Goal: Task Accomplishment & Management: Manage account settings

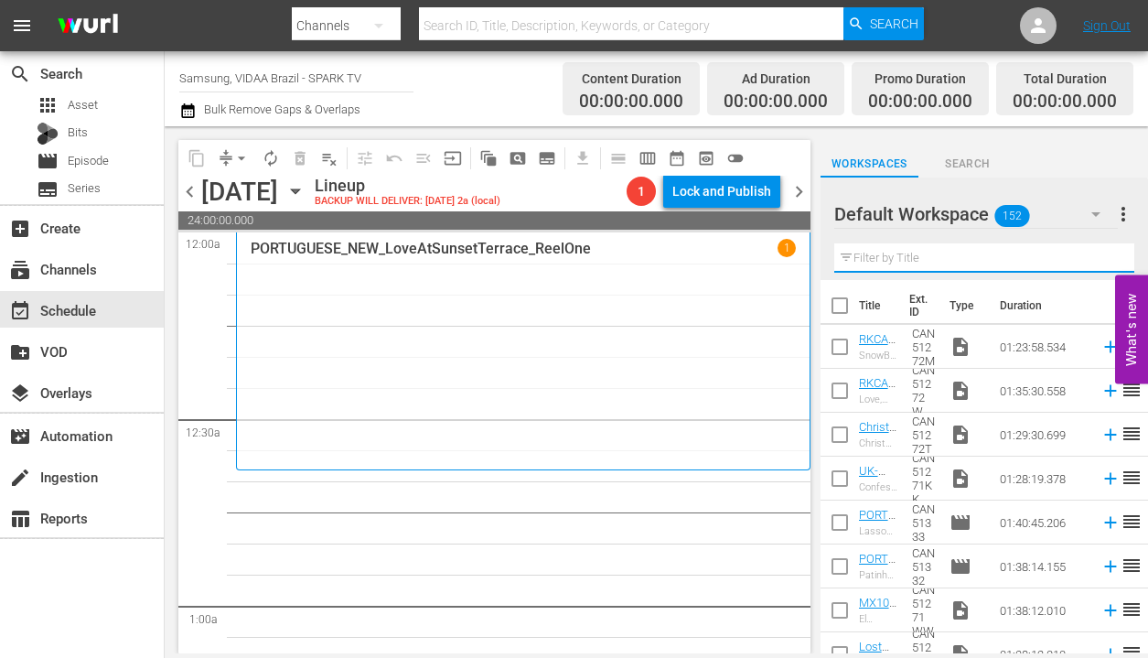
click at [946, 257] on input "text" at bounding box center [984, 257] width 300 height 29
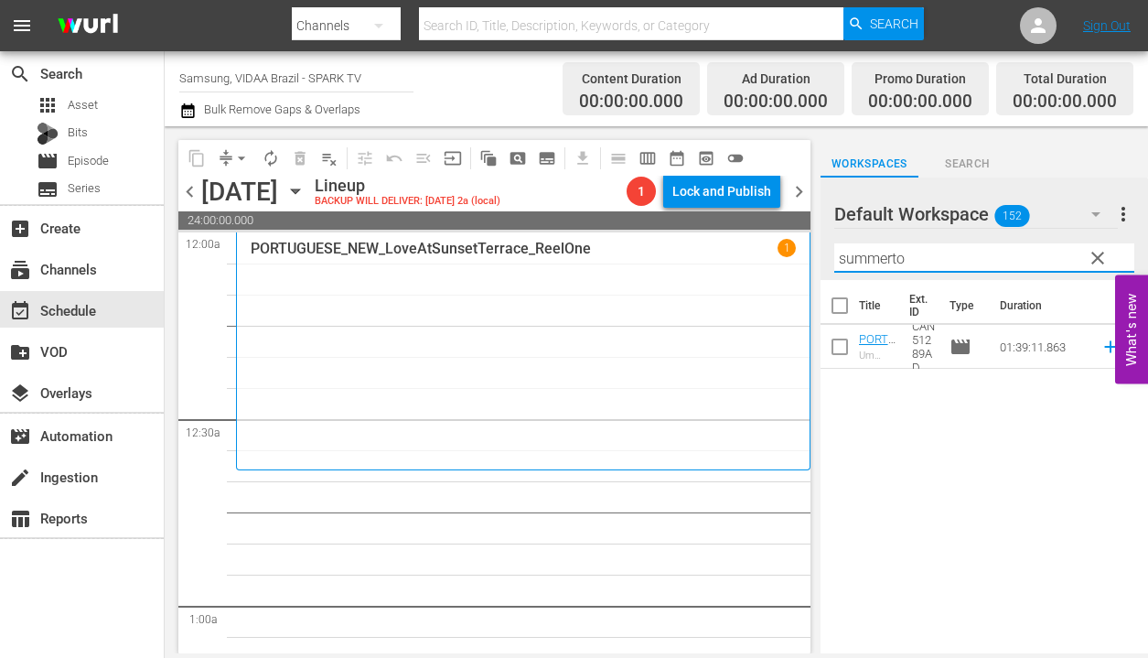
type input "summerto"
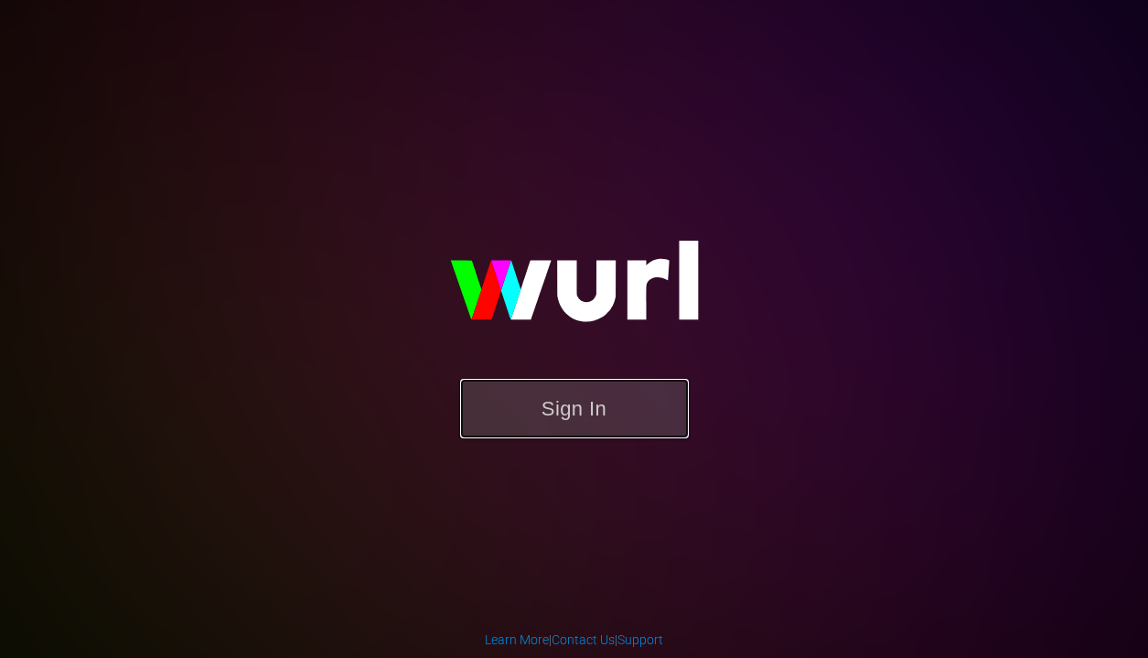
click at [563, 417] on button "Sign In" at bounding box center [574, 408] width 229 height 59
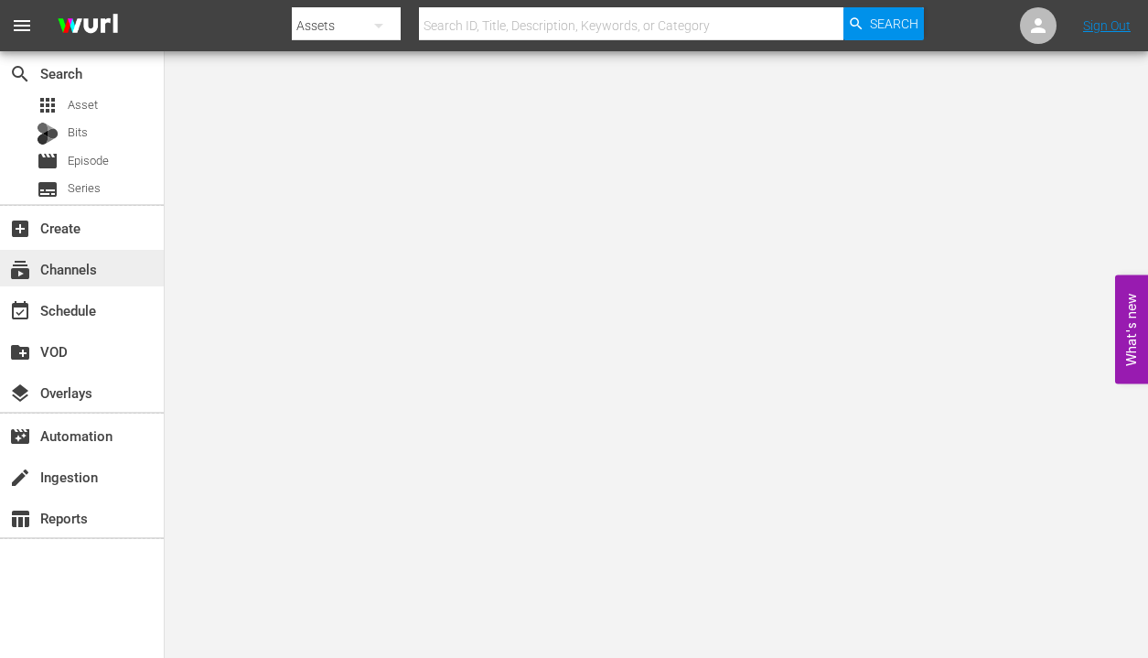
click at [95, 262] on div "subscriptions Channels" at bounding box center [51, 266] width 102 height 16
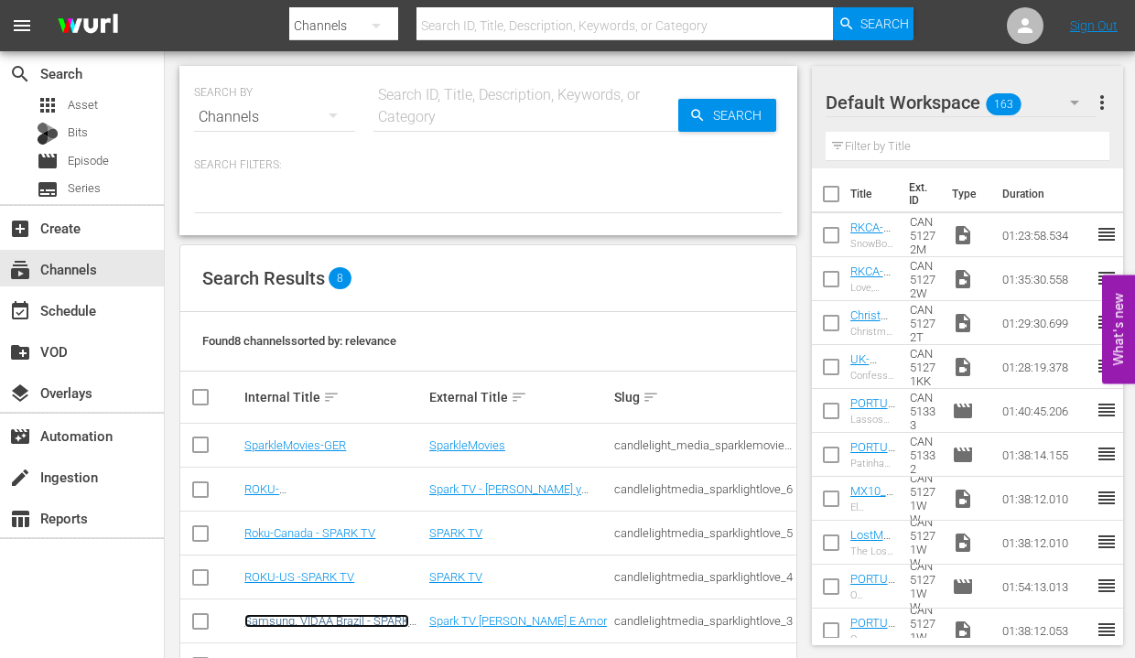
click at [375, 618] on link "Samsung, VIDAA Brazil - SPARK TV" at bounding box center [326, 627] width 165 height 27
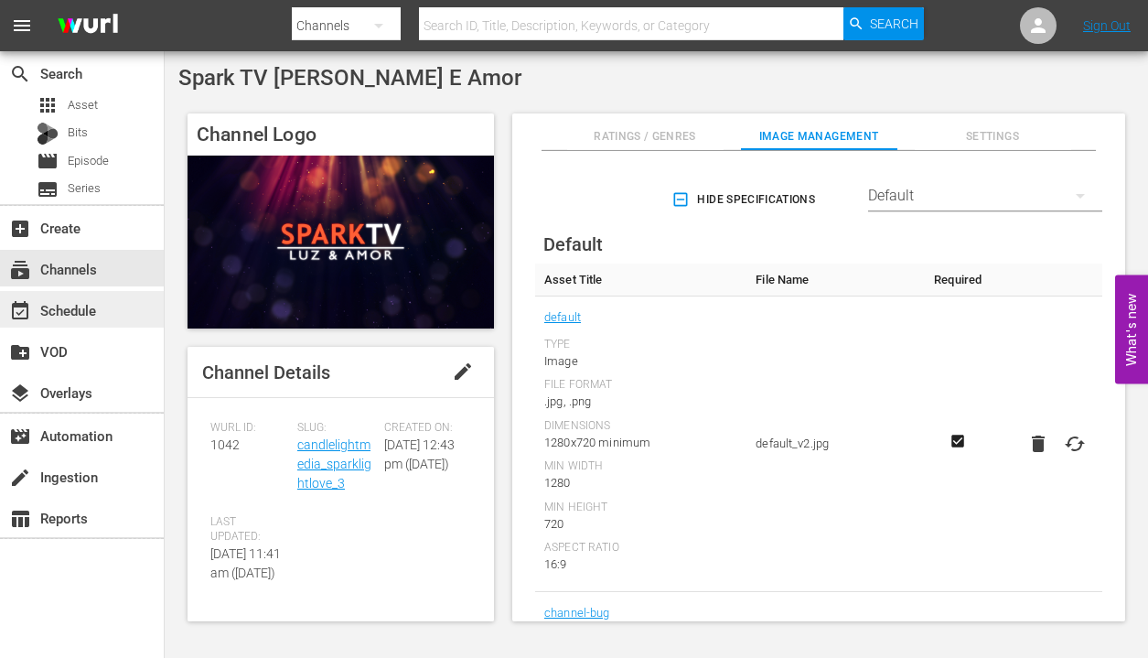
click at [112, 307] on div "event_available Schedule" at bounding box center [82, 309] width 164 height 37
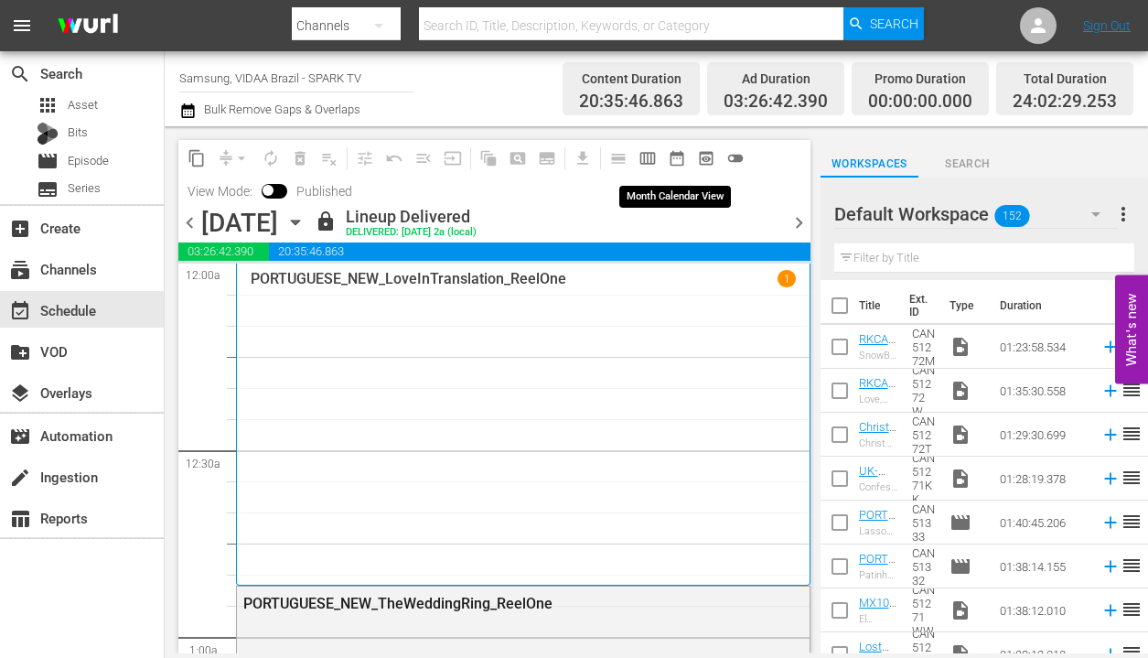
click at [676, 156] on span "date_range_outlined" at bounding box center [677, 158] width 18 height 18
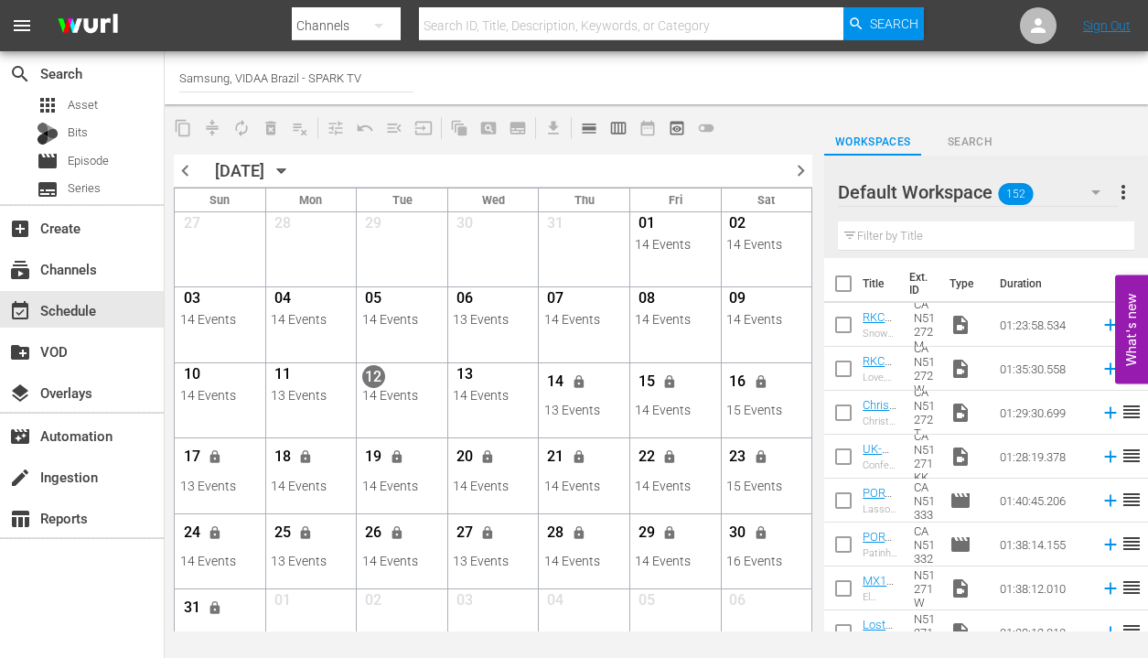
click at [801, 174] on span "chevron_right" at bounding box center [801, 170] width 23 height 23
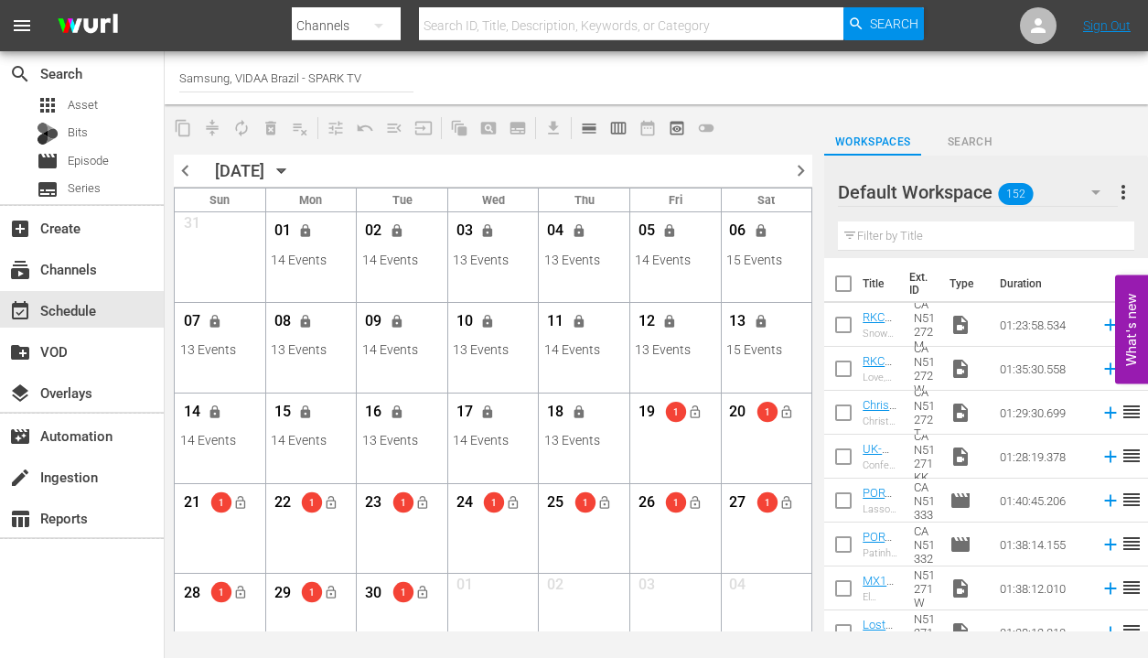
click at [647, 447] on div "19 1 lock_open View Lineup Unlock Selected Day Lock Selected Day" at bounding box center [675, 422] width 91 height 58
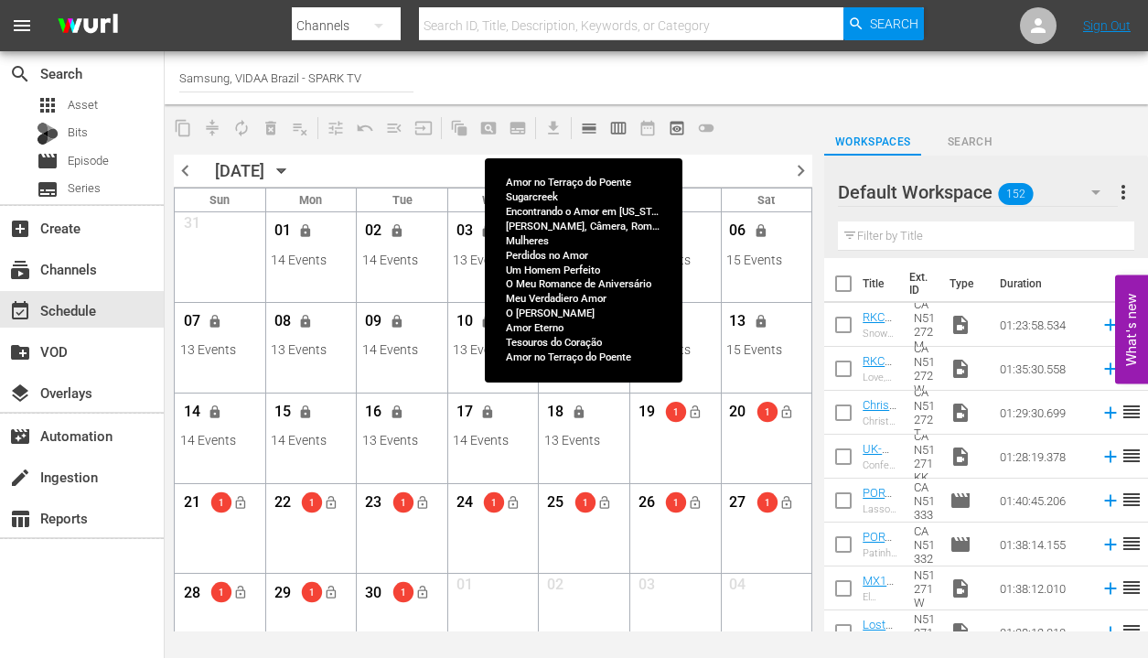
click at [611, 424] on div "18 lock" at bounding box center [584, 414] width 80 height 38
click at [612, 422] on div "18 lock" at bounding box center [584, 414] width 80 height 38
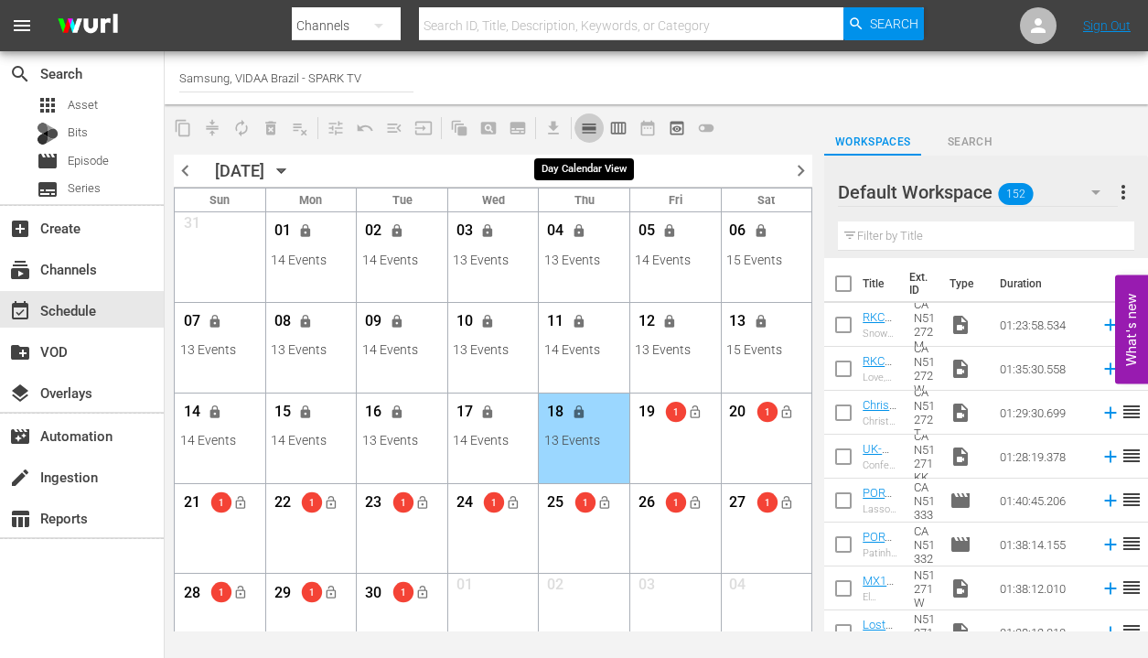
click at [592, 131] on span "calendar_view_day_outlined" at bounding box center [589, 128] width 18 height 18
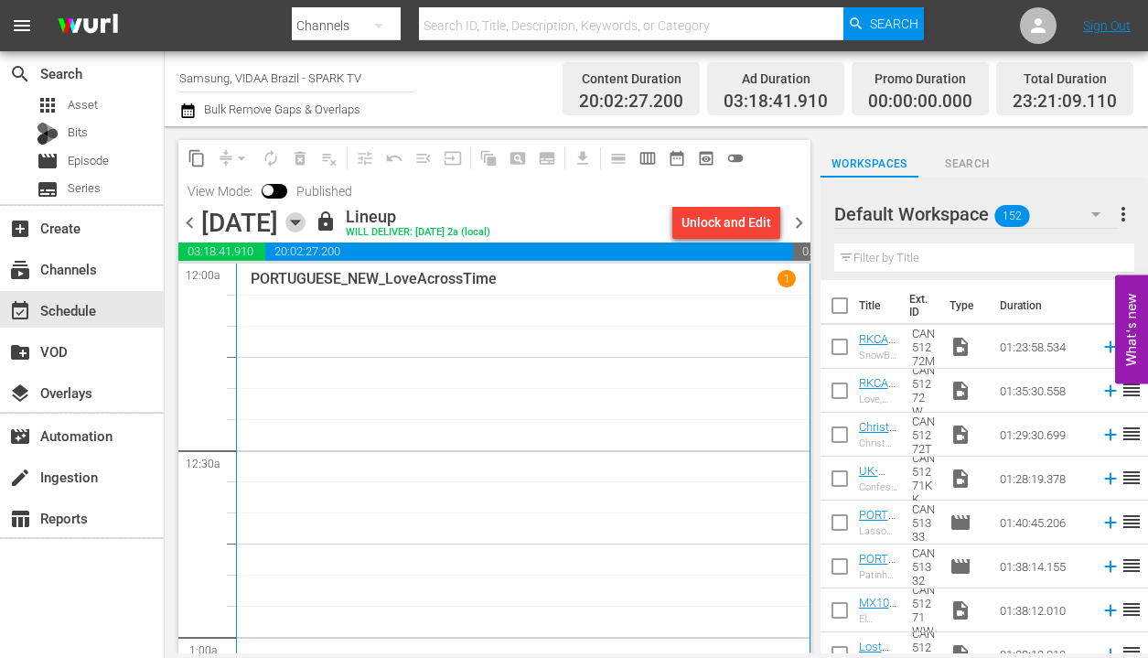
click at [306, 226] on icon "button" at bounding box center [295, 222] width 20 height 20
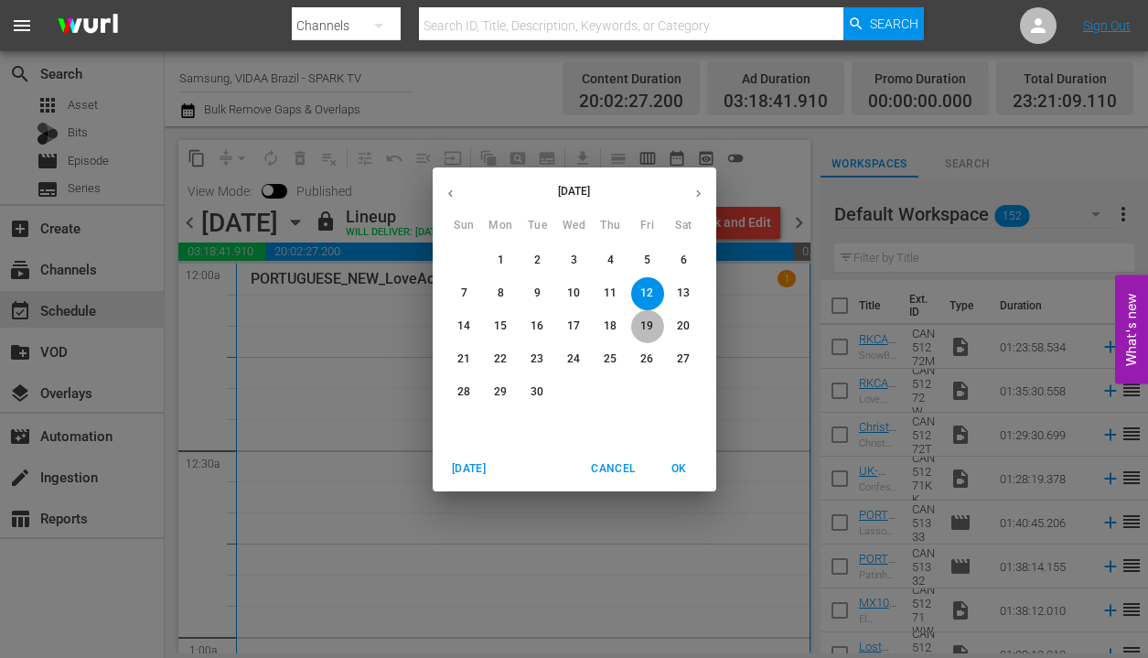
click at [645, 329] on p "19" at bounding box center [646, 326] width 13 height 16
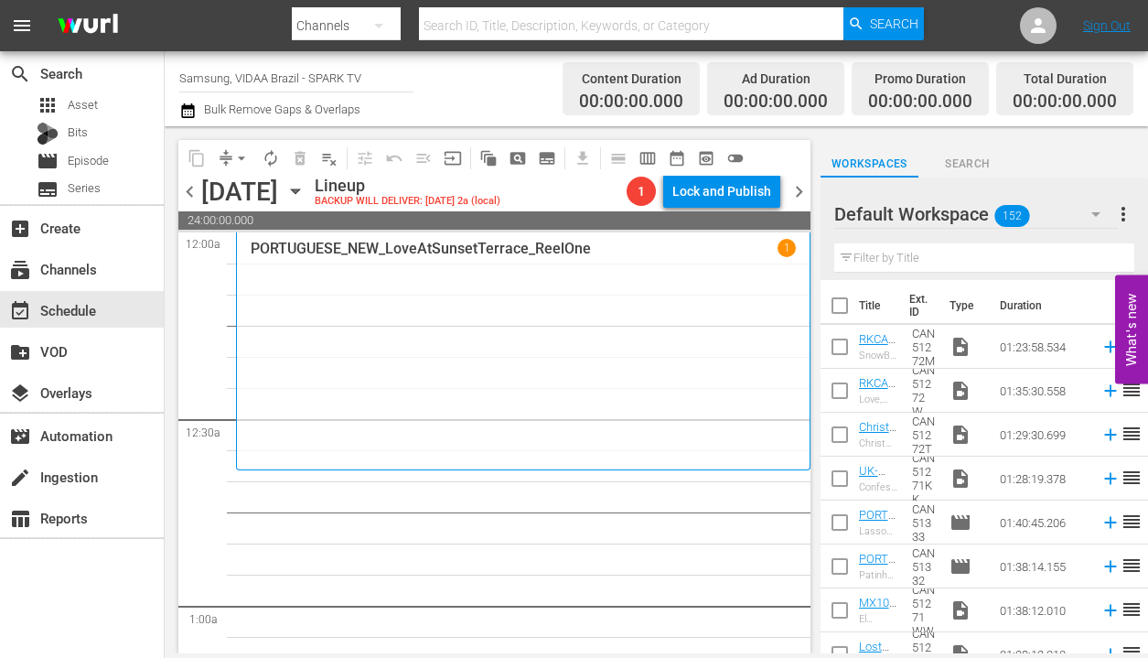
scroll to position [4, 0]
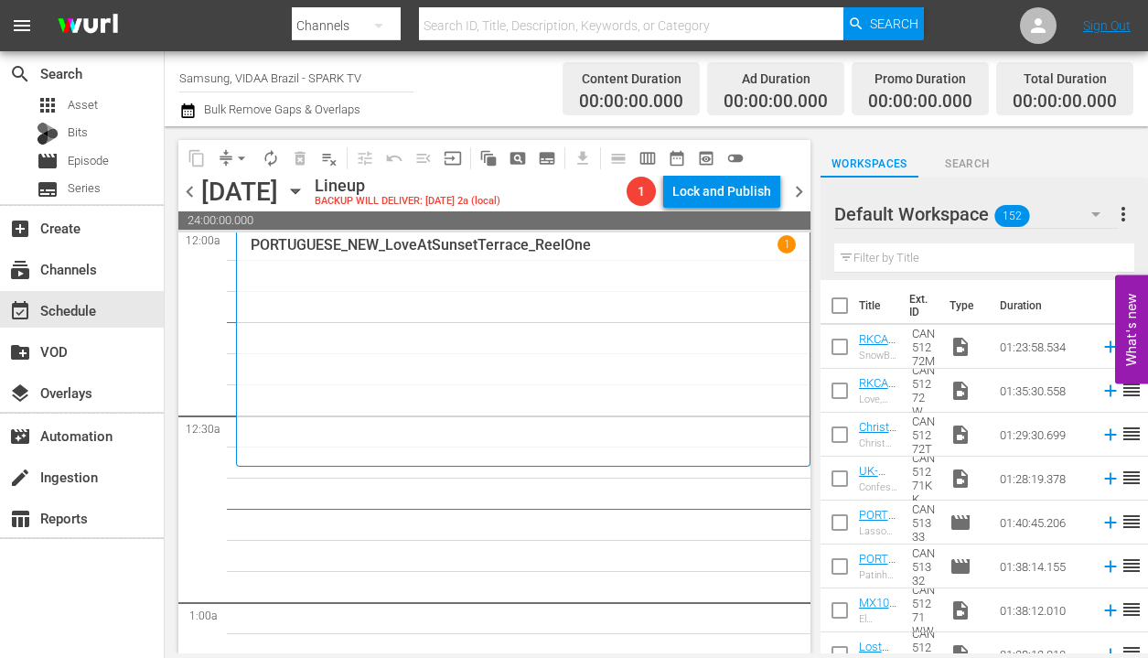
click at [980, 264] on input "text" at bounding box center [984, 257] width 300 height 29
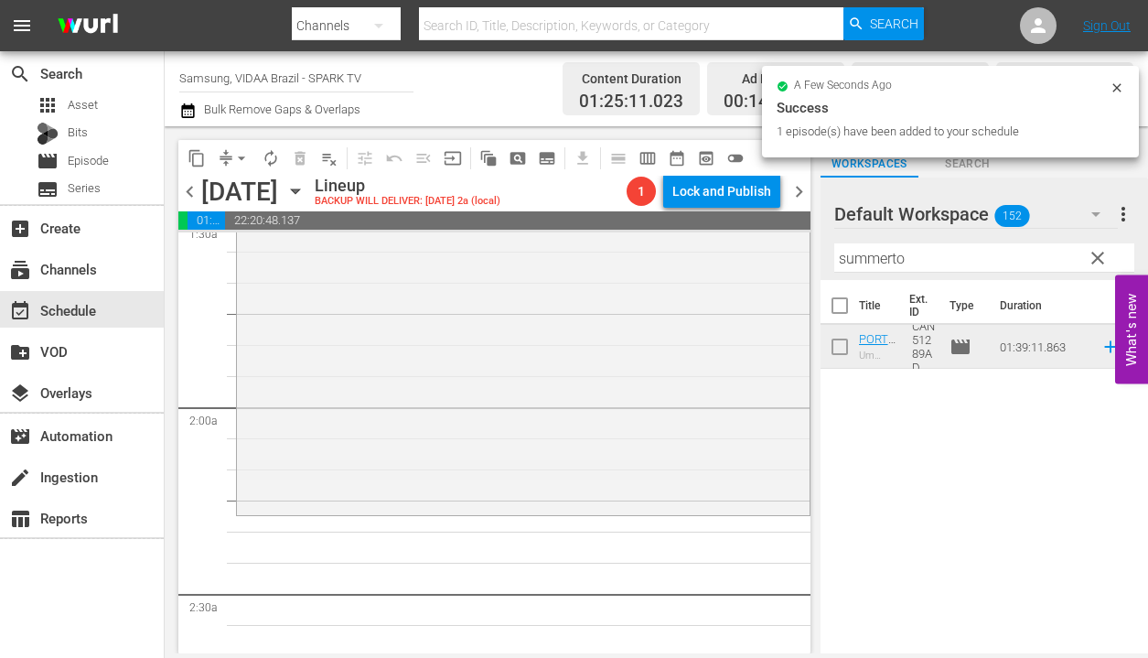
scroll to position [602, 0]
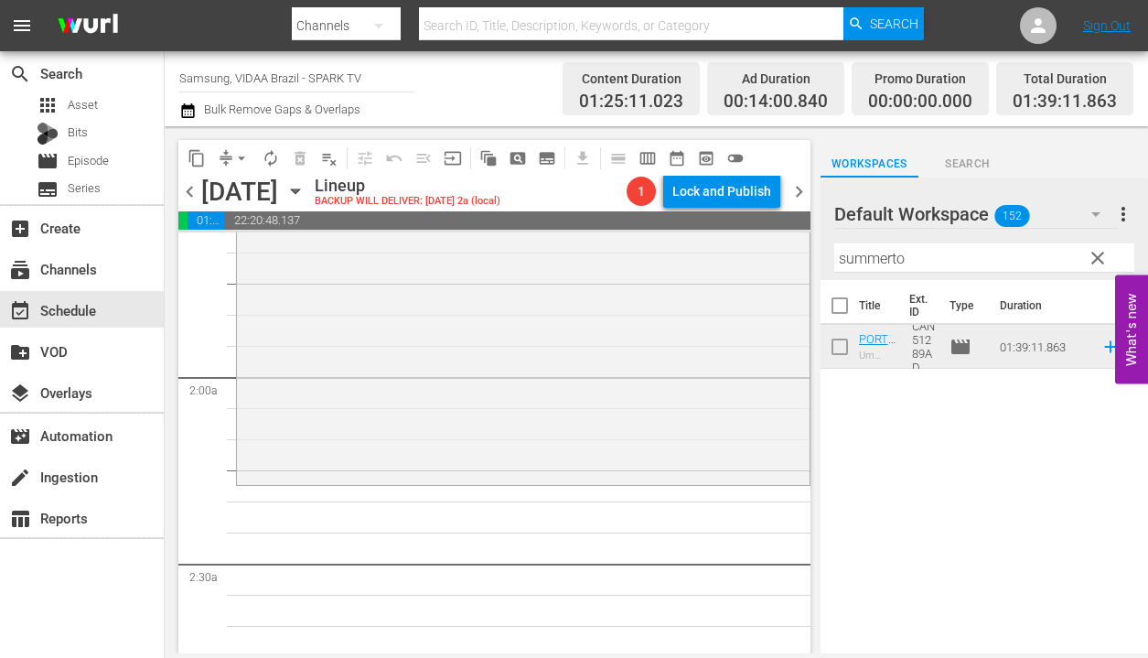
drag, startPoint x: 1001, startPoint y: 346, endPoint x: 368, endPoint y: 1, distance: 721.0
click at [942, 272] on hr at bounding box center [984, 272] width 300 height 1
click at [942, 270] on div "Filter by Title summerto" at bounding box center [984, 258] width 300 height 44
click at [942, 267] on input "summerto" at bounding box center [984, 257] width 300 height 29
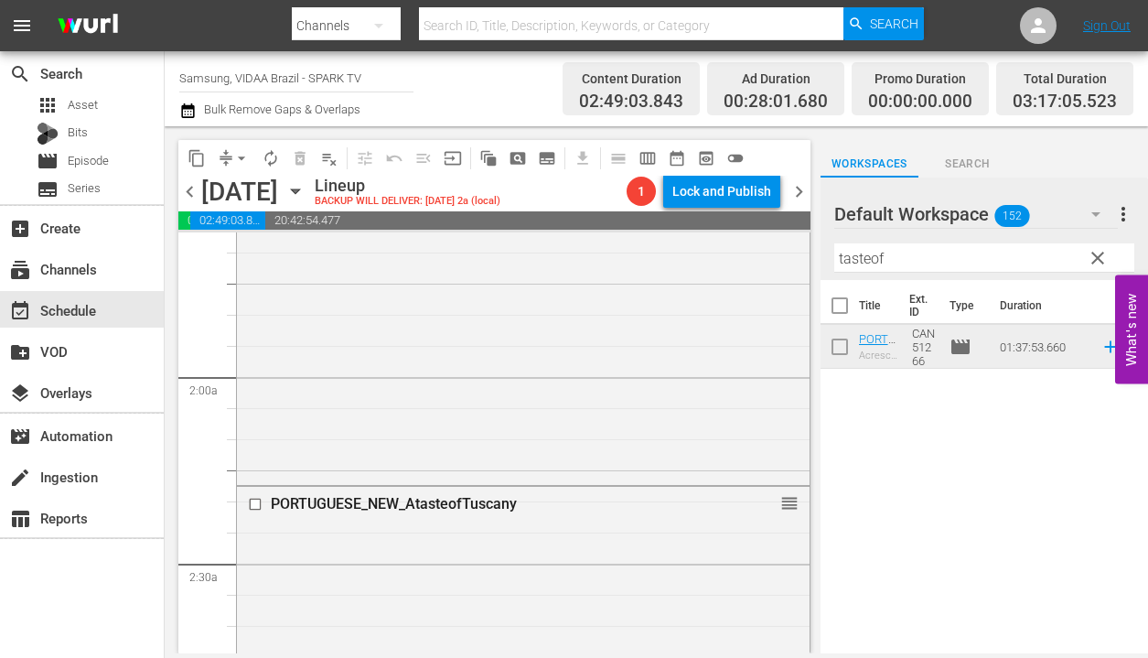
drag, startPoint x: 1045, startPoint y: 349, endPoint x: 420, endPoint y: 22, distance: 705.2
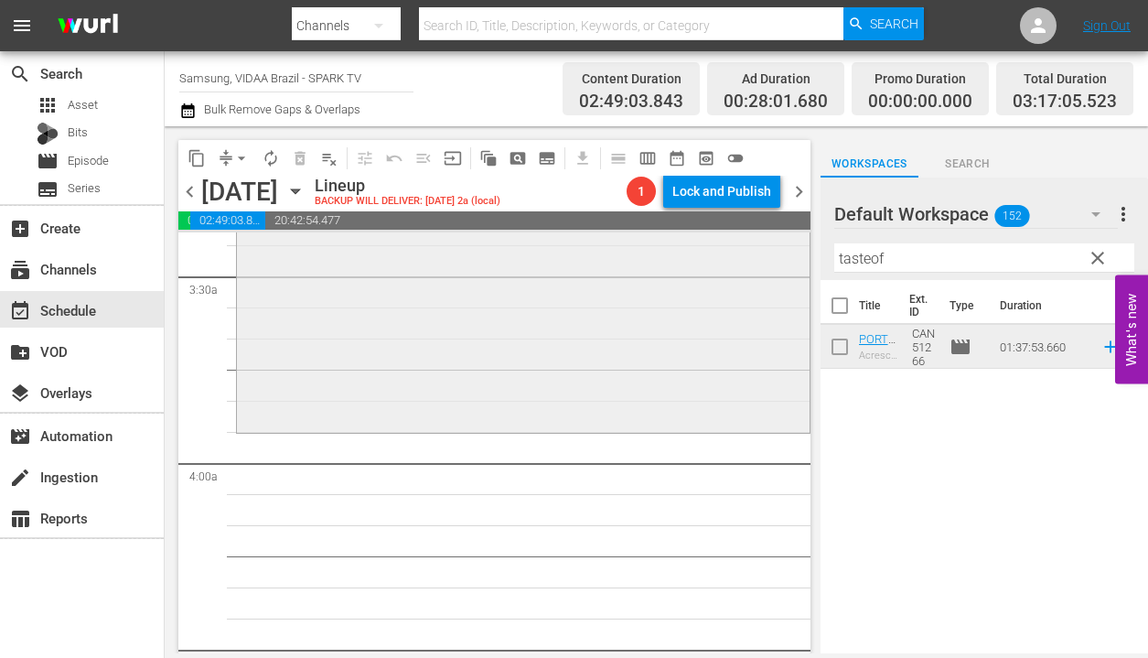
scroll to position [1282, 0]
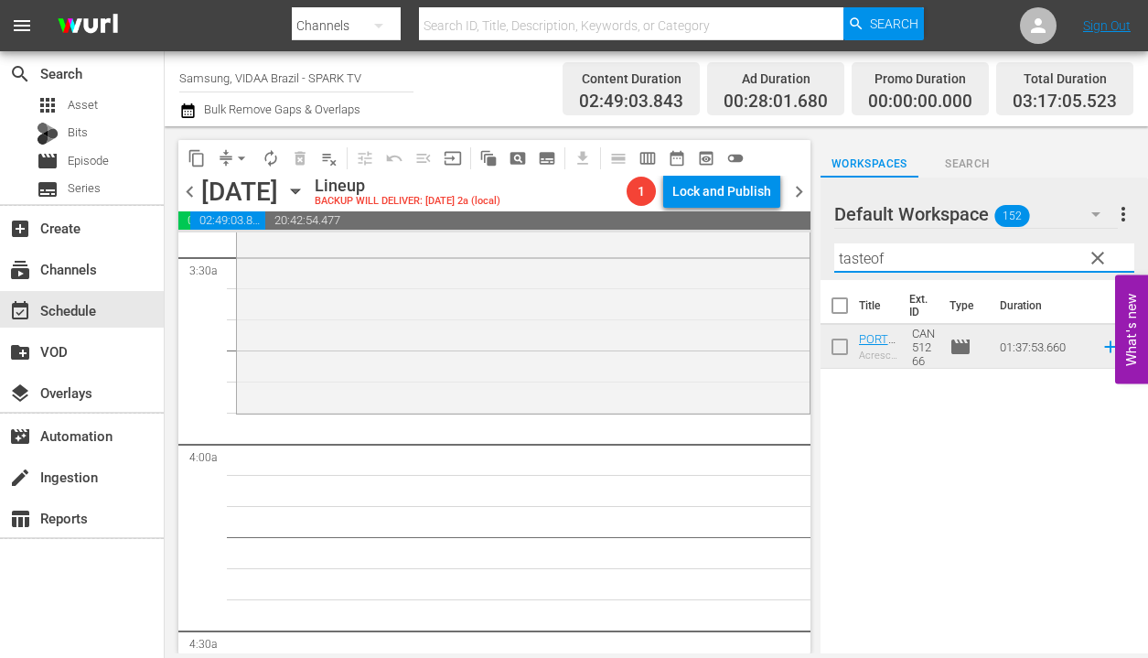
click at [891, 250] on input "tasteof" at bounding box center [984, 257] width 300 height 29
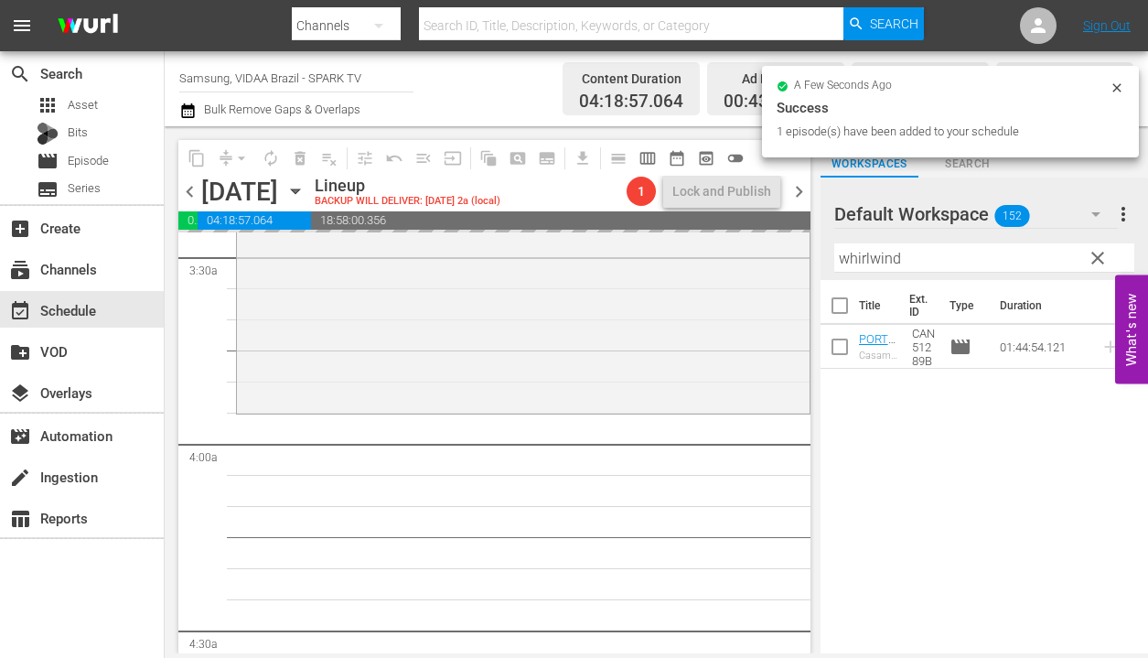
drag, startPoint x: 1019, startPoint y: 347, endPoint x: 420, endPoint y: 0, distance: 692.4
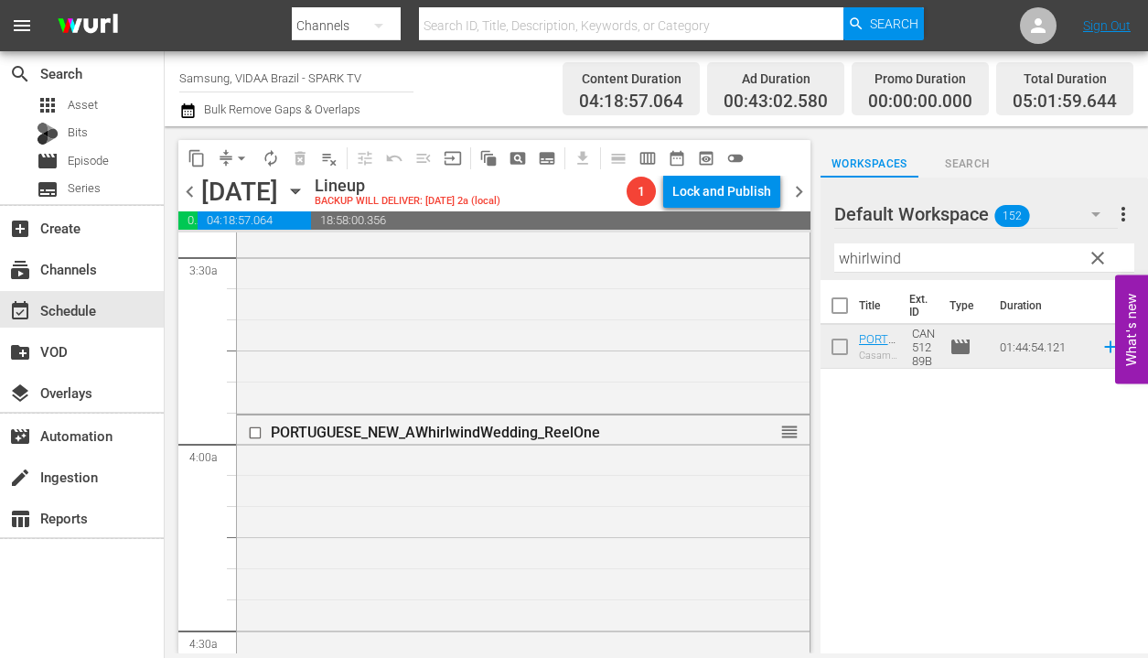
click at [985, 253] on input "whirlwind" at bounding box center [984, 257] width 300 height 29
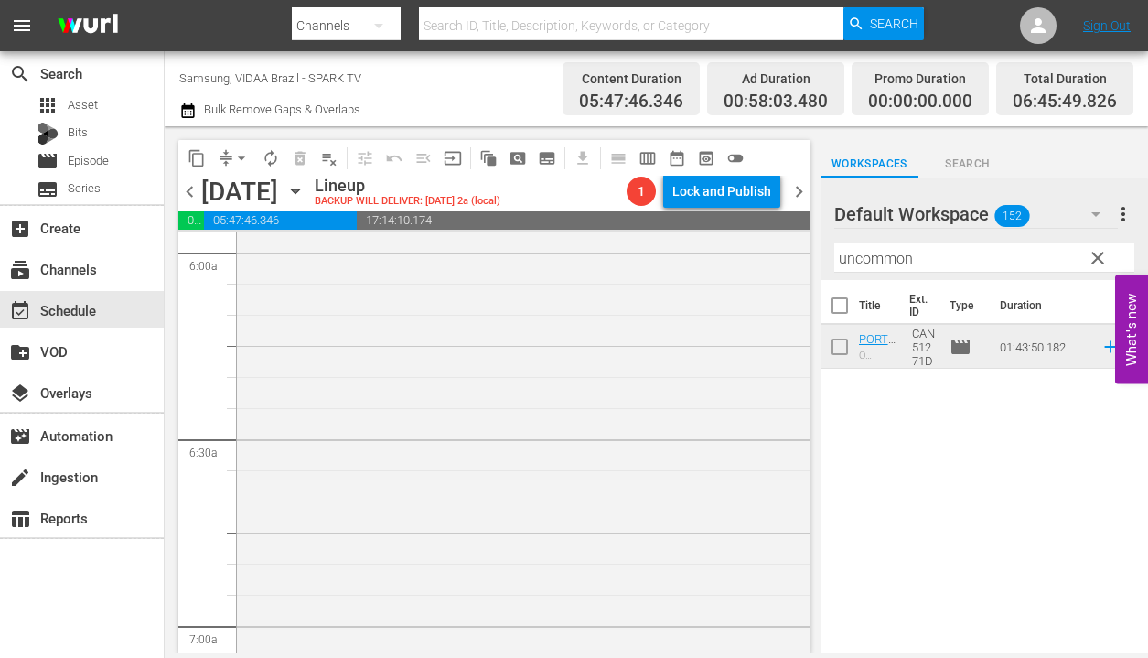
scroll to position [2465, 0]
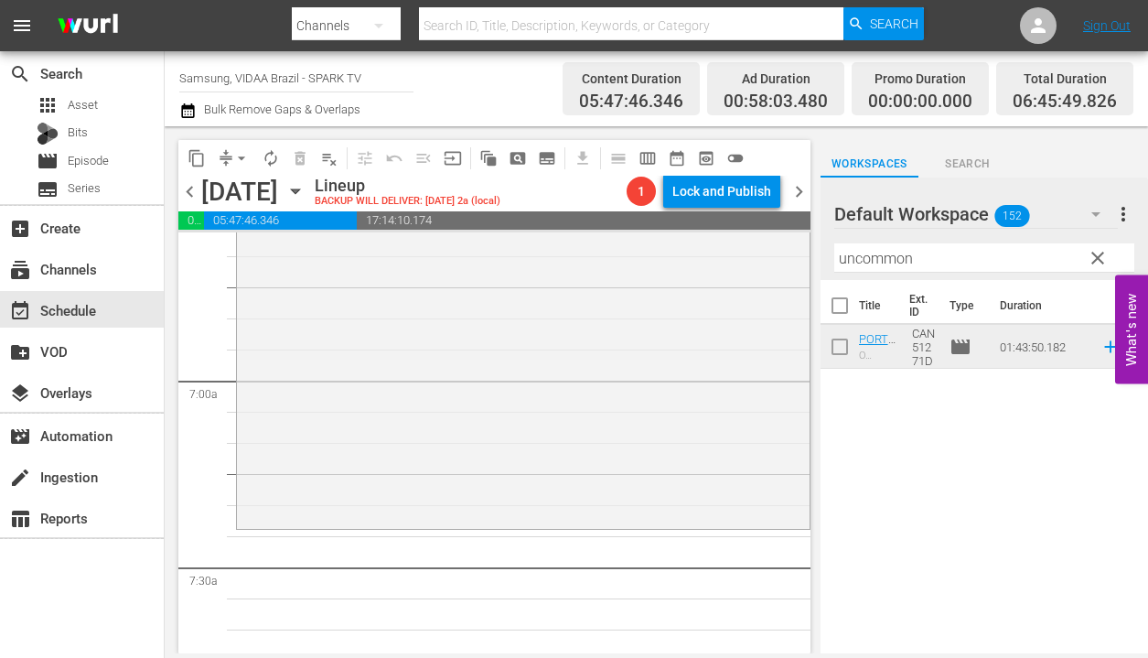
drag, startPoint x: 994, startPoint y: 353, endPoint x: 405, endPoint y: 5, distance: 683.4
click at [909, 263] on input "uncommon" at bounding box center [984, 257] width 300 height 29
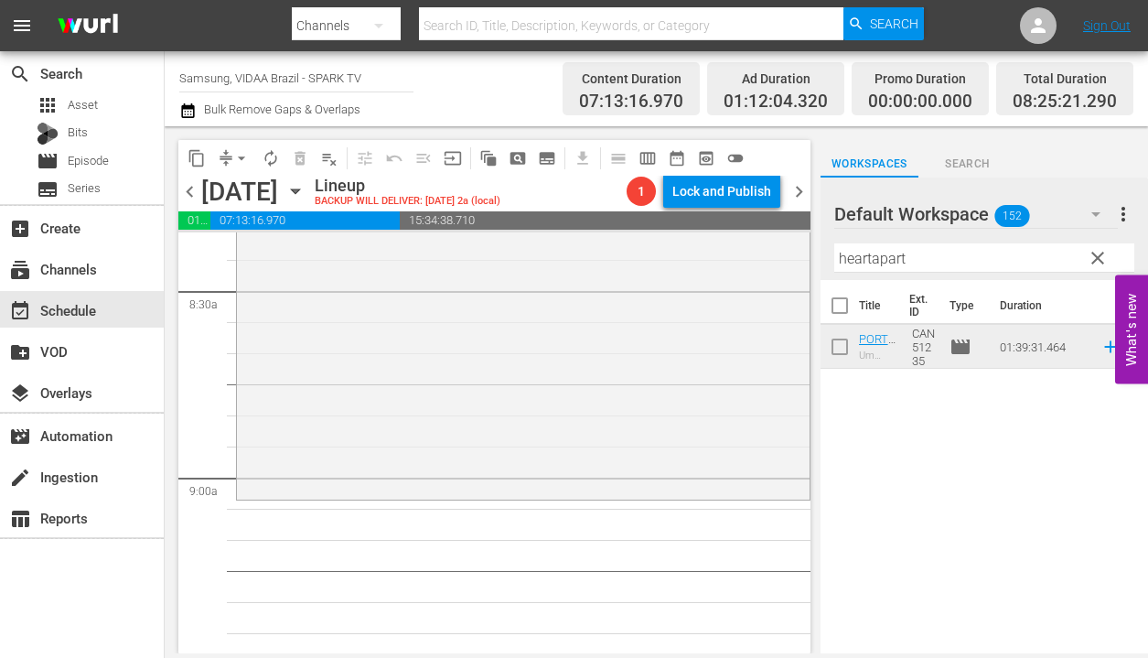
scroll to position [3329, 0]
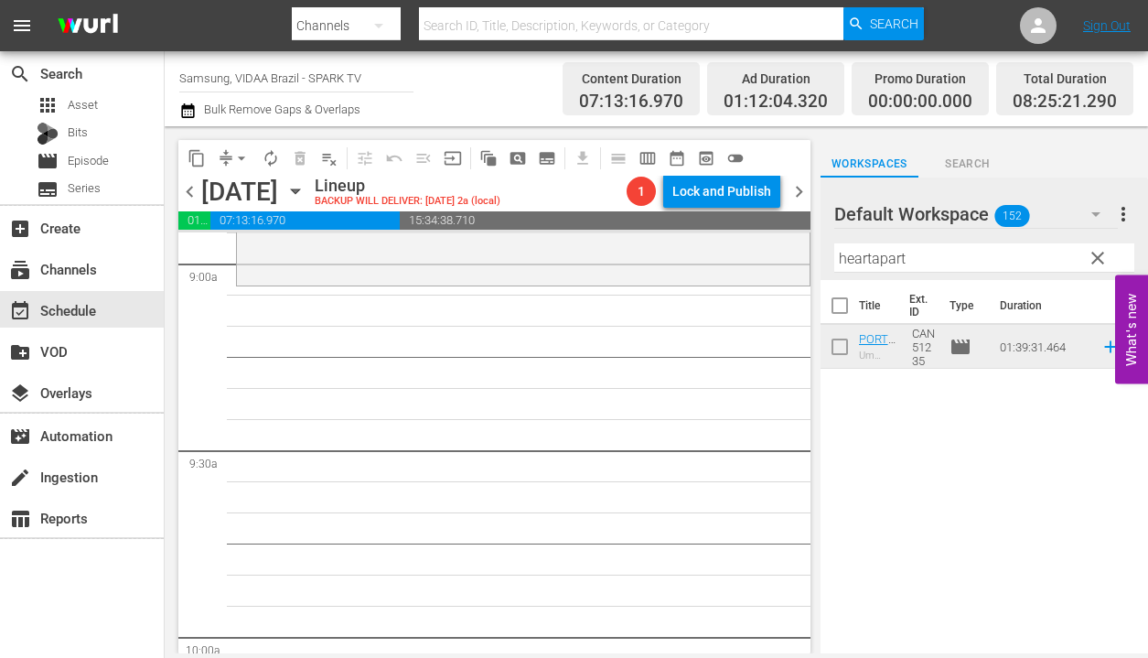
drag, startPoint x: 1014, startPoint y: 350, endPoint x: 358, endPoint y: 9, distance: 739.1
click at [981, 253] on input "heartapart" at bounding box center [984, 257] width 300 height 29
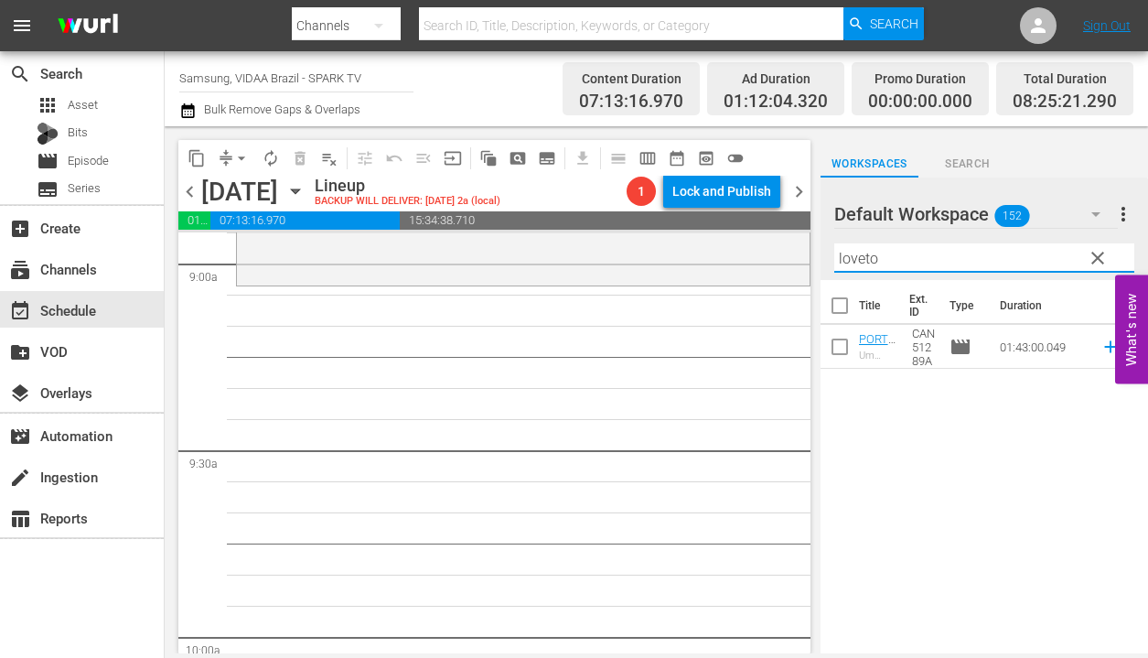
type input "loveto"
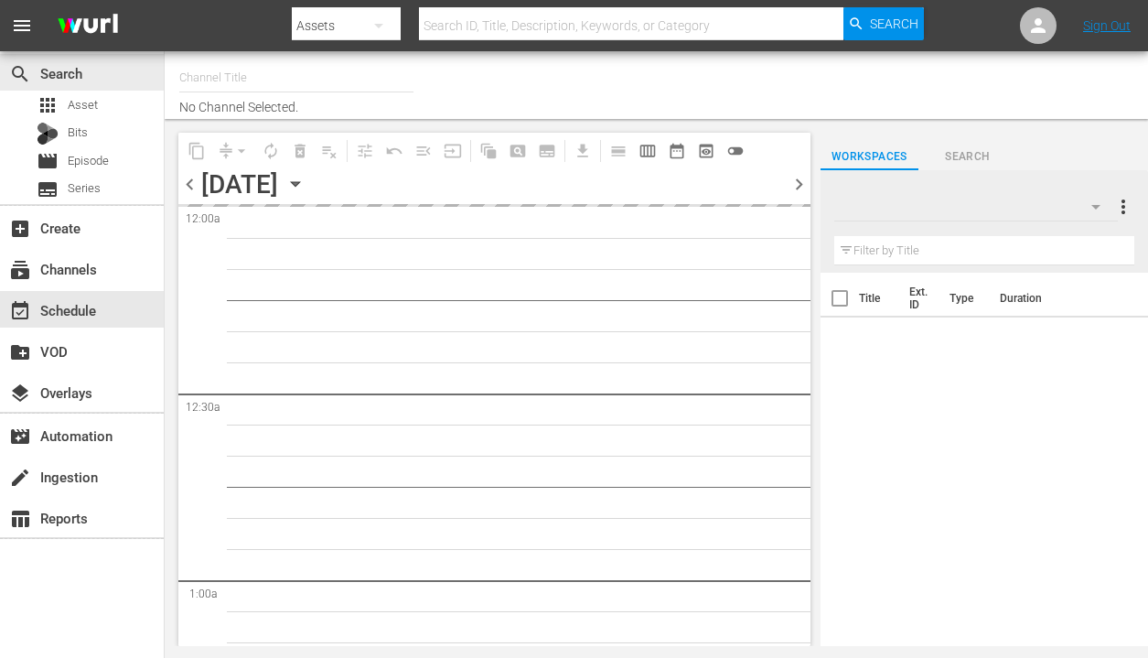
type input "Samsung, VIDAA Brazil - SPARK TV (1042)"
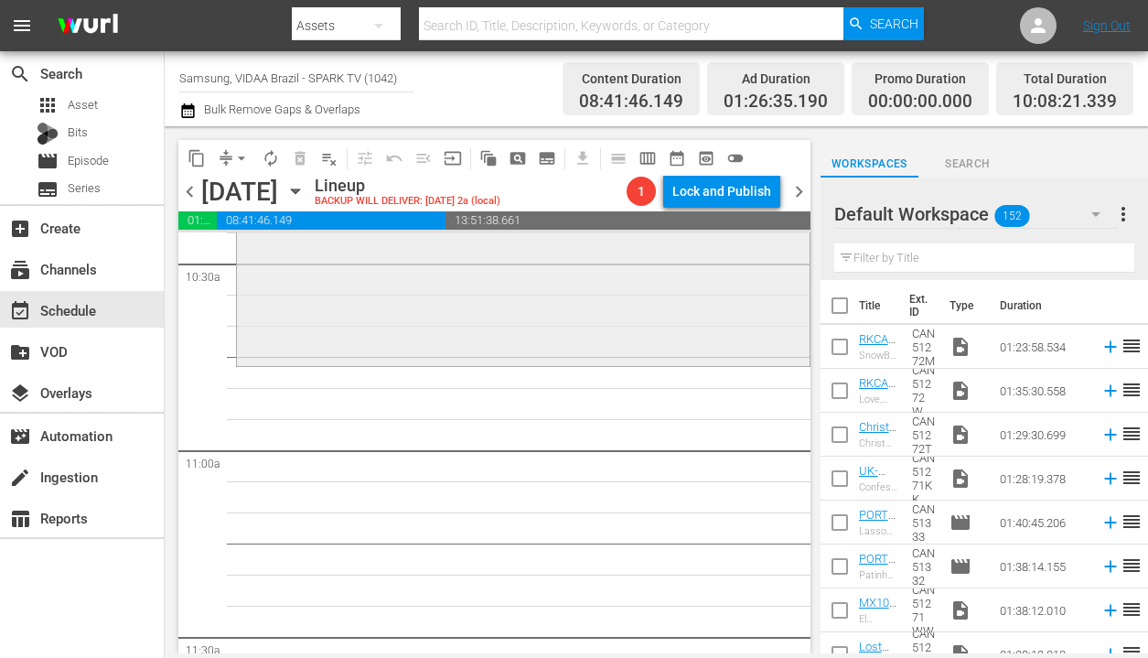
scroll to position [3921, 0]
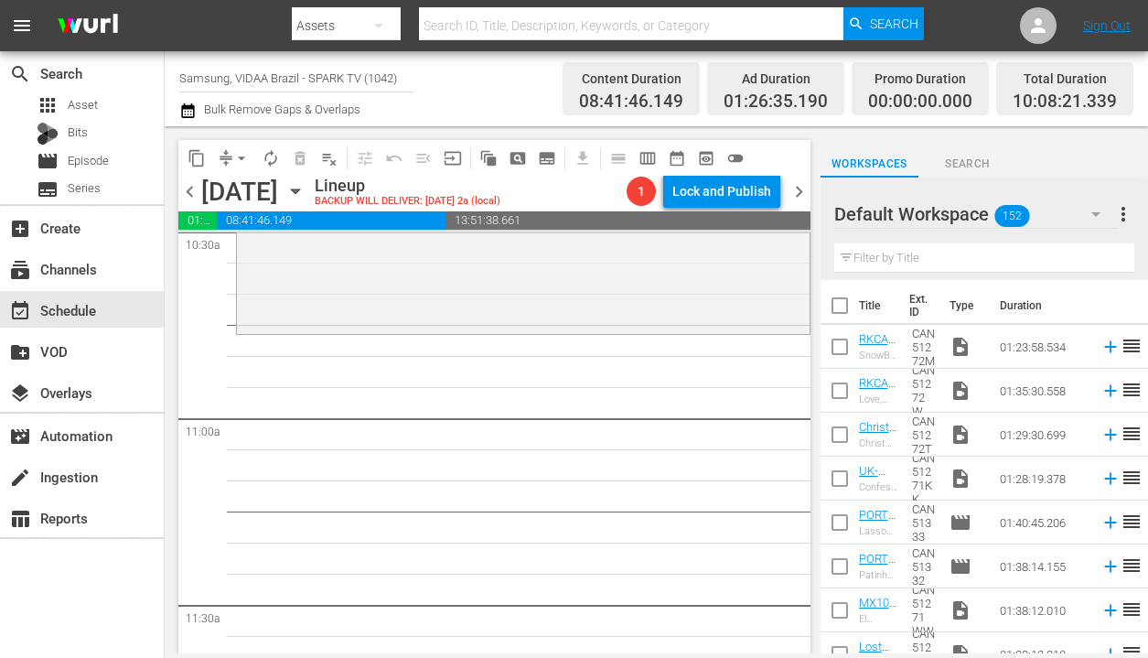
click at [931, 265] on input "text" at bounding box center [984, 257] width 300 height 29
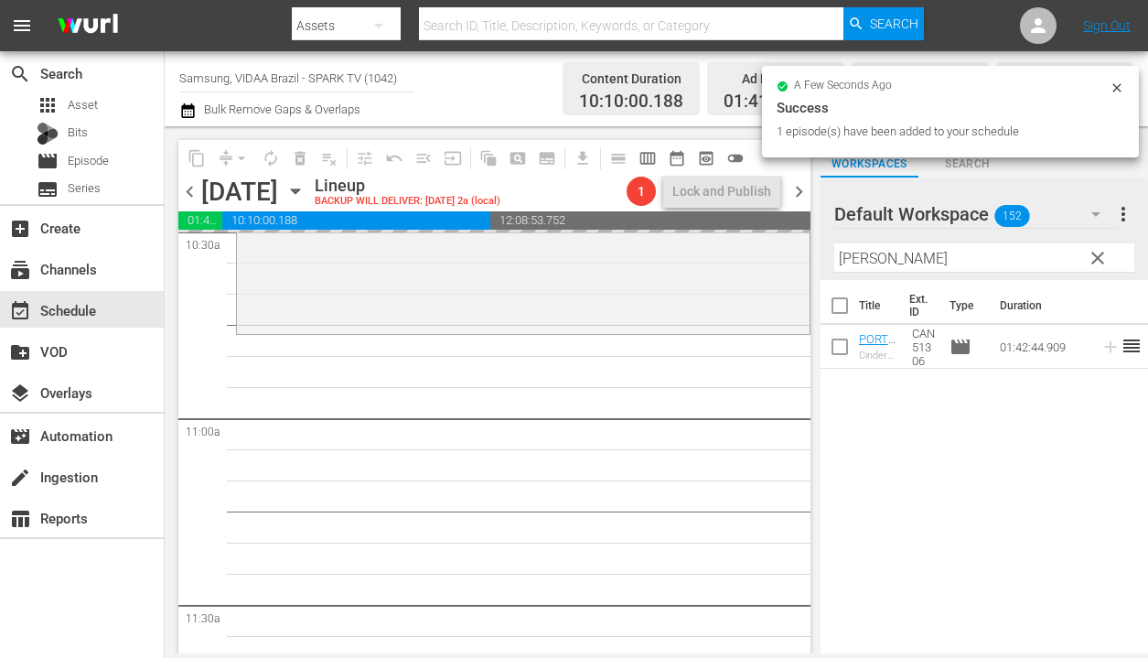
drag, startPoint x: 1015, startPoint y: 353, endPoint x: 438, endPoint y: 1, distance: 675.6
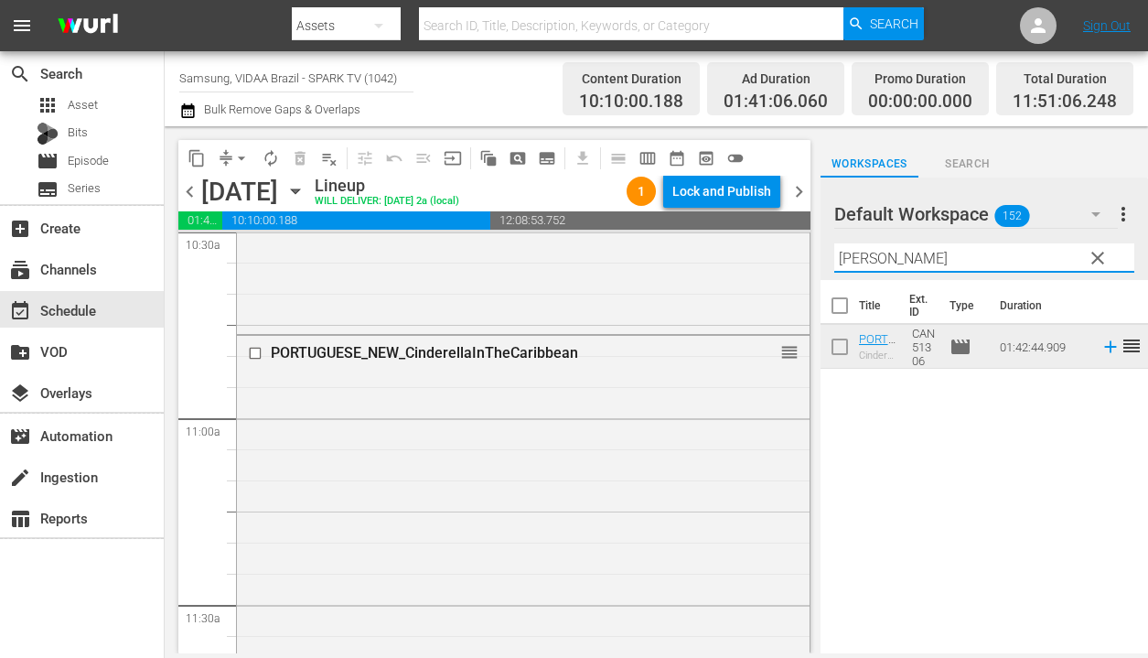
click at [879, 252] on input "cari" at bounding box center [984, 257] width 300 height 29
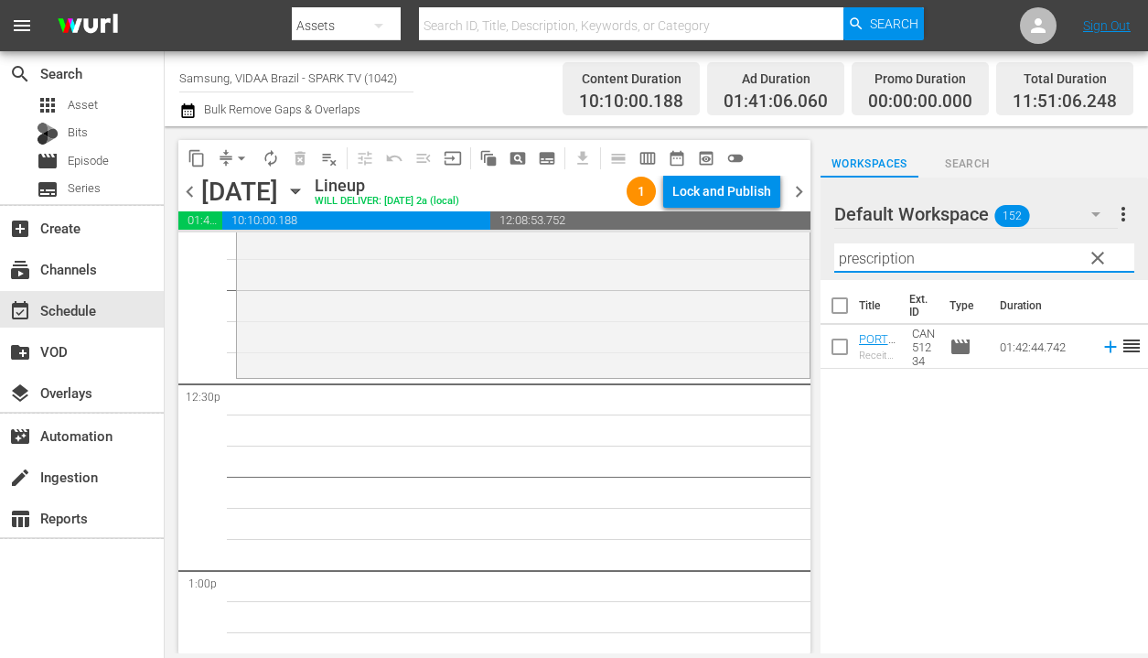
scroll to position [4537, 0]
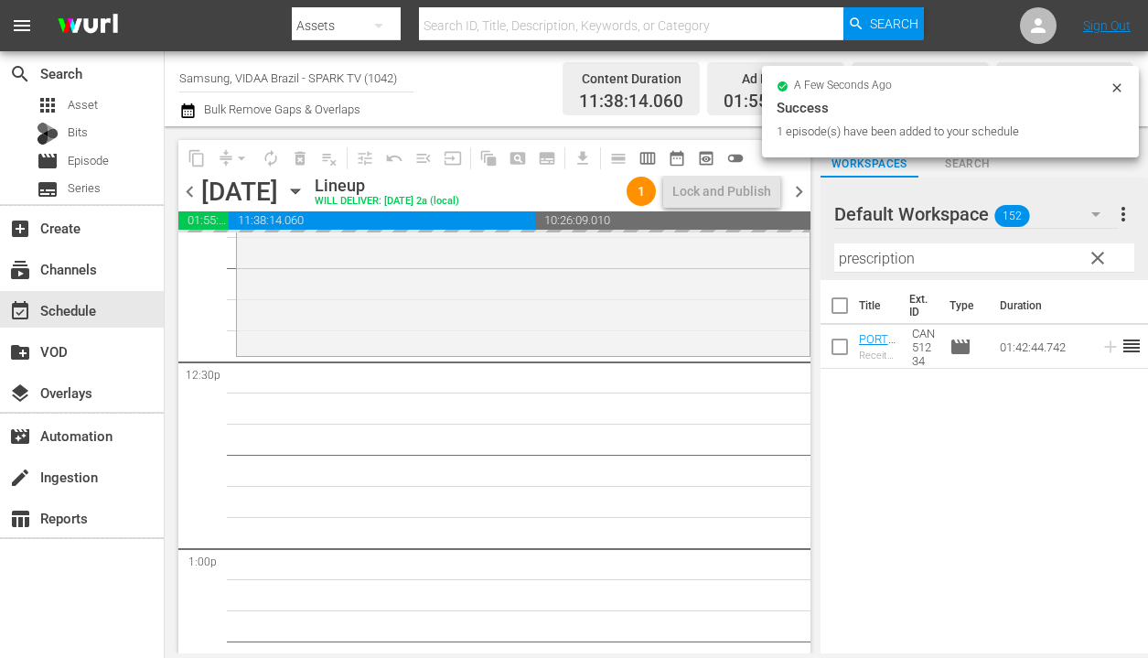
drag, startPoint x: 1023, startPoint y: 354, endPoint x: 475, endPoint y: 1, distance: 652.0
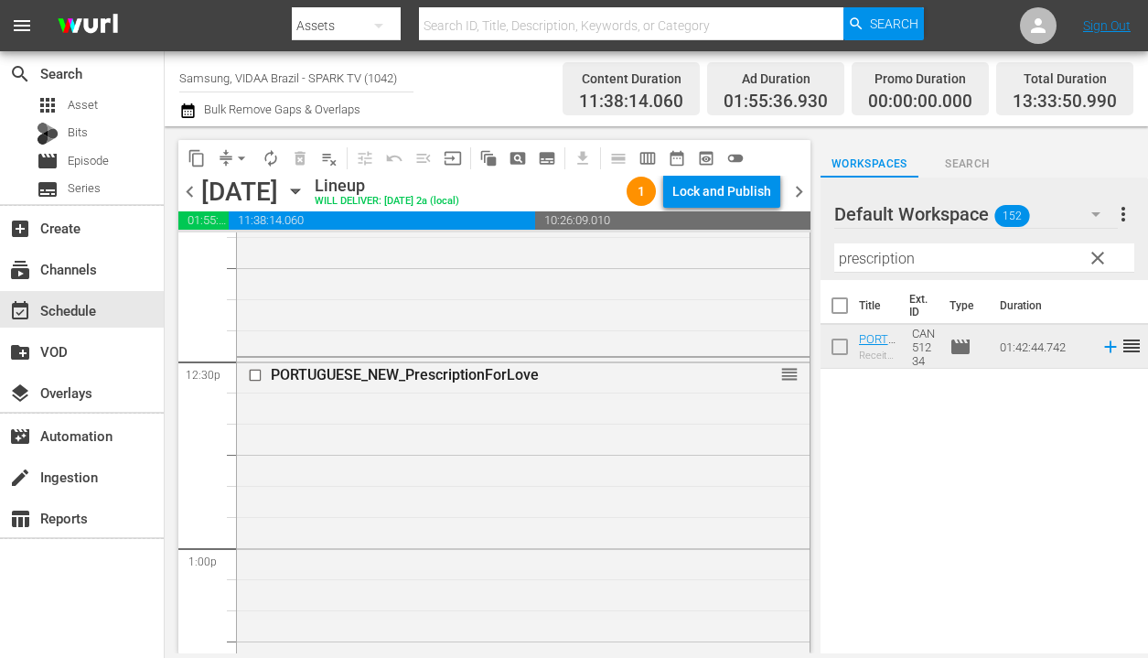
click at [990, 259] on input "prescription" at bounding box center [984, 257] width 300 height 29
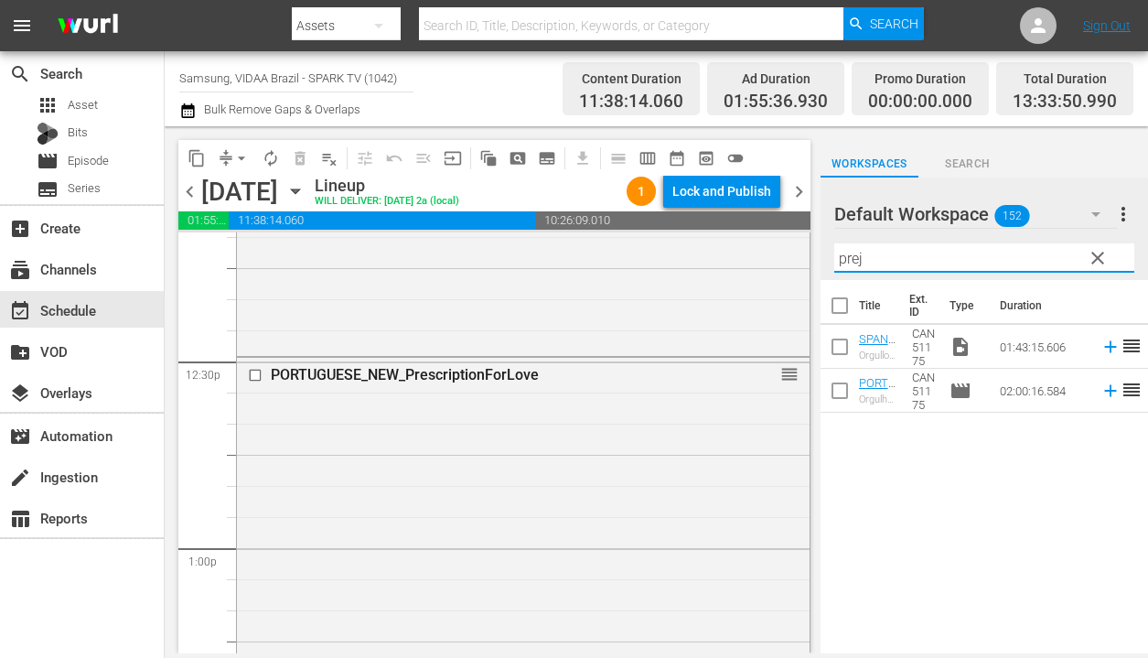
type input "prej"
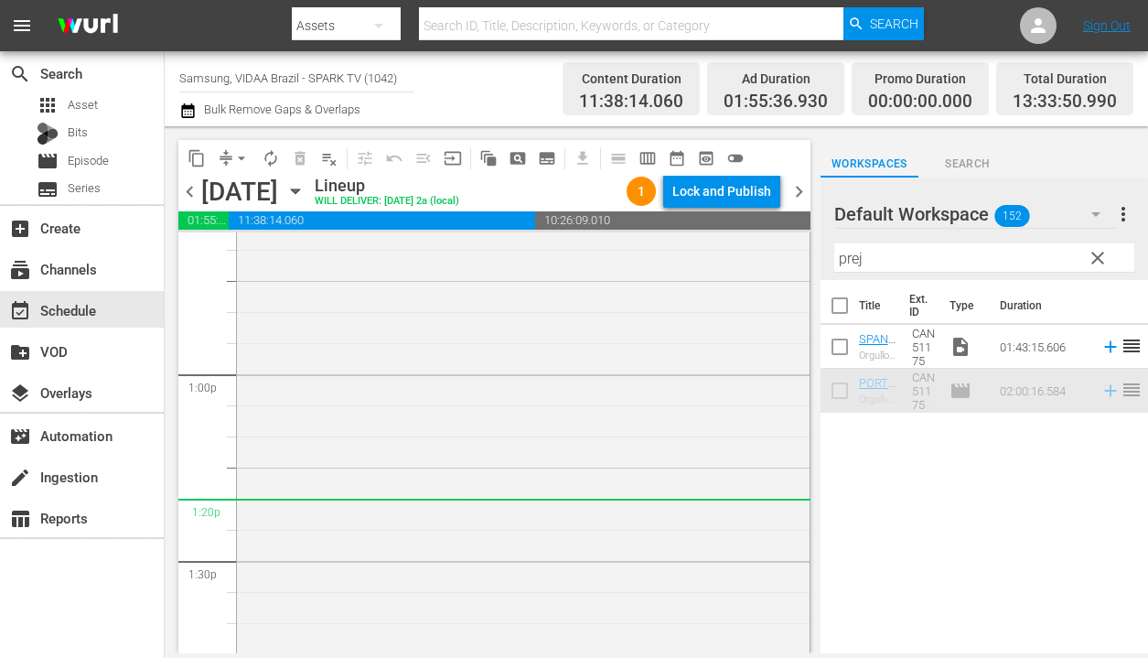
scroll to position [5102, 0]
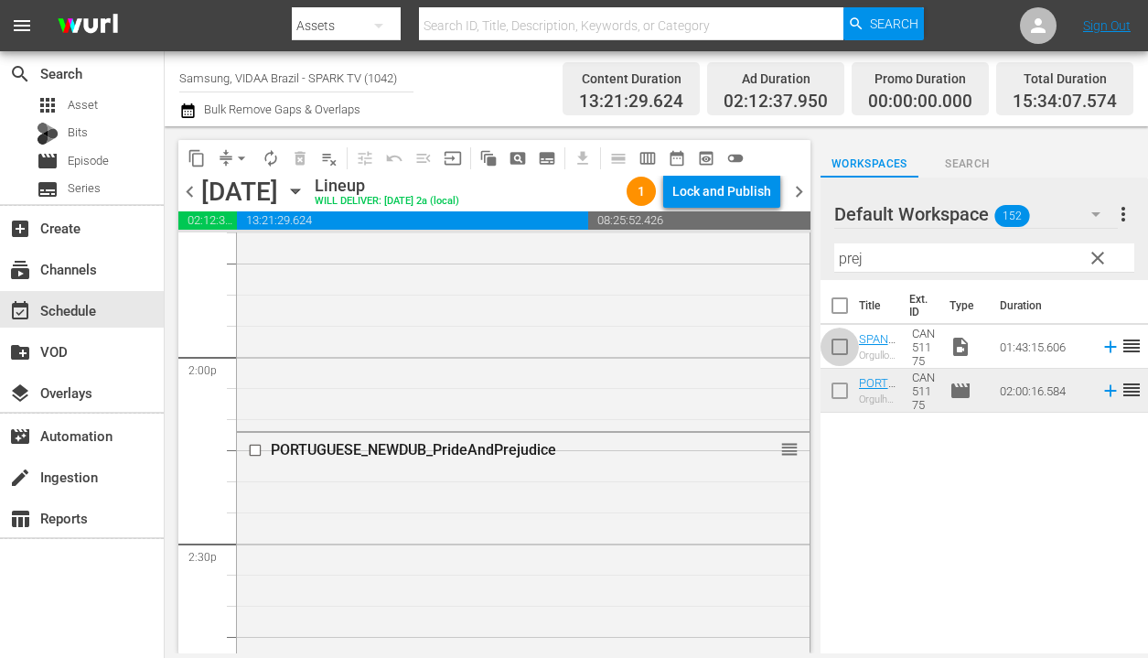
click at [841, 348] on input "checkbox" at bounding box center [840, 350] width 38 height 38
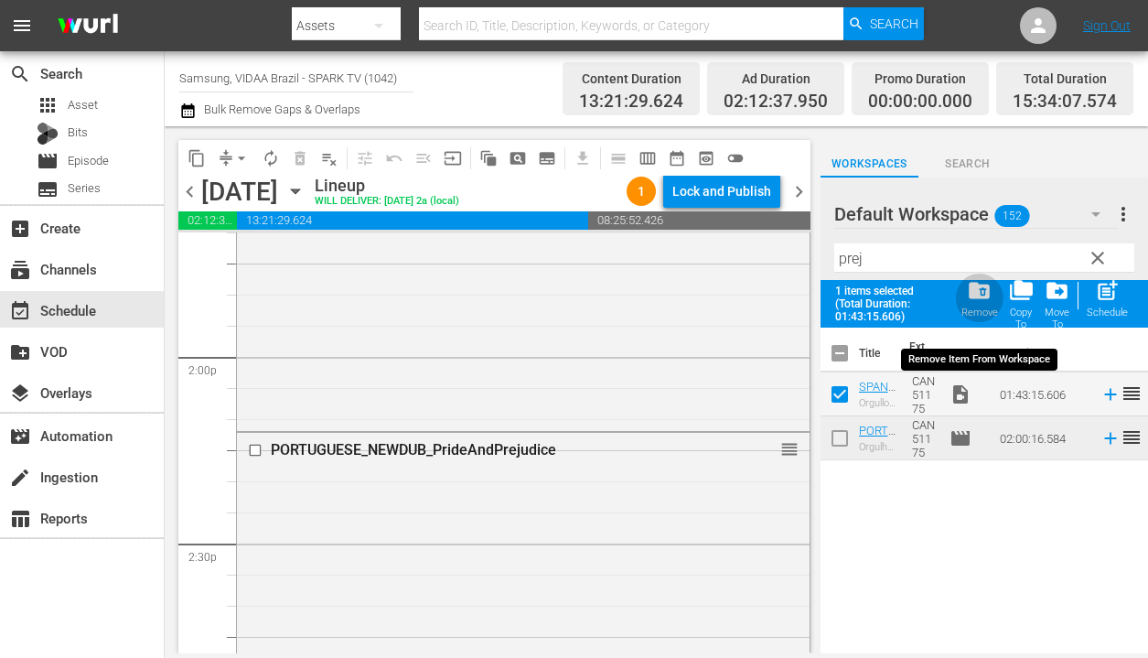
click at [987, 294] on span "folder_delete" at bounding box center [979, 290] width 25 height 25
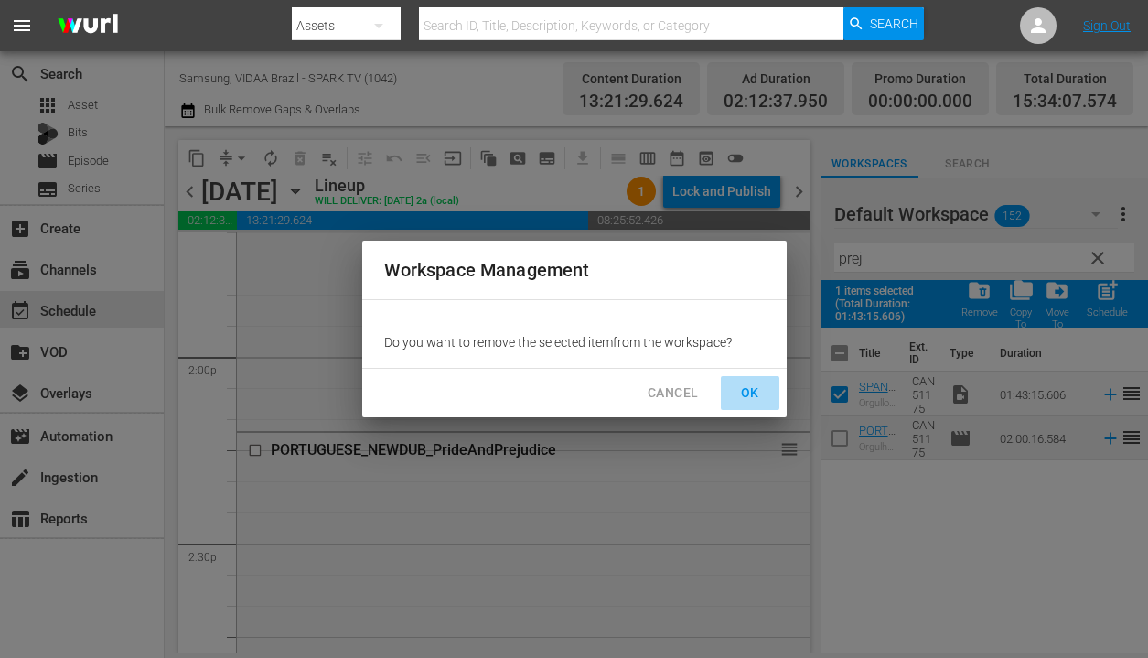
click at [745, 389] on span "OK" at bounding box center [750, 393] width 29 height 23
checkbox input "false"
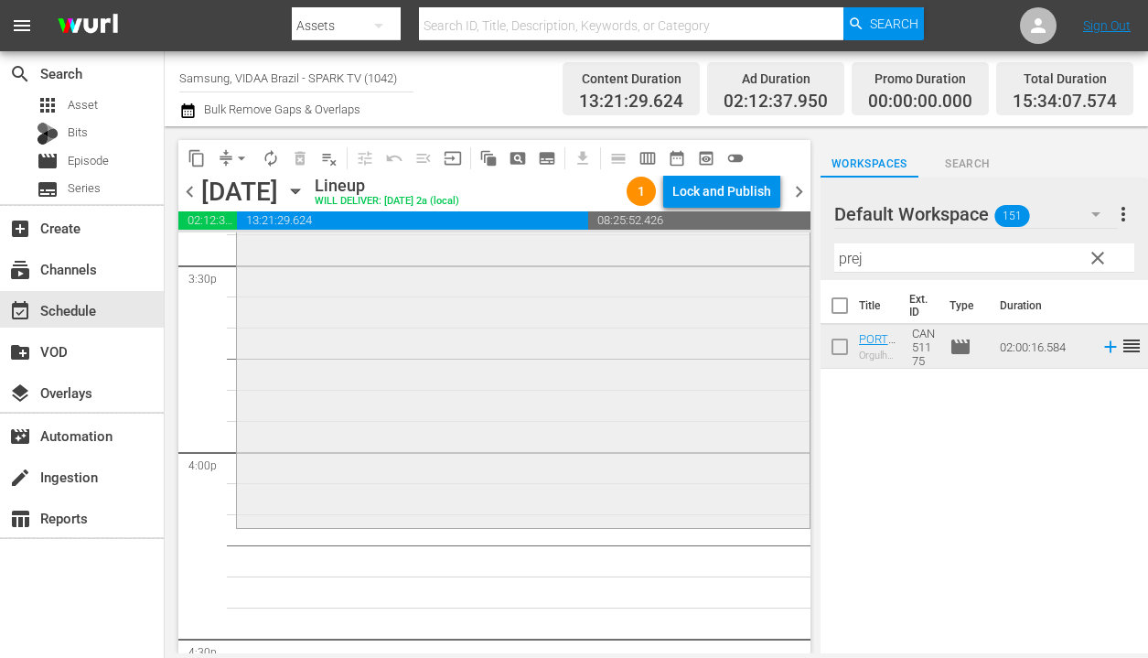
scroll to position [5767, 0]
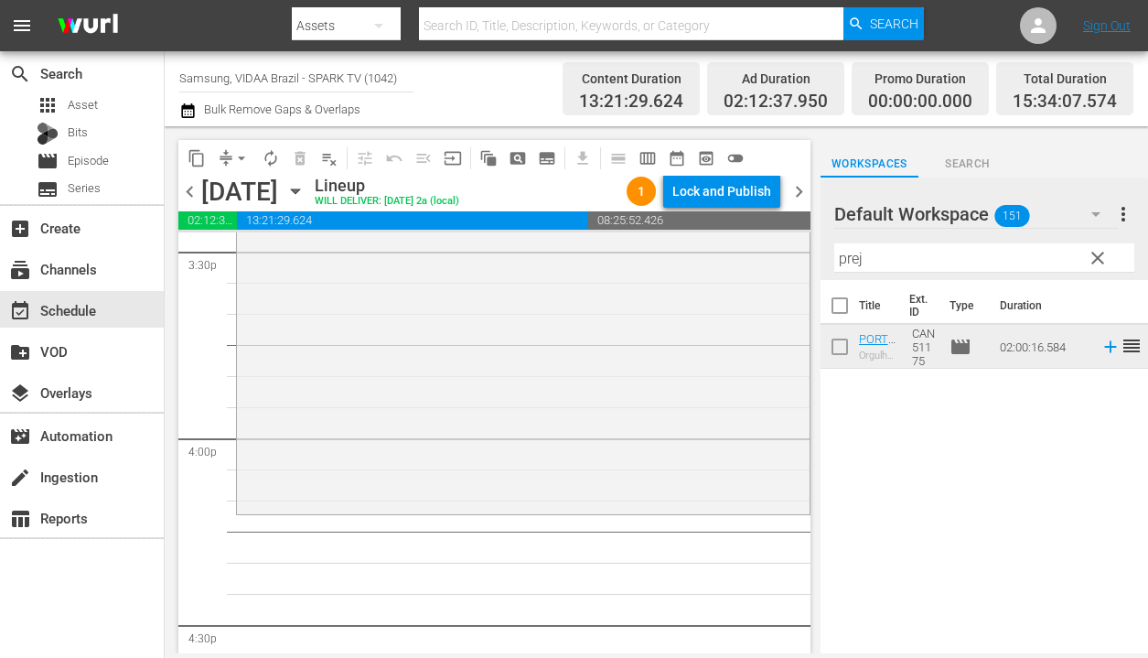
click at [911, 265] on input "prej" at bounding box center [984, 257] width 300 height 29
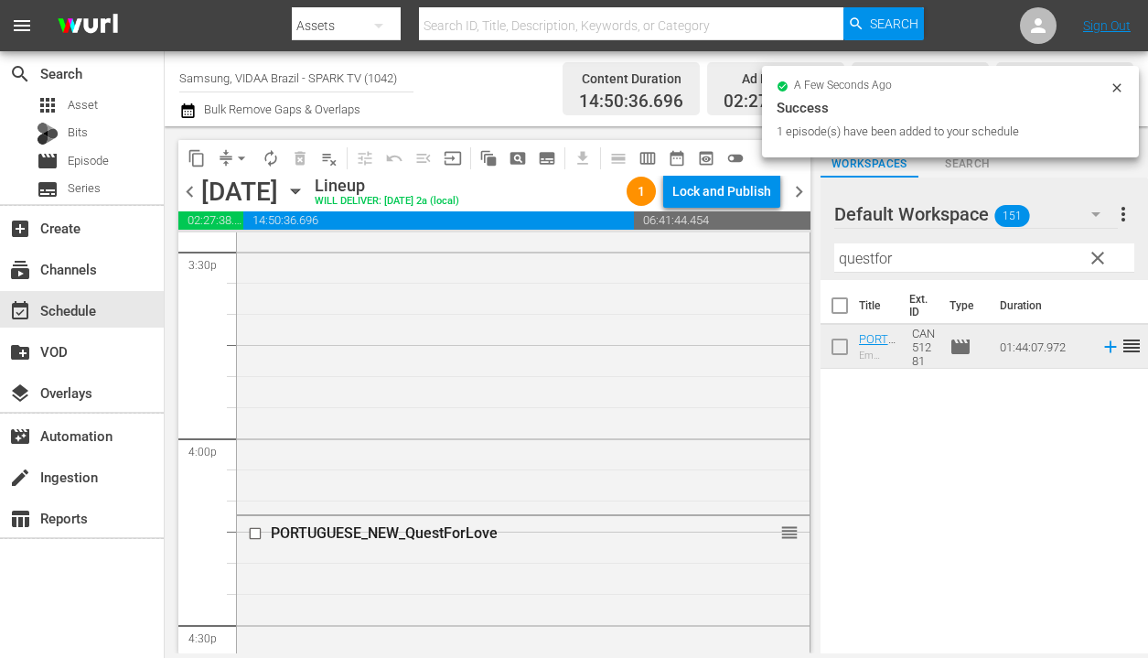
drag, startPoint x: 1013, startPoint y: 350, endPoint x: 438, endPoint y: 0, distance: 672.6
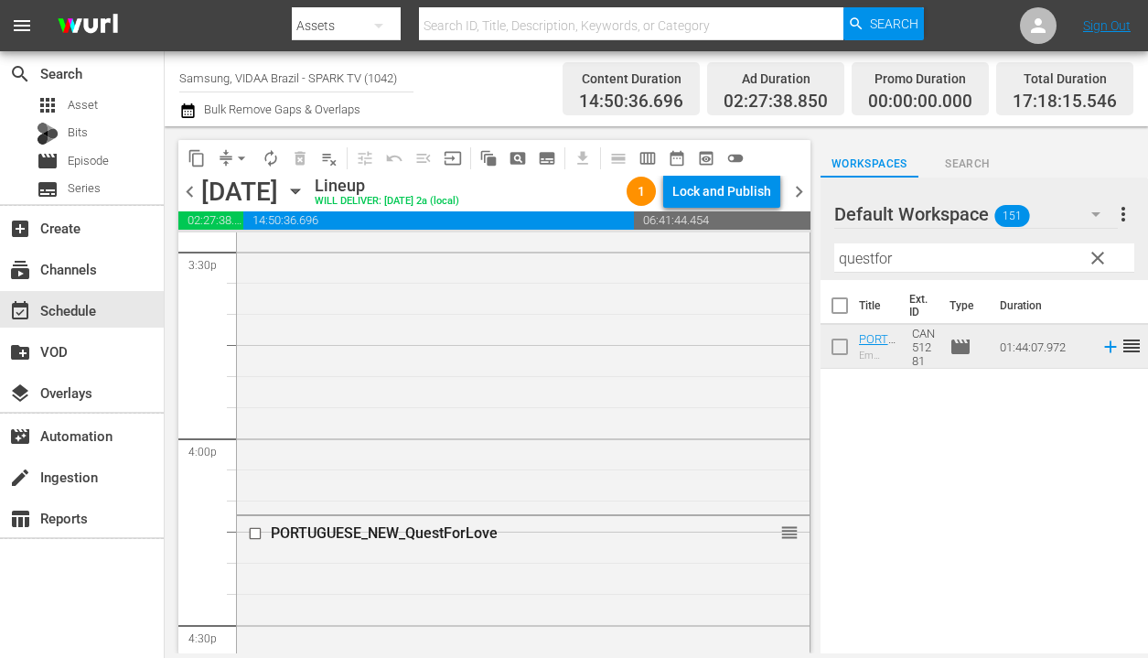
click at [1006, 259] on input "questfor" at bounding box center [984, 257] width 300 height 29
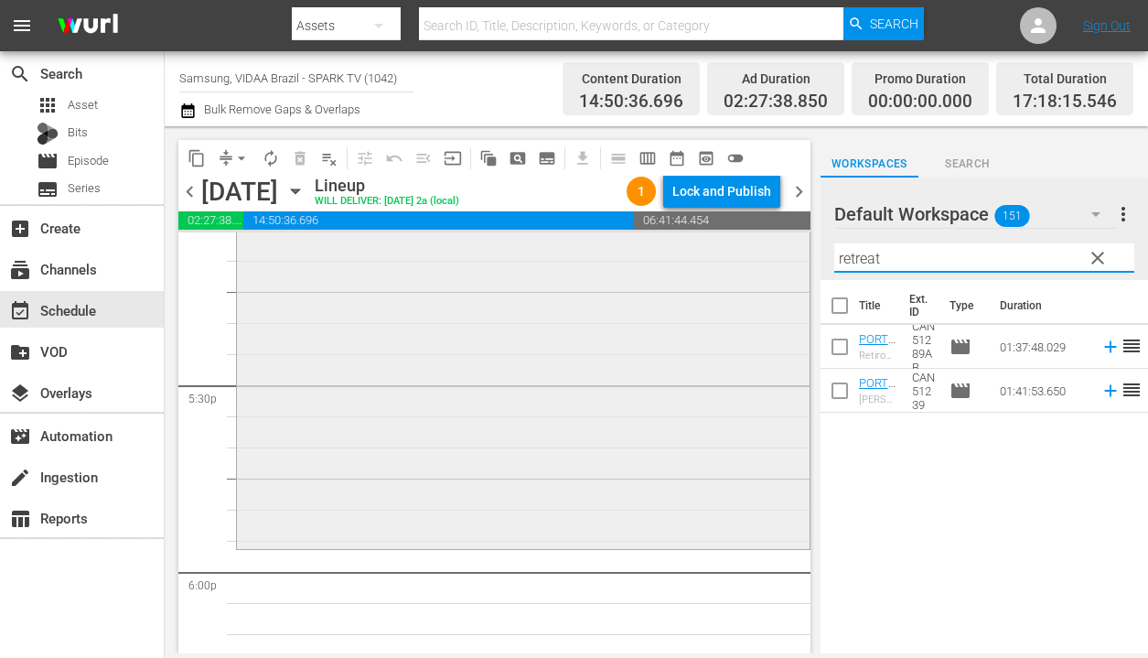
scroll to position [6437, 0]
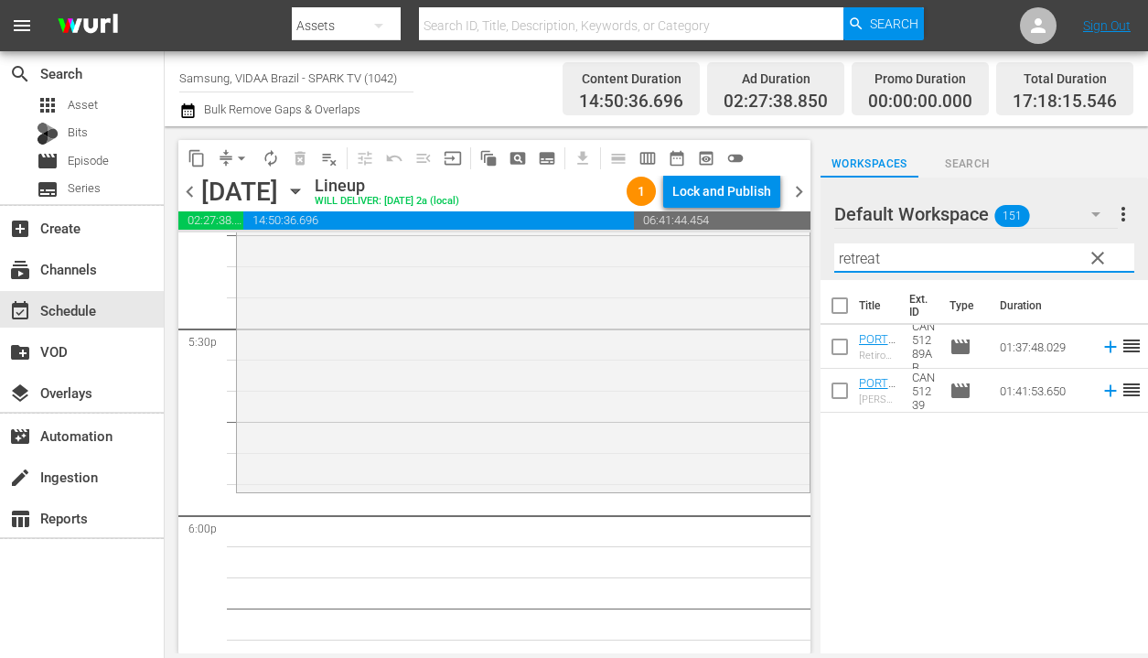
type input "retreat"
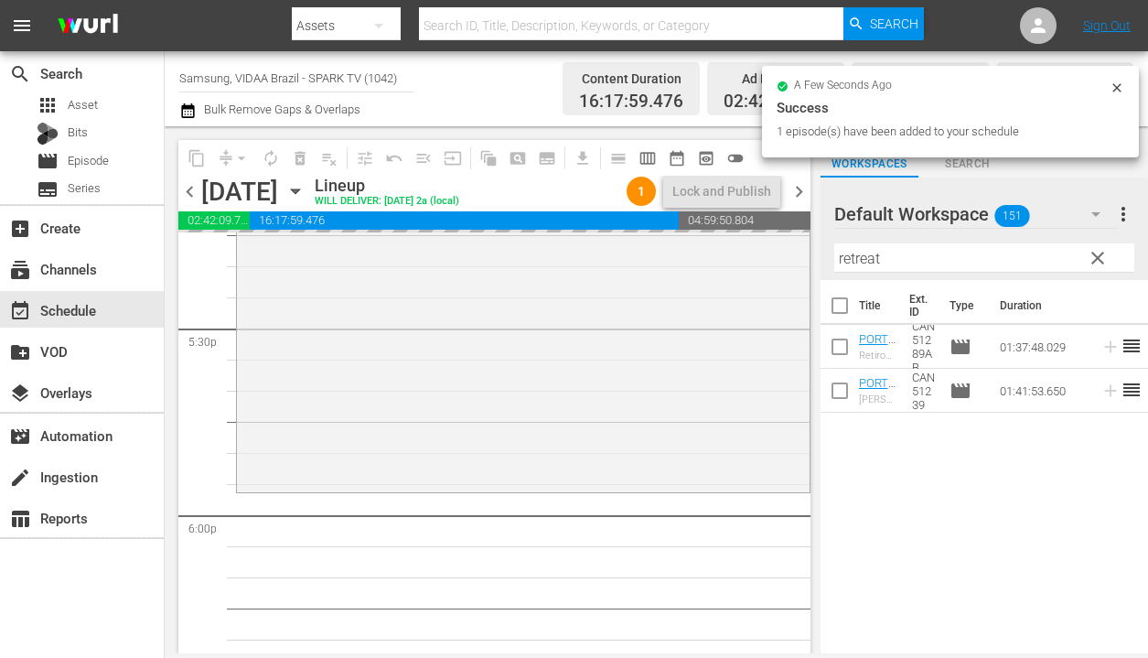
drag, startPoint x: 997, startPoint y: 392, endPoint x: 511, endPoint y: 59, distance: 589.3
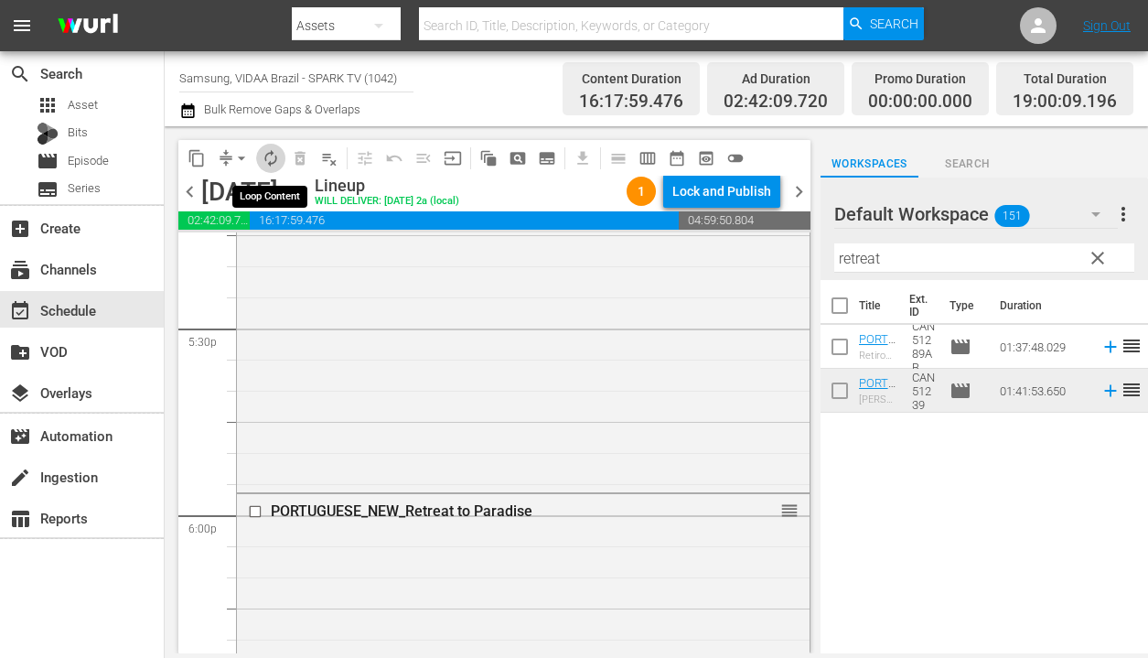
click at [278, 157] on span "autorenew_outlined" at bounding box center [271, 158] width 18 height 18
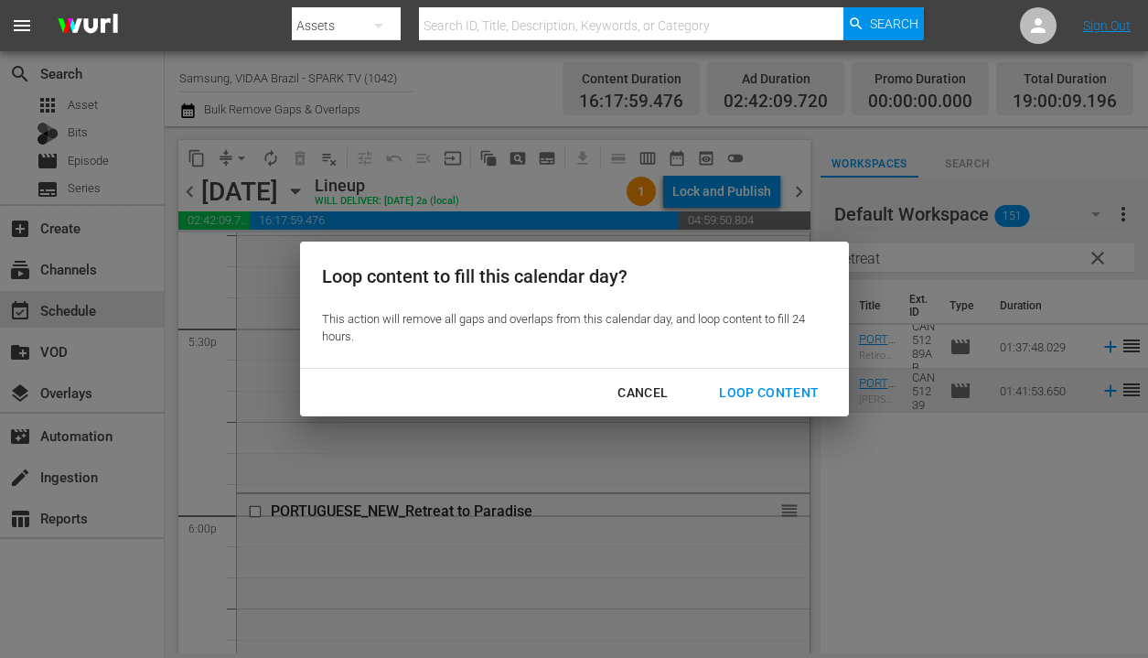
click at [729, 383] on div "Loop Content" at bounding box center [769, 393] width 129 height 23
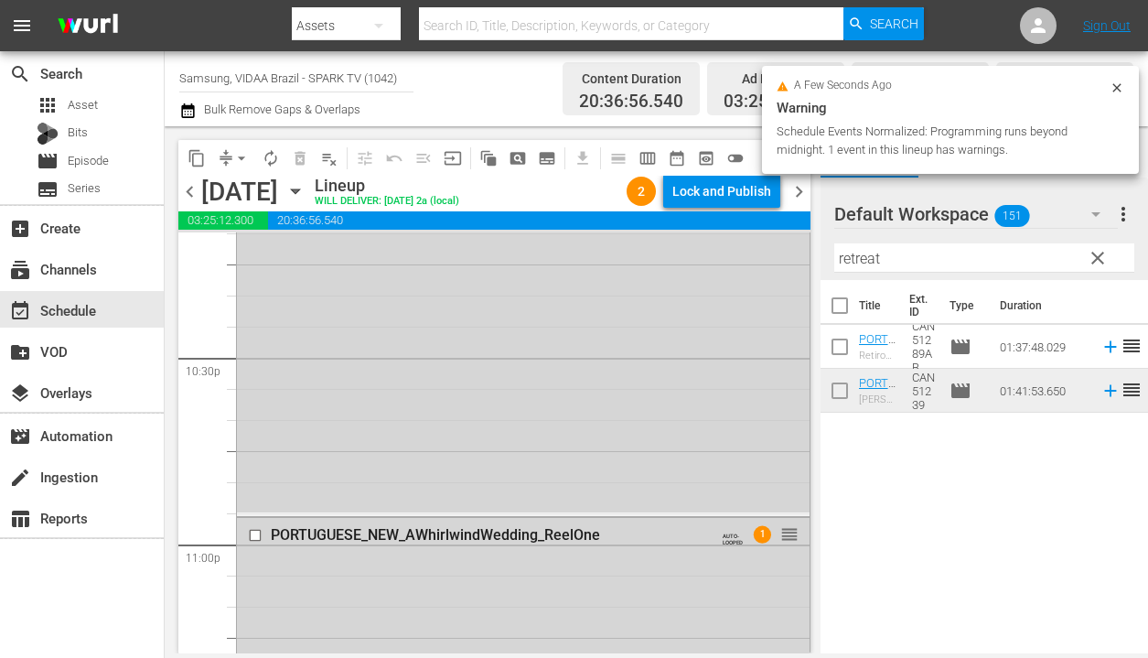
scroll to position [8646, 0]
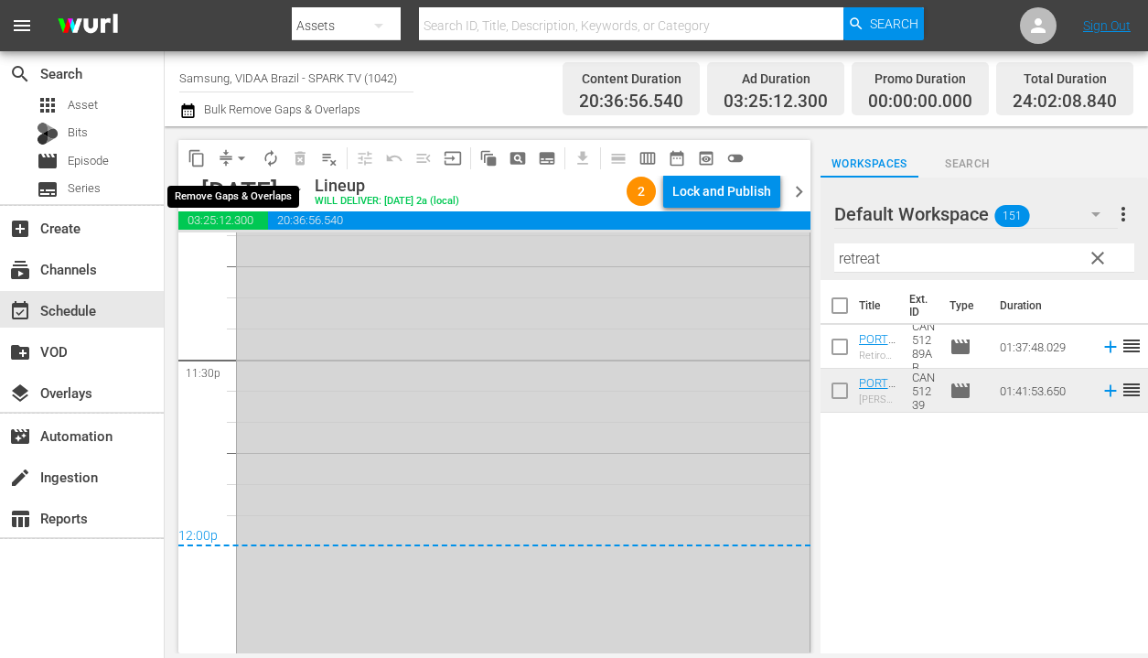
click at [234, 154] on span "arrow_drop_down" at bounding box center [241, 158] width 18 height 18
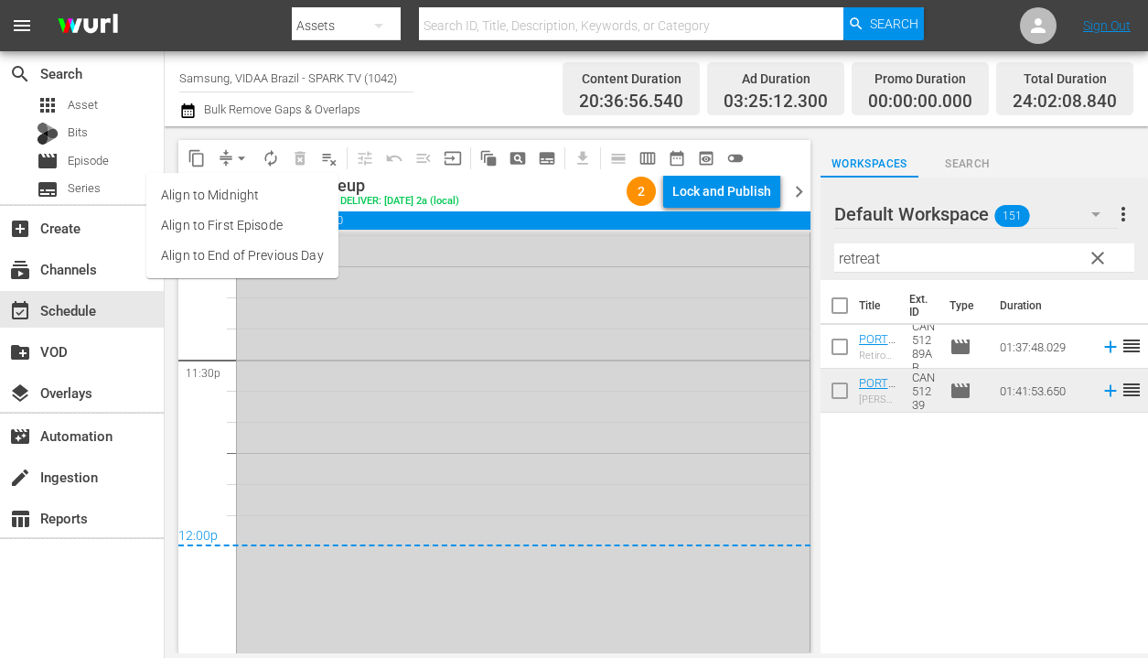
click at [244, 253] on li "Align to End of Previous Day" at bounding box center [242, 256] width 192 height 30
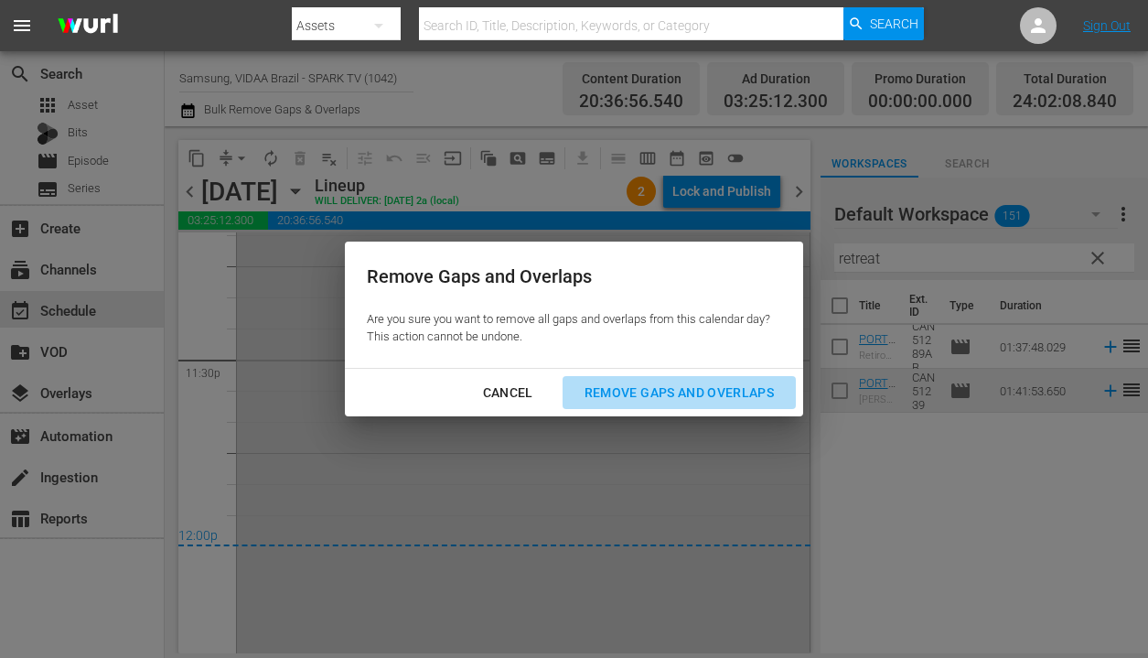
click at [608, 394] on div "Remove Gaps and Overlaps" at bounding box center [679, 393] width 219 height 23
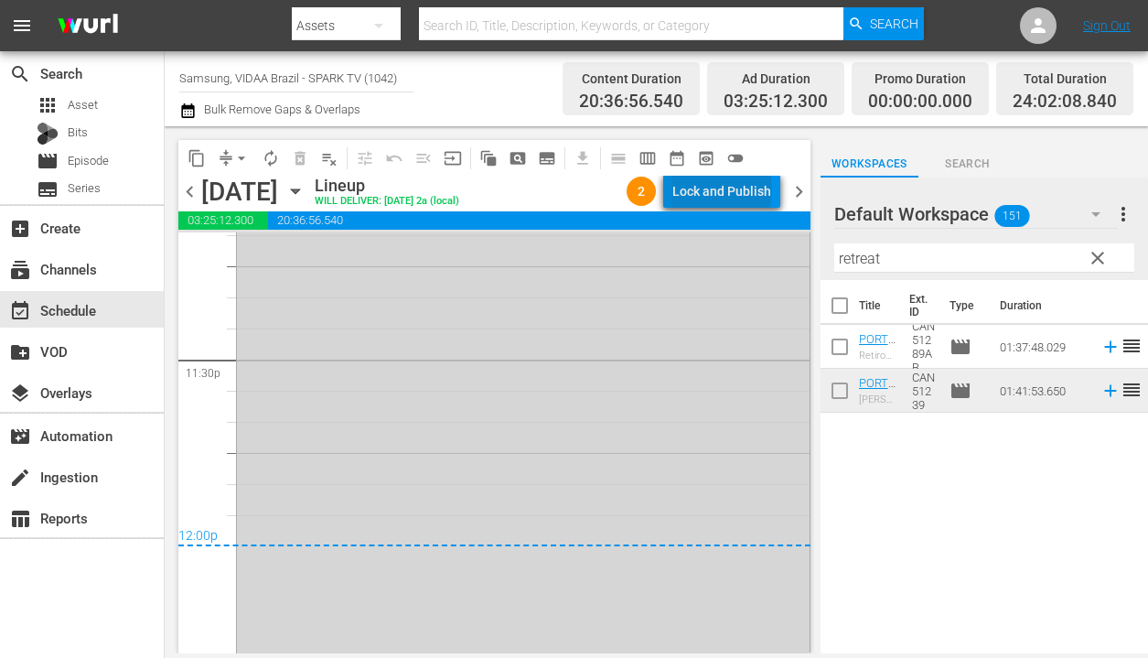
click at [726, 190] on div "Lock and Publish" at bounding box center [722, 191] width 99 height 33
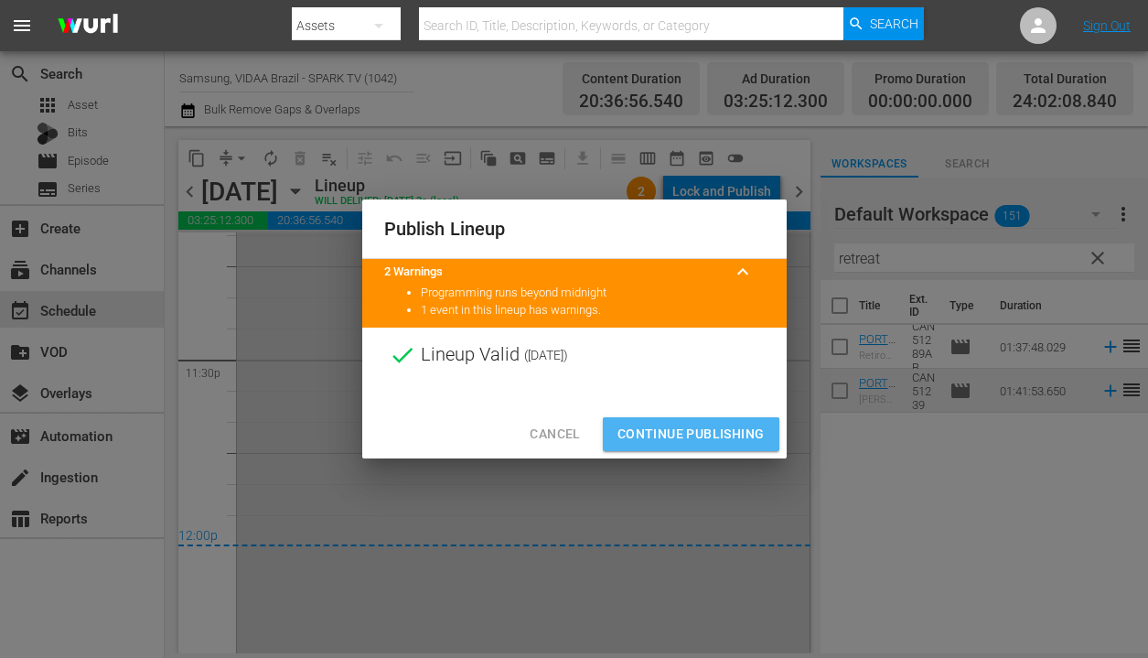
click at [701, 440] on span "Continue Publishing" at bounding box center [691, 434] width 147 height 23
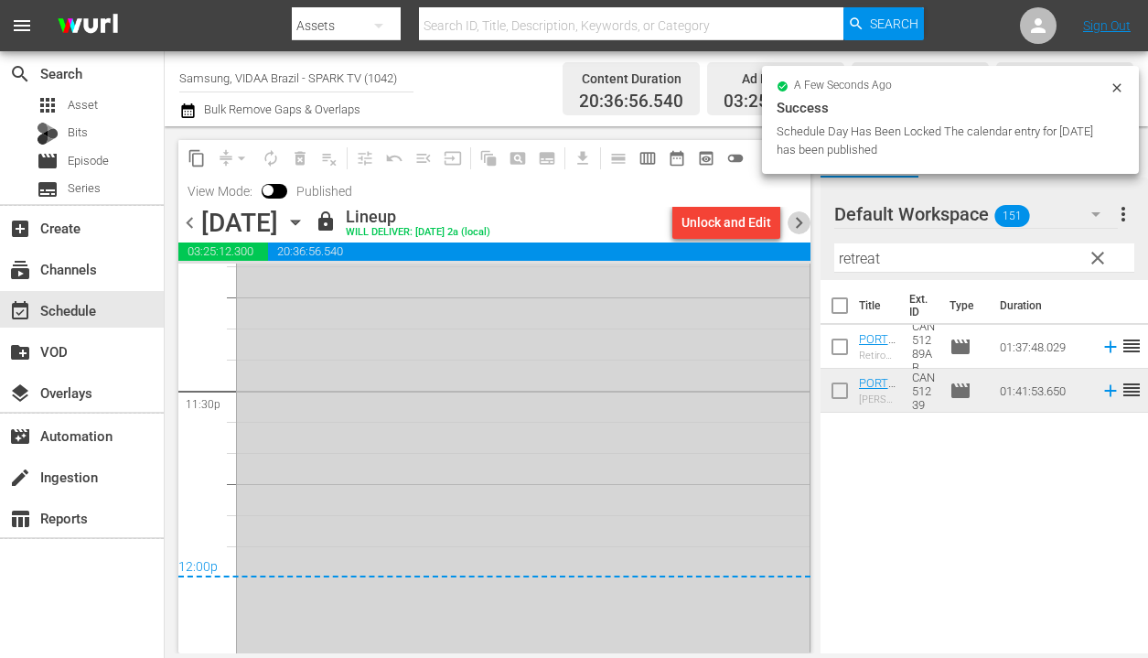
click at [798, 226] on span "chevron_right" at bounding box center [799, 222] width 23 height 23
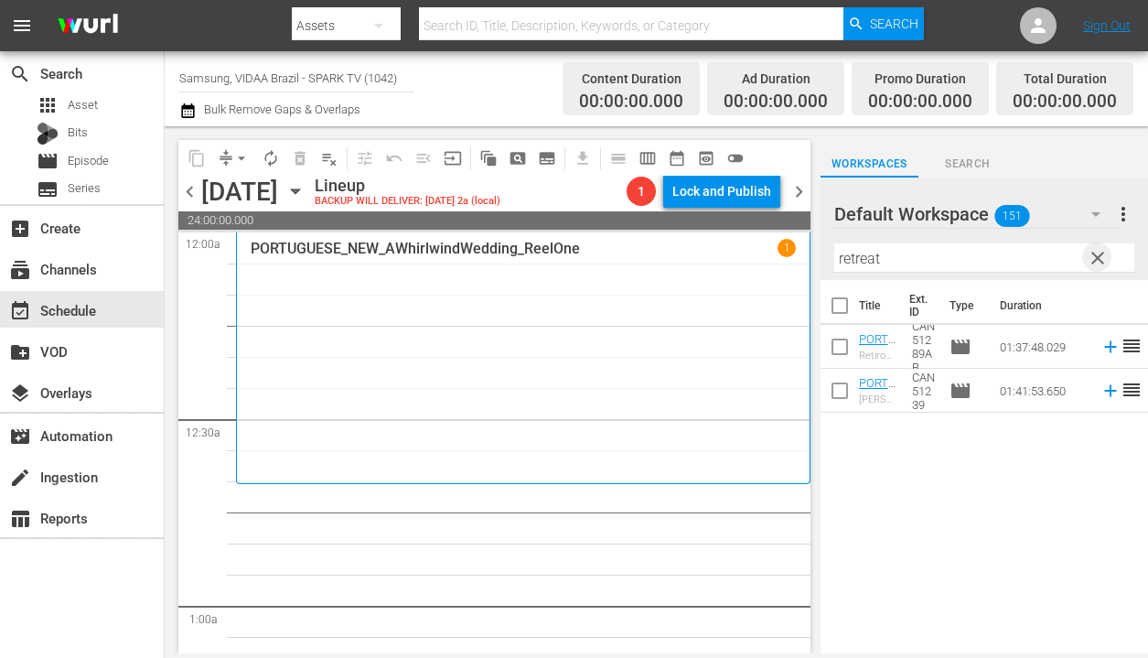
click at [1102, 261] on span "clear" at bounding box center [1098, 258] width 22 height 22
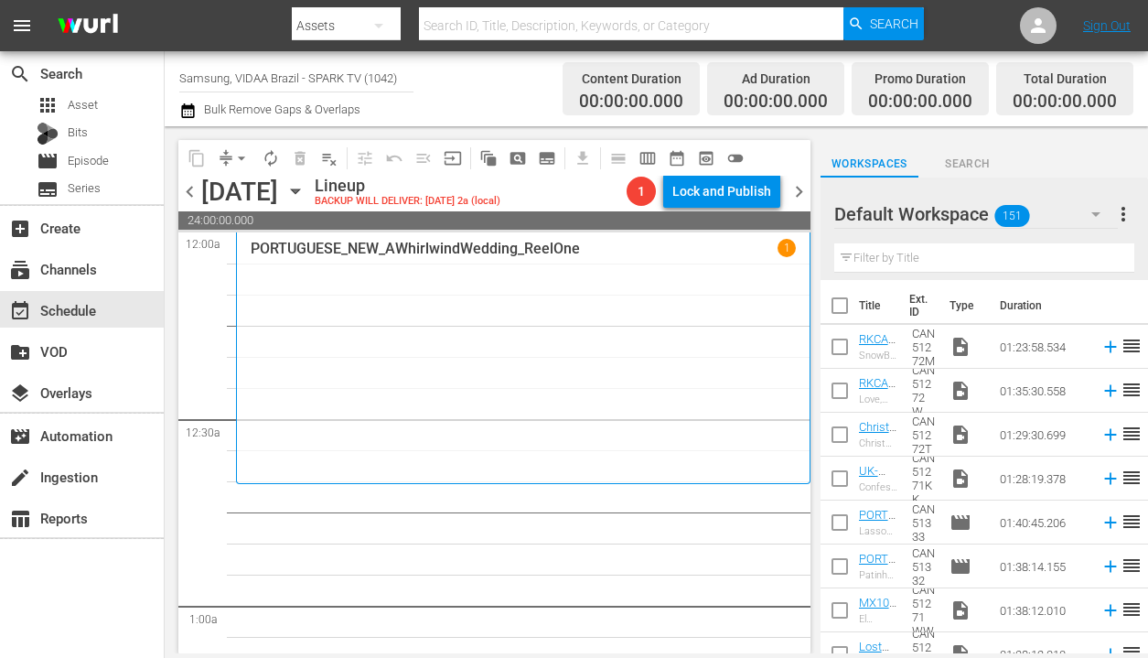
click at [990, 253] on input "text" at bounding box center [984, 257] width 300 height 29
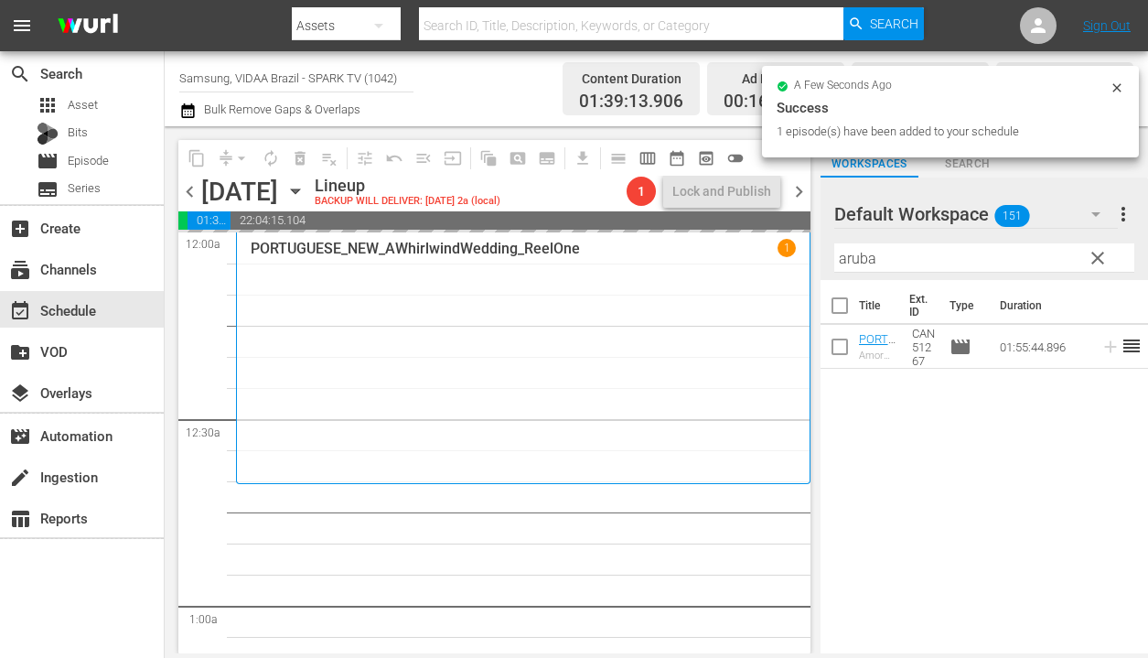
drag, startPoint x: 1054, startPoint y: 350, endPoint x: 477, endPoint y: 5, distance: 672.6
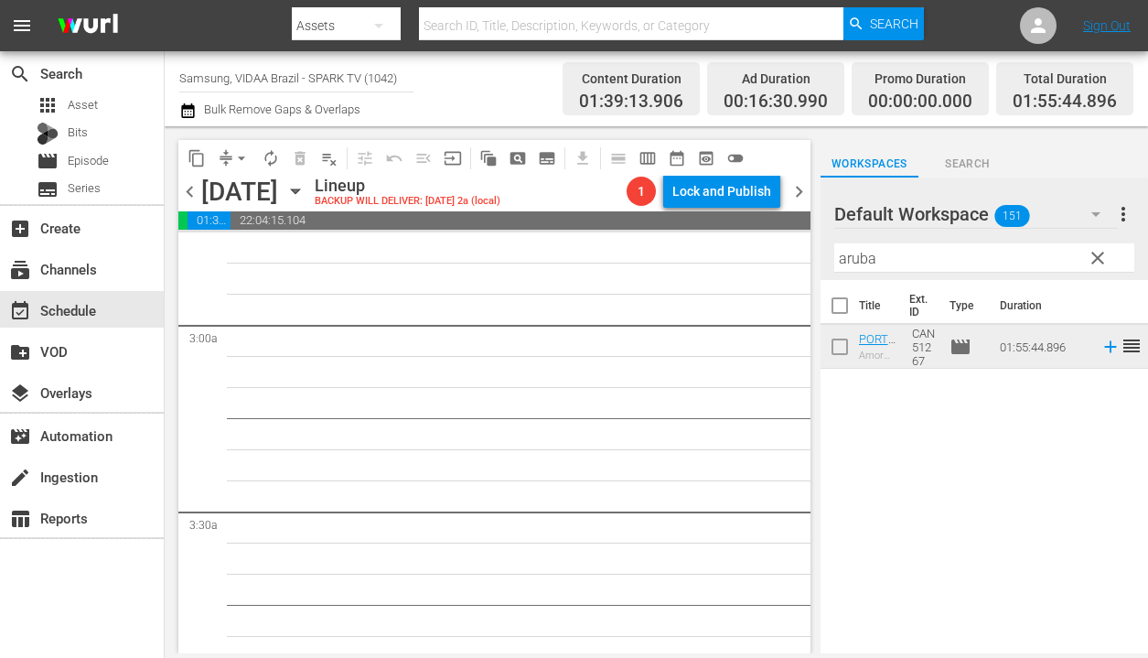
scroll to position [936, 0]
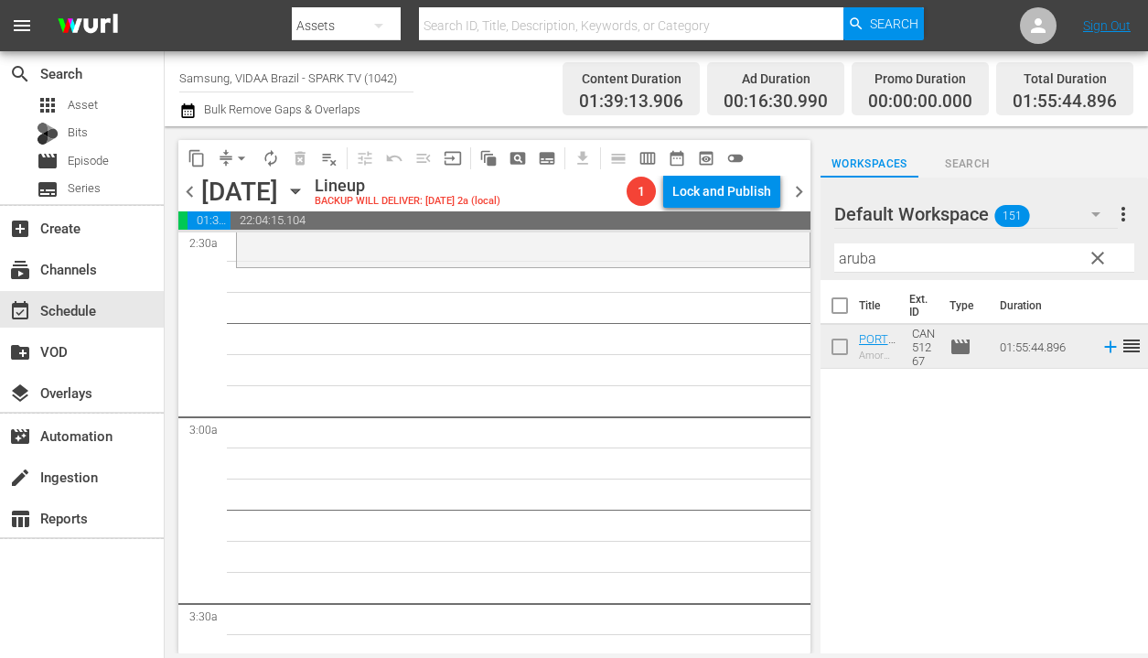
click at [982, 267] on input "aruba" at bounding box center [984, 257] width 300 height 29
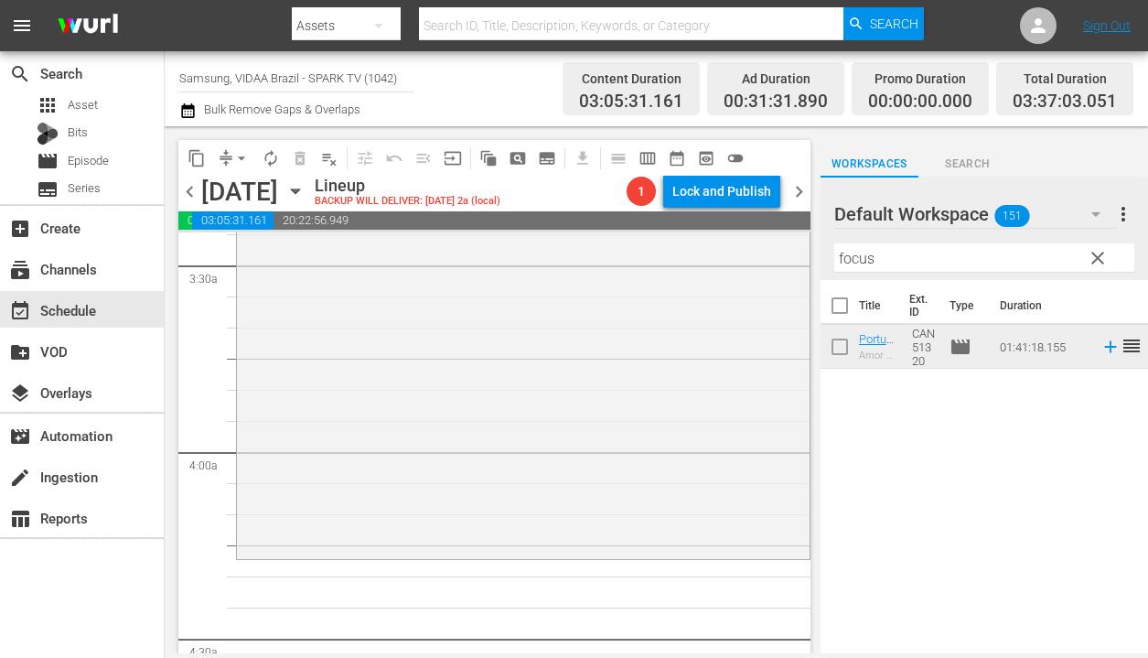
scroll to position [1276, 0]
drag, startPoint x: 1018, startPoint y: 354, endPoint x: 420, endPoint y: 3, distance: 693.9
click at [897, 263] on input "focus" at bounding box center [984, 257] width 300 height 29
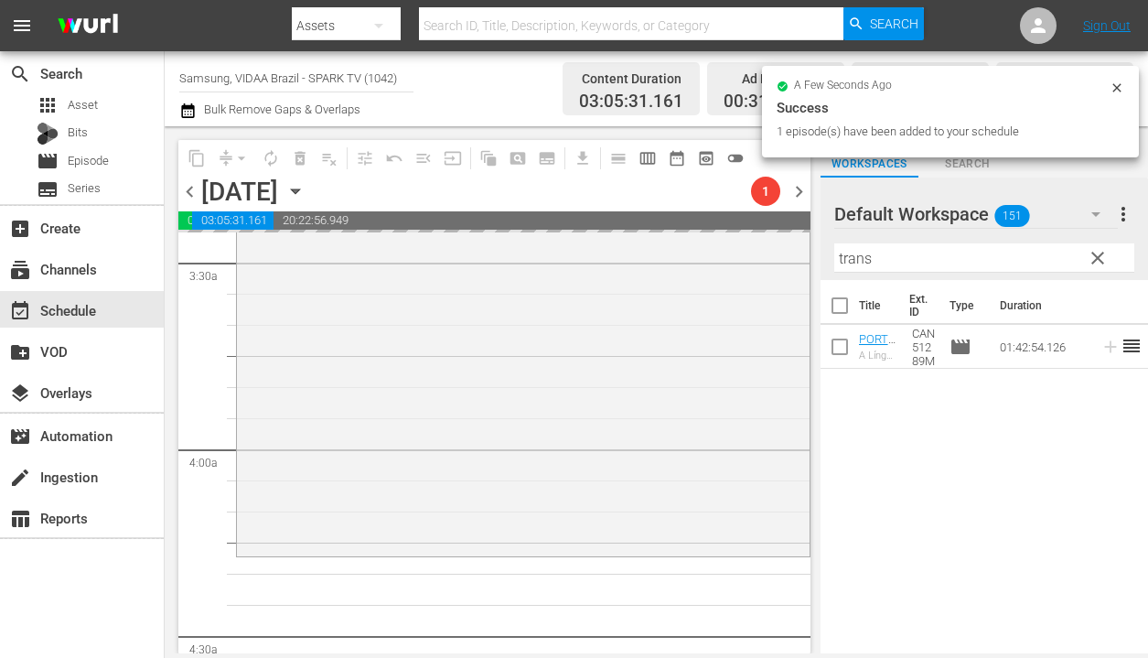
drag, startPoint x: 1001, startPoint y: 358, endPoint x: 384, endPoint y: 4, distance: 711.1
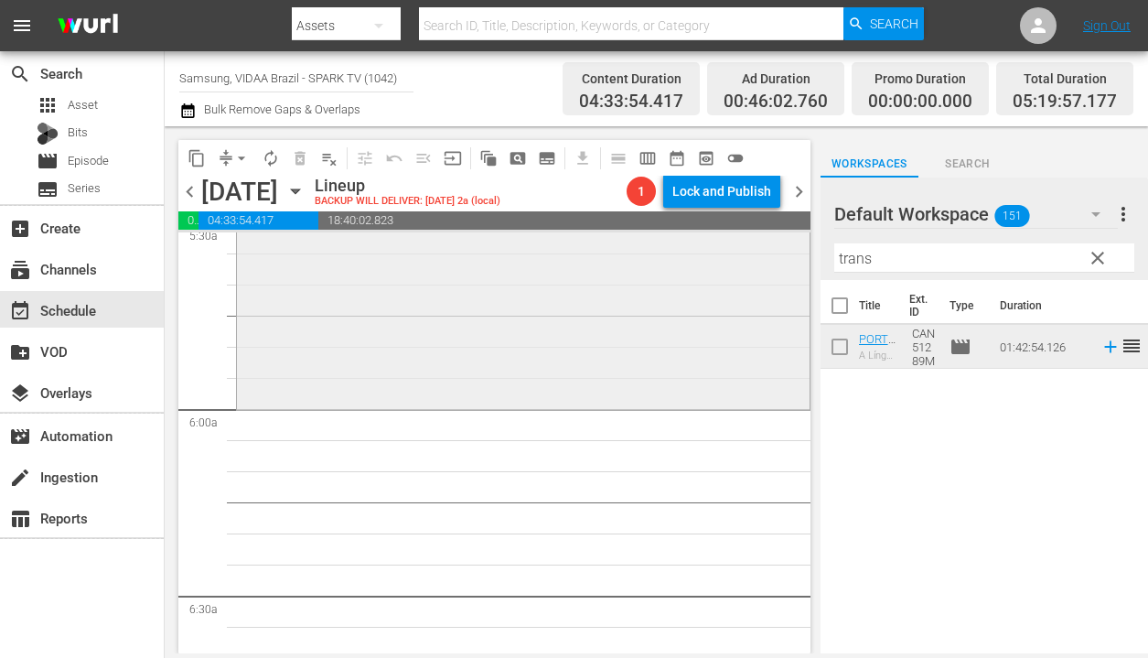
scroll to position [2096, 0]
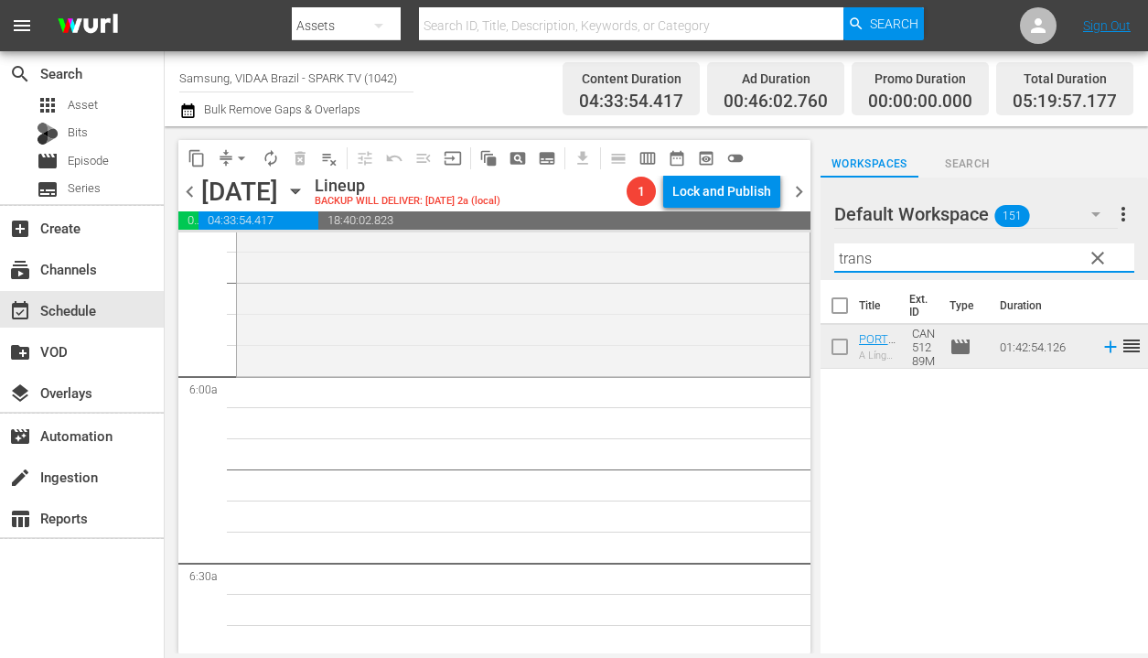
click at [904, 255] on input "trans" at bounding box center [984, 257] width 300 height 29
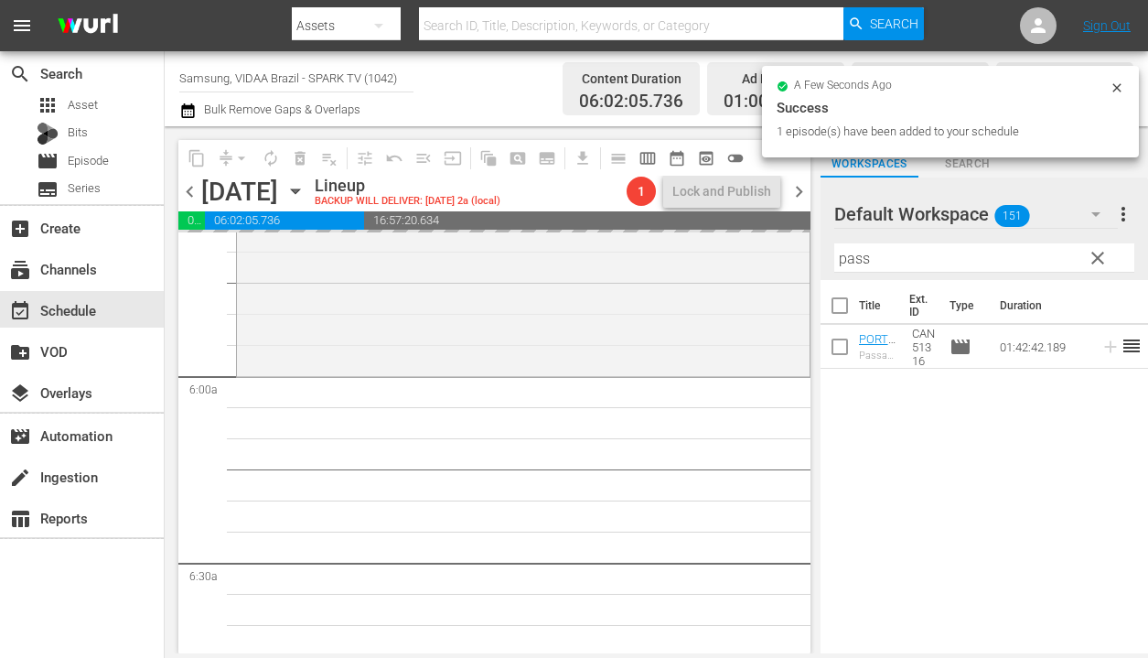
drag, startPoint x: 1018, startPoint y: 338, endPoint x: 553, endPoint y: 22, distance: 562.6
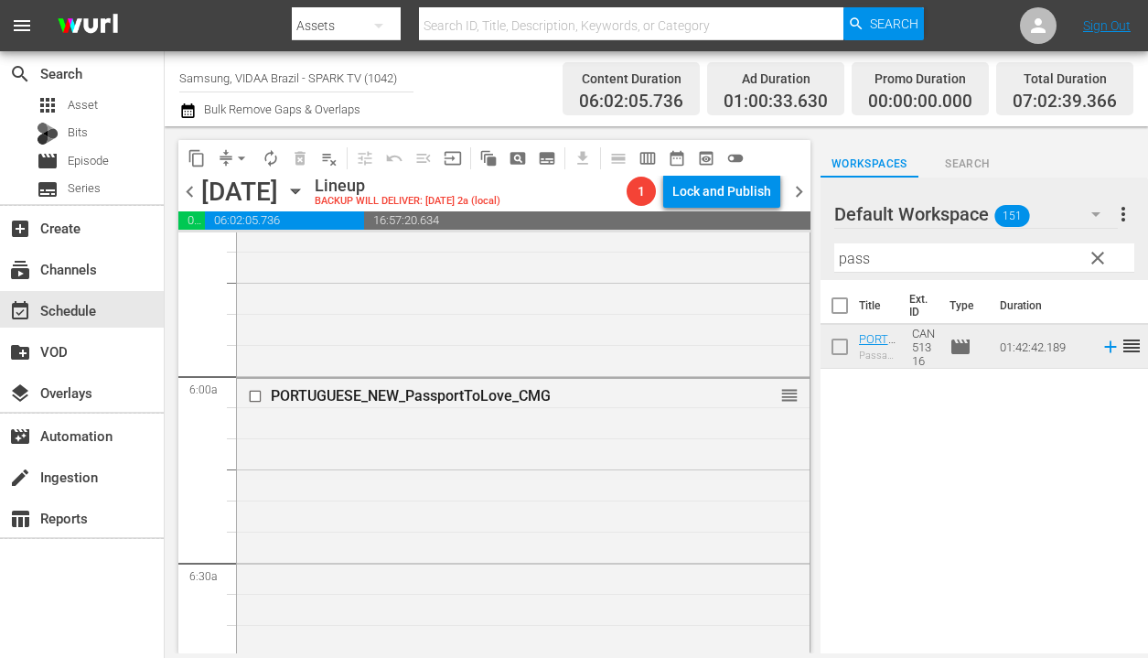
click at [942, 259] on input "pass" at bounding box center [984, 257] width 300 height 29
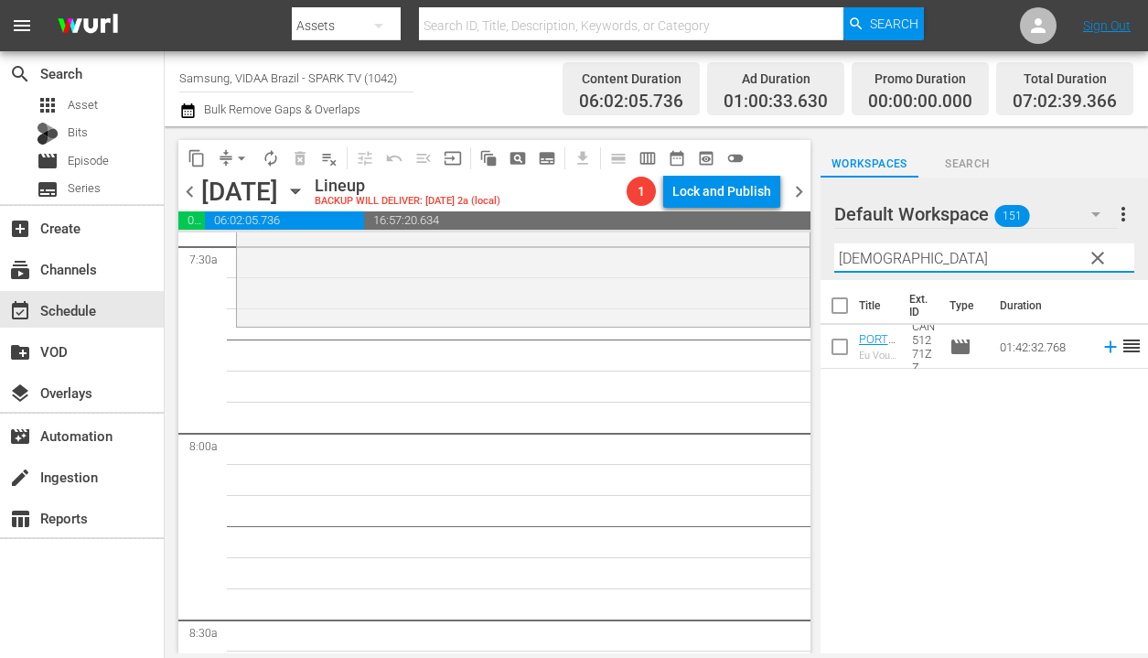
scroll to position [2814, 0]
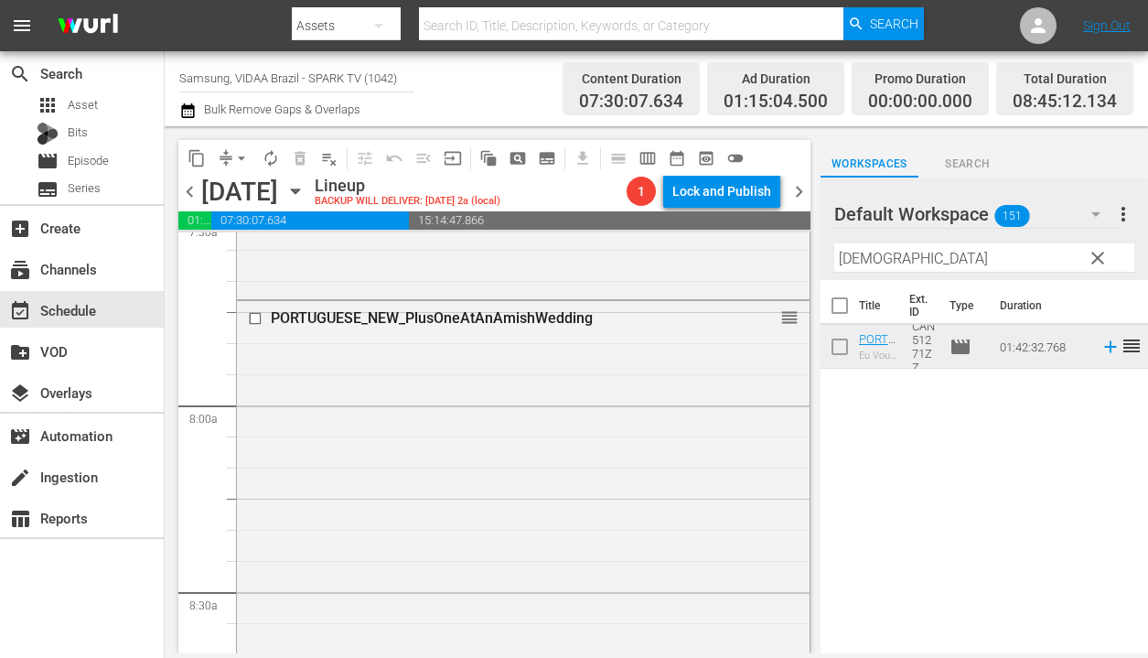
drag, startPoint x: 1048, startPoint y: 352, endPoint x: 543, endPoint y: 3, distance: 614.2
click at [900, 261] on input "amish" at bounding box center [984, 257] width 300 height 29
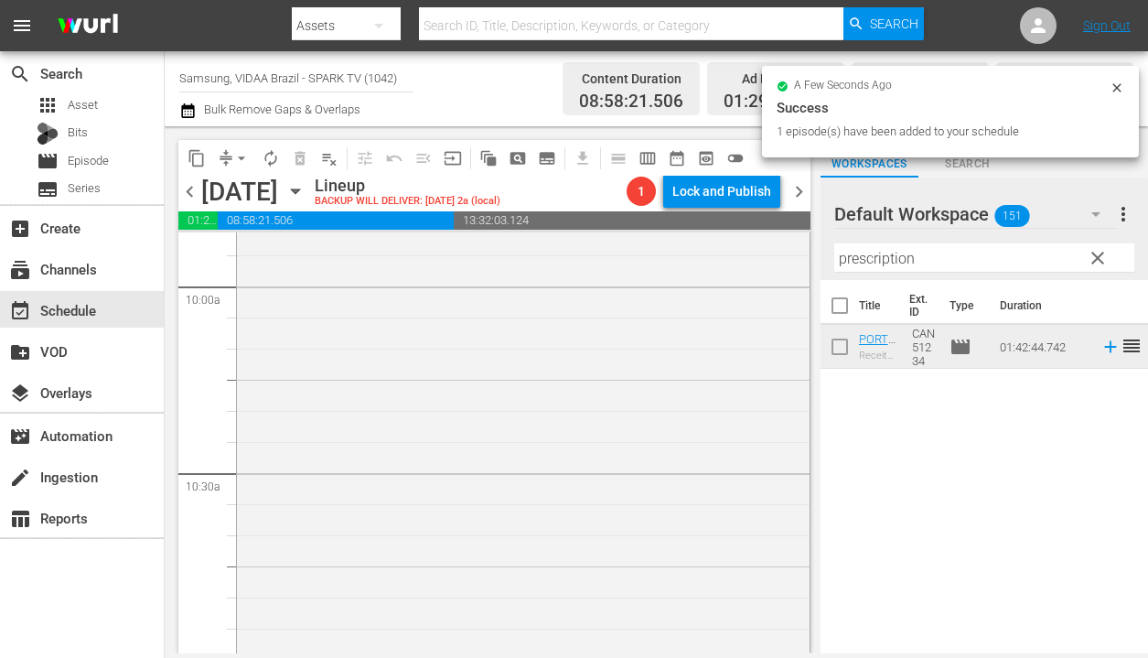
scroll to position [3800, 0]
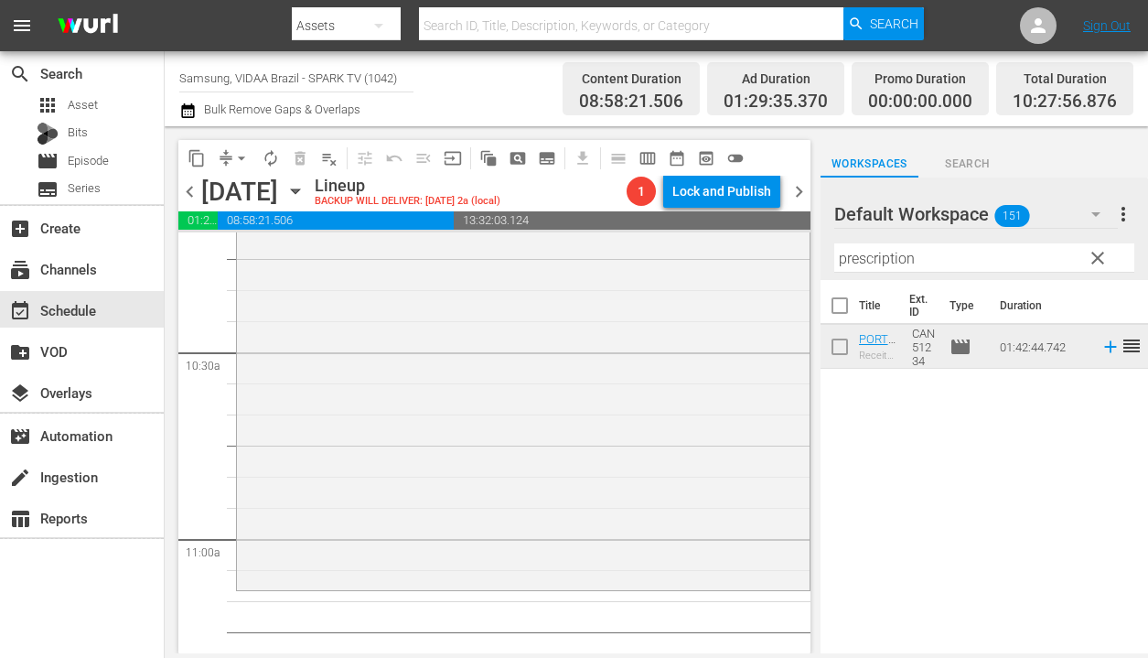
drag, startPoint x: 1002, startPoint y: 342, endPoint x: 330, endPoint y: 0, distance: 753.8
click at [941, 253] on input "prescription" at bounding box center [984, 257] width 300 height 29
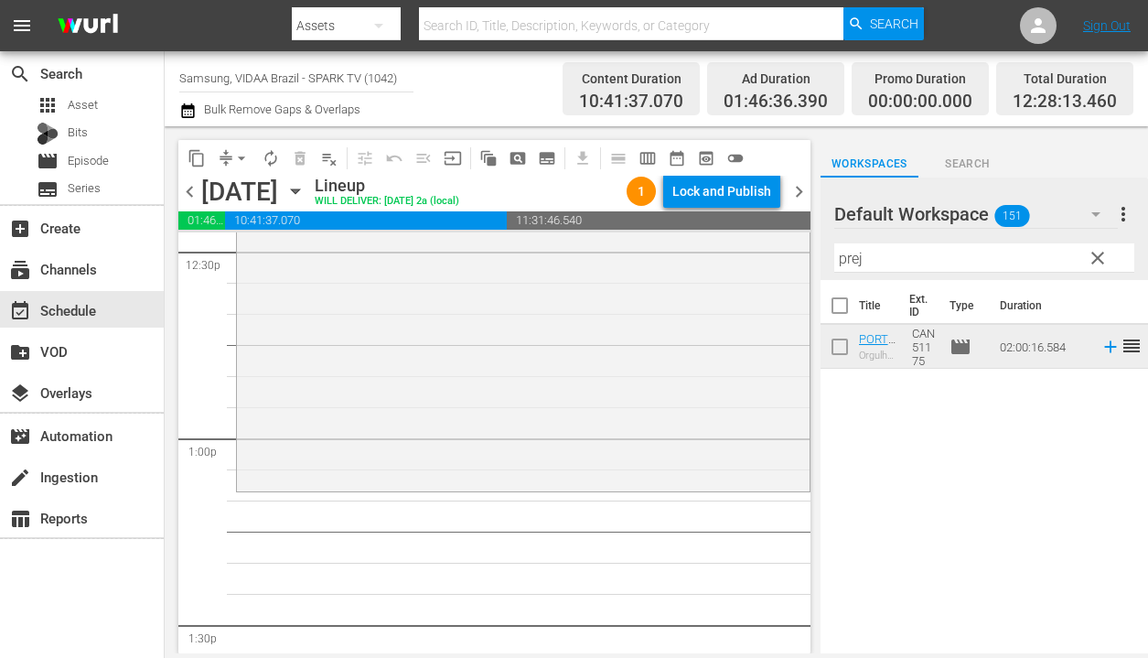
scroll to position [4662, 0]
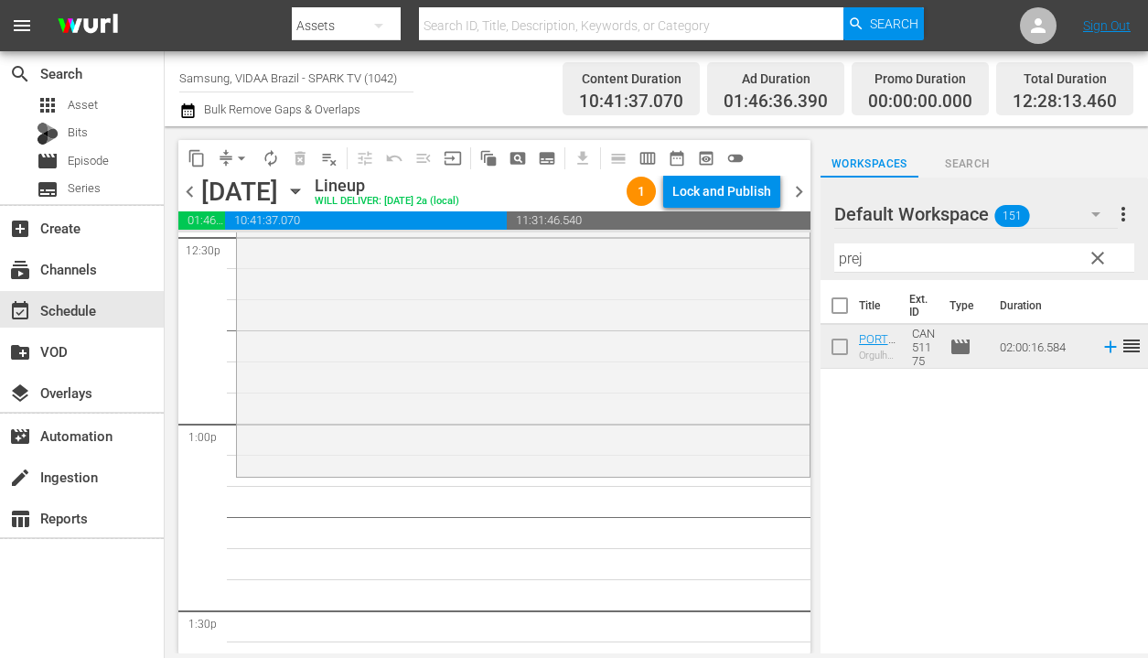
drag, startPoint x: 1036, startPoint y: 346, endPoint x: 387, endPoint y: 5, distance: 733.0
click at [931, 251] on input "prej" at bounding box center [984, 257] width 300 height 29
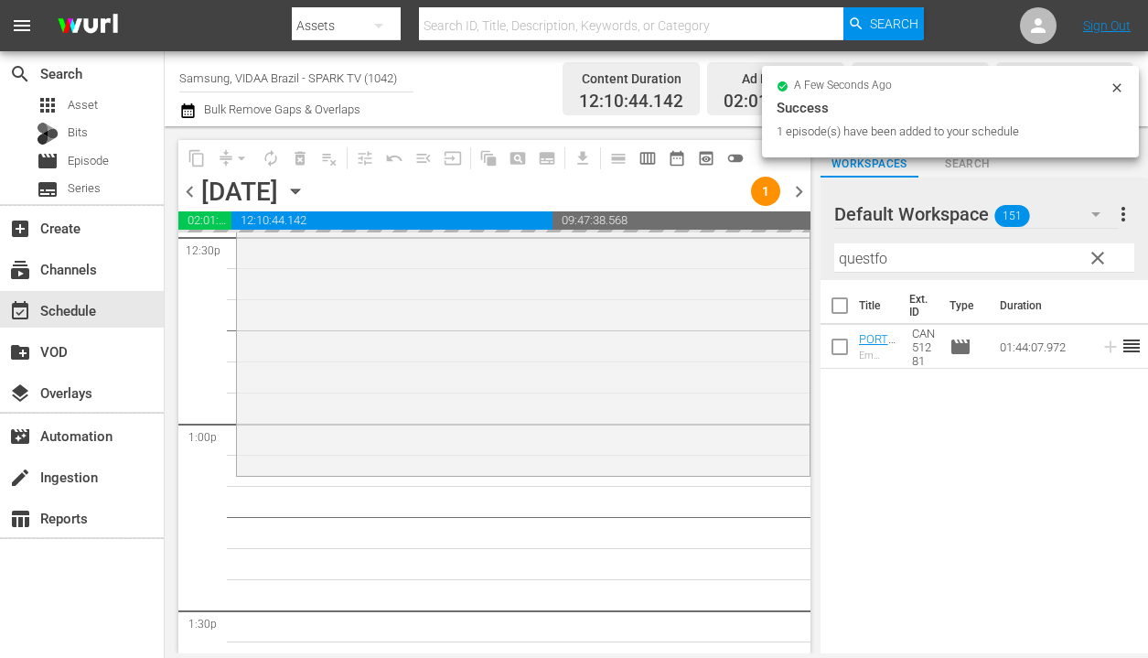
drag, startPoint x: 1035, startPoint y: 350, endPoint x: 447, endPoint y: 2, distance: 683.1
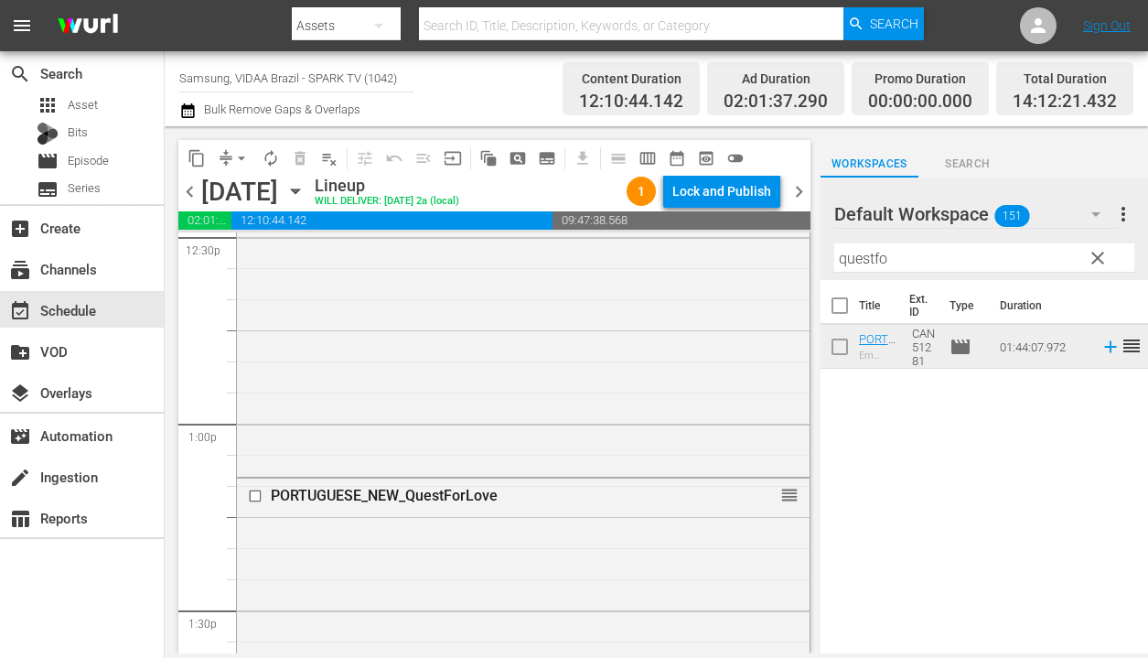
click at [933, 248] on input "questfo" at bounding box center [984, 257] width 300 height 29
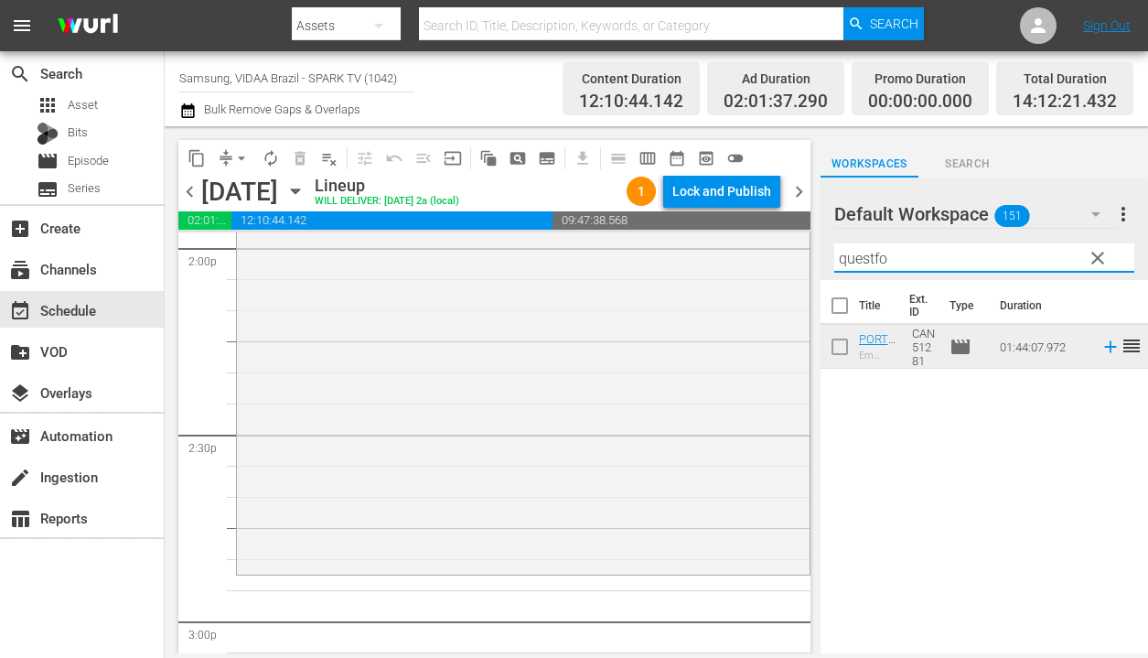
scroll to position [5241, 0]
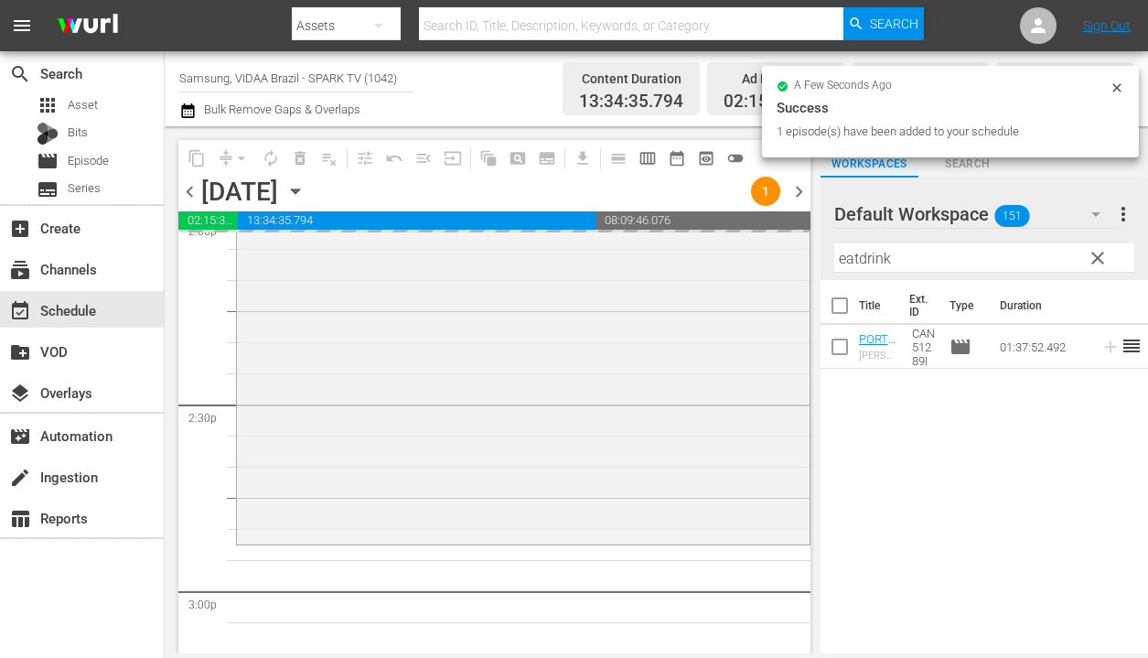
drag, startPoint x: 1012, startPoint y: 345, endPoint x: 547, endPoint y: 10, distance: 572.9
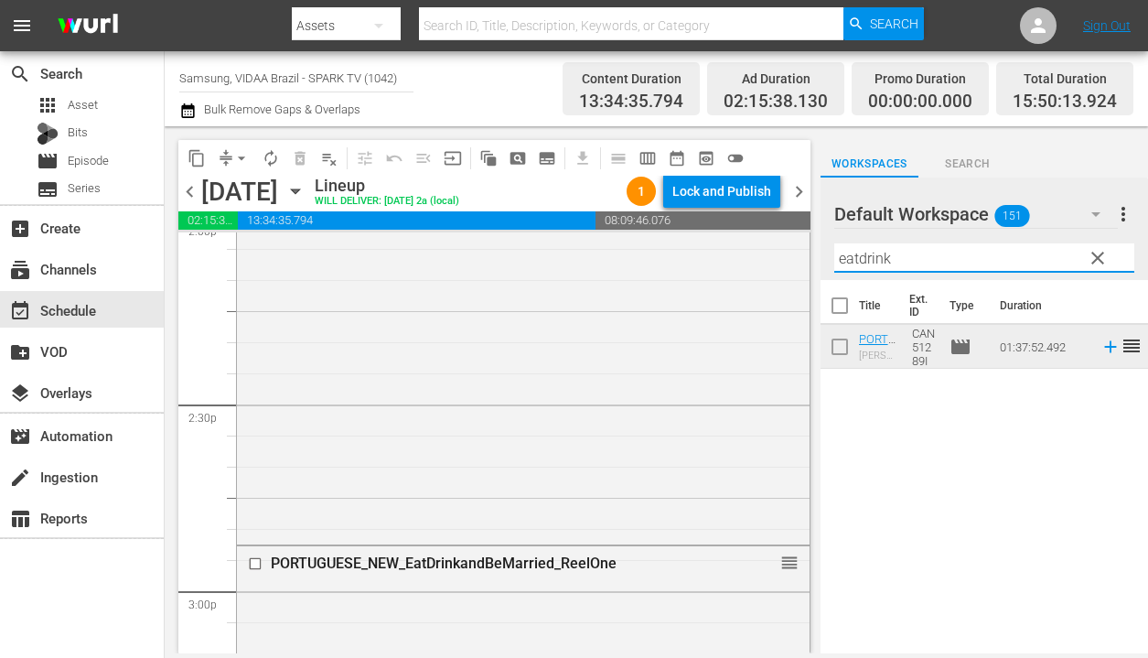
click at [916, 255] on input "eatdrink" at bounding box center [984, 257] width 300 height 29
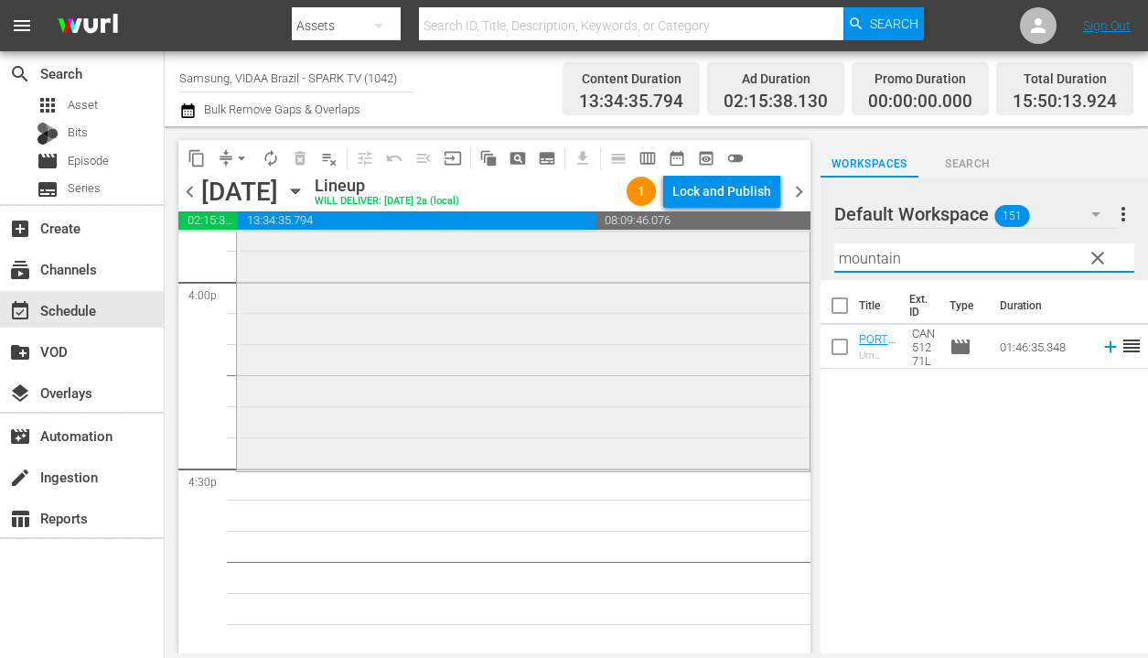
scroll to position [5963, 0]
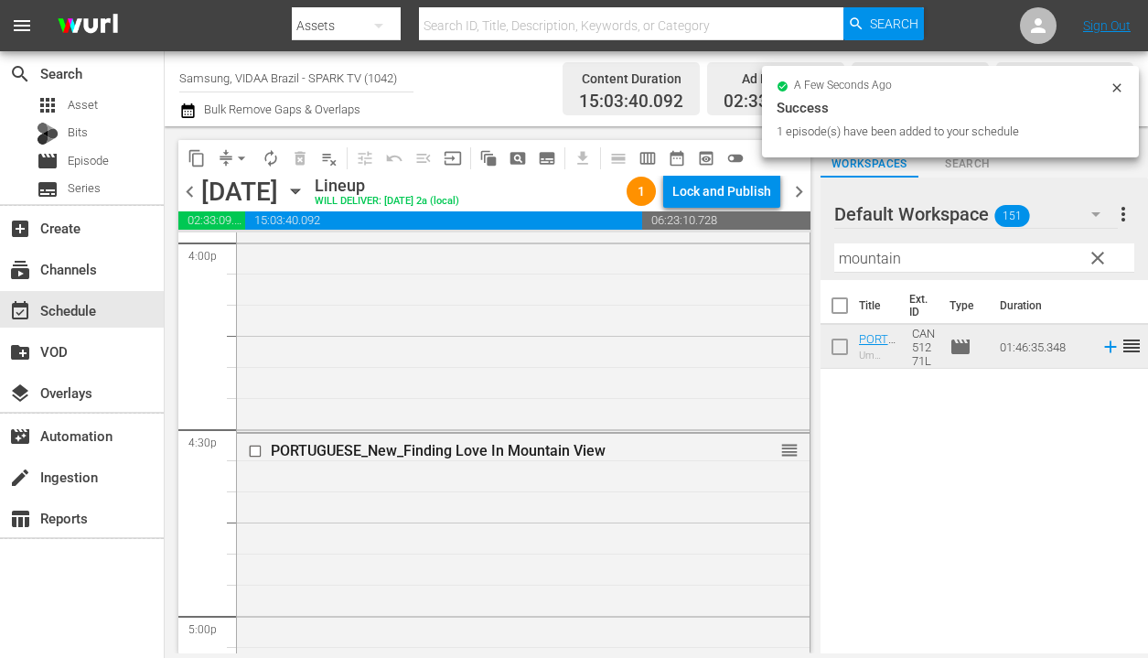
drag, startPoint x: 1022, startPoint y: 345, endPoint x: 494, endPoint y: 80, distance: 590.9
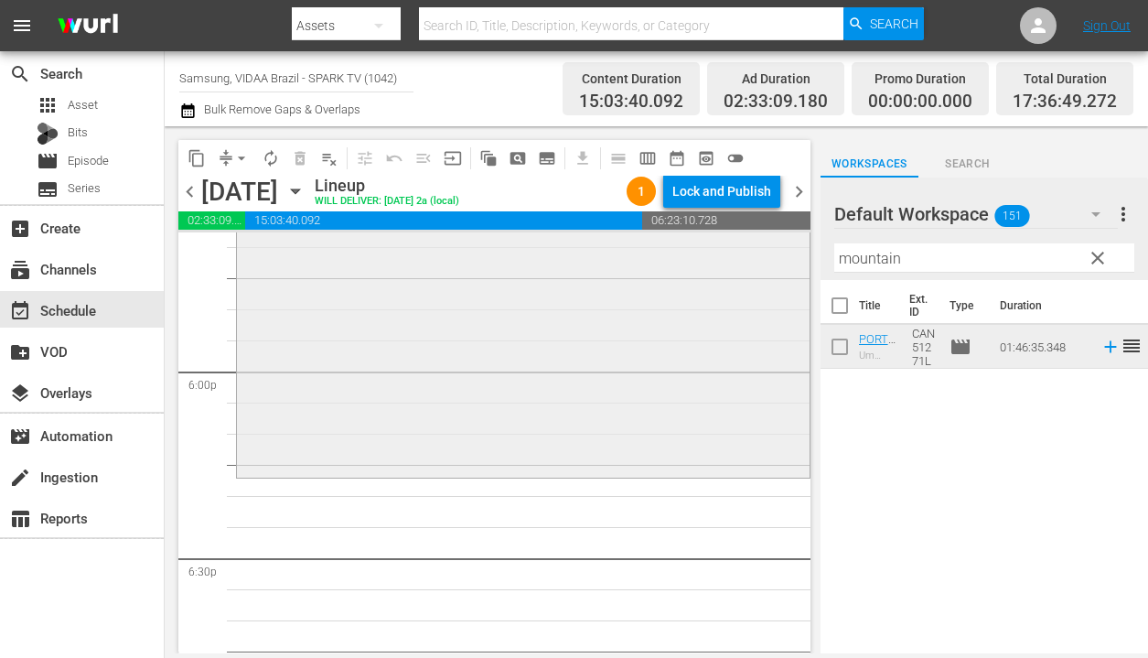
scroll to position [6685, 0]
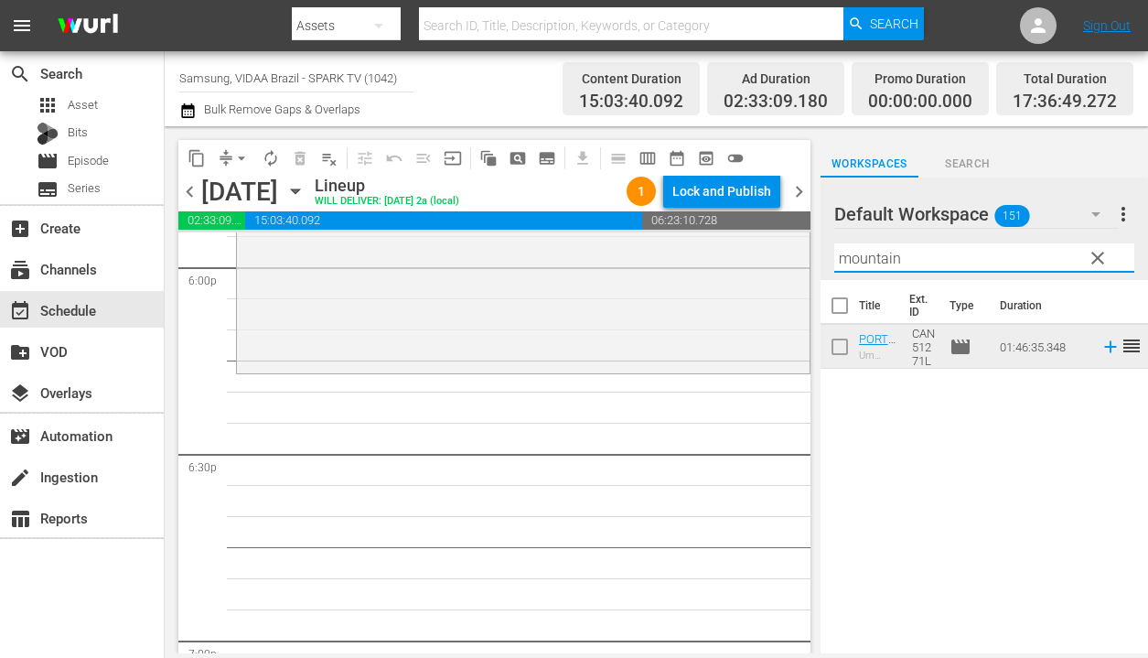
click at [904, 262] on input "mountain" at bounding box center [984, 257] width 300 height 29
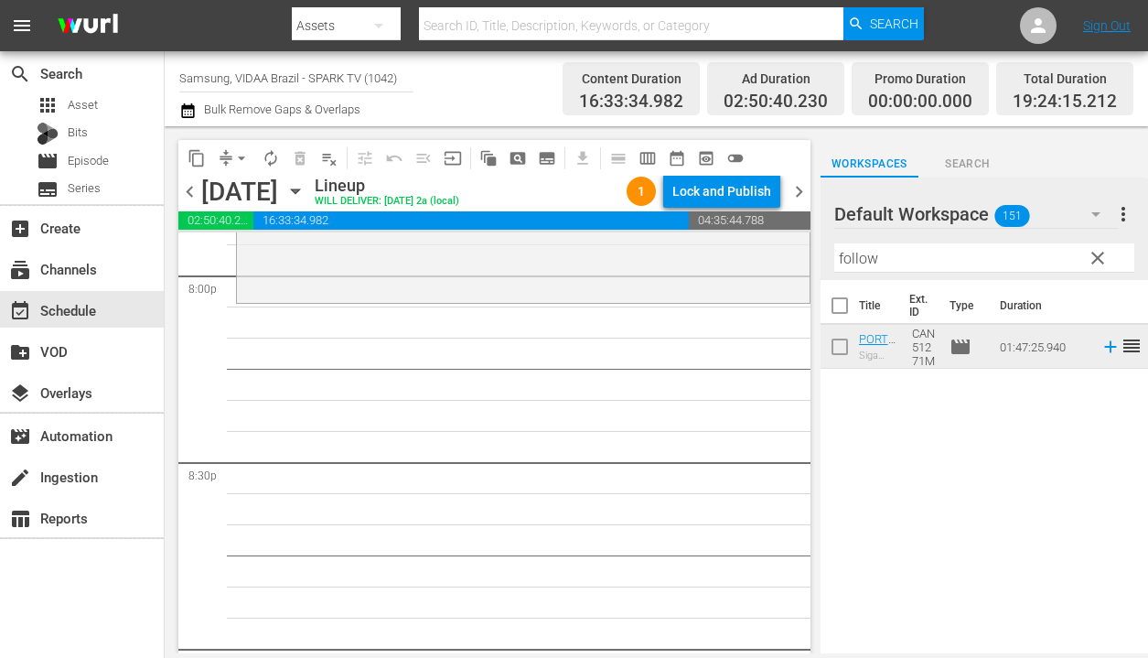
scroll to position [7398, 0]
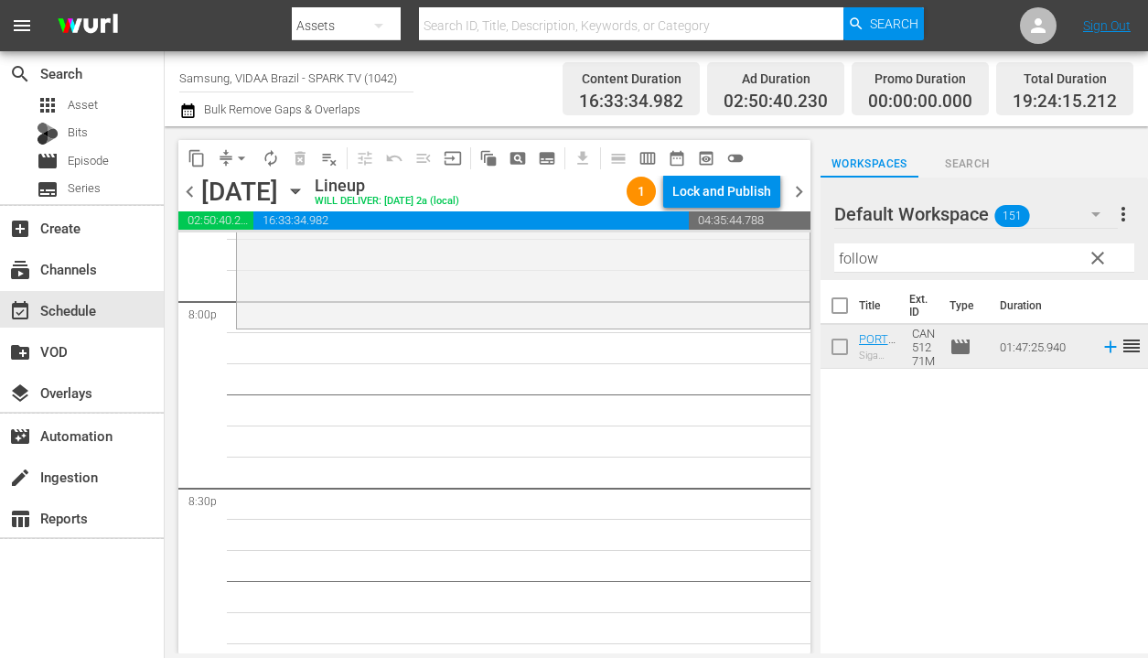
drag, startPoint x: 978, startPoint y: 341, endPoint x: 396, endPoint y: 13, distance: 668.2
click at [887, 255] on input "follow" at bounding box center [984, 257] width 300 height 29
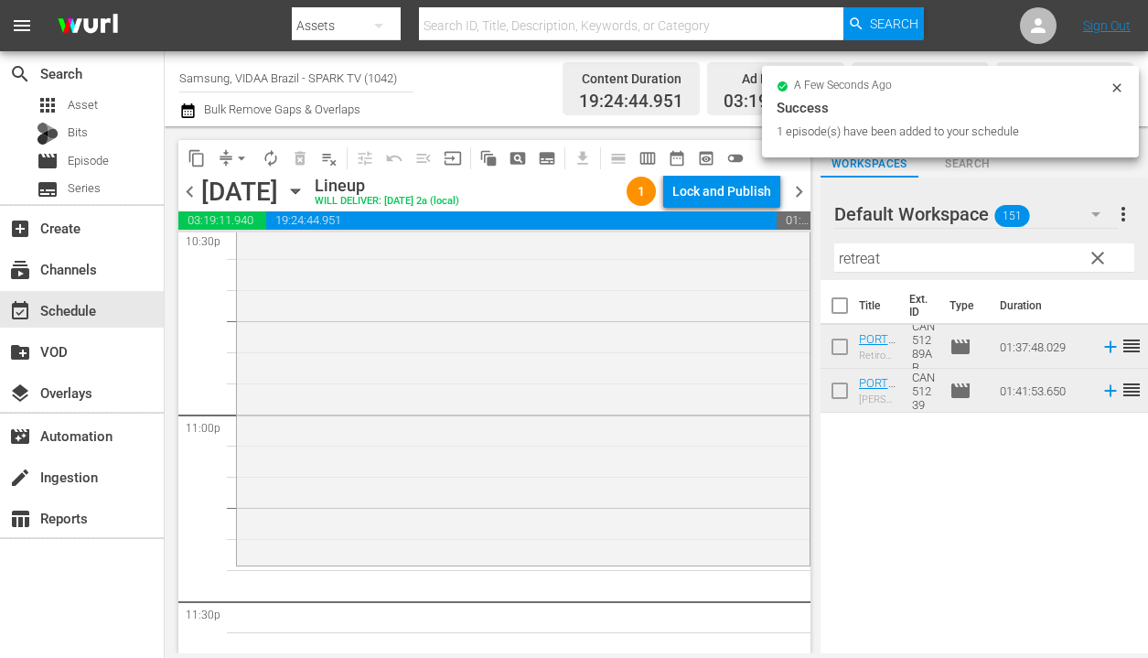
scroll to position [8539, 0]
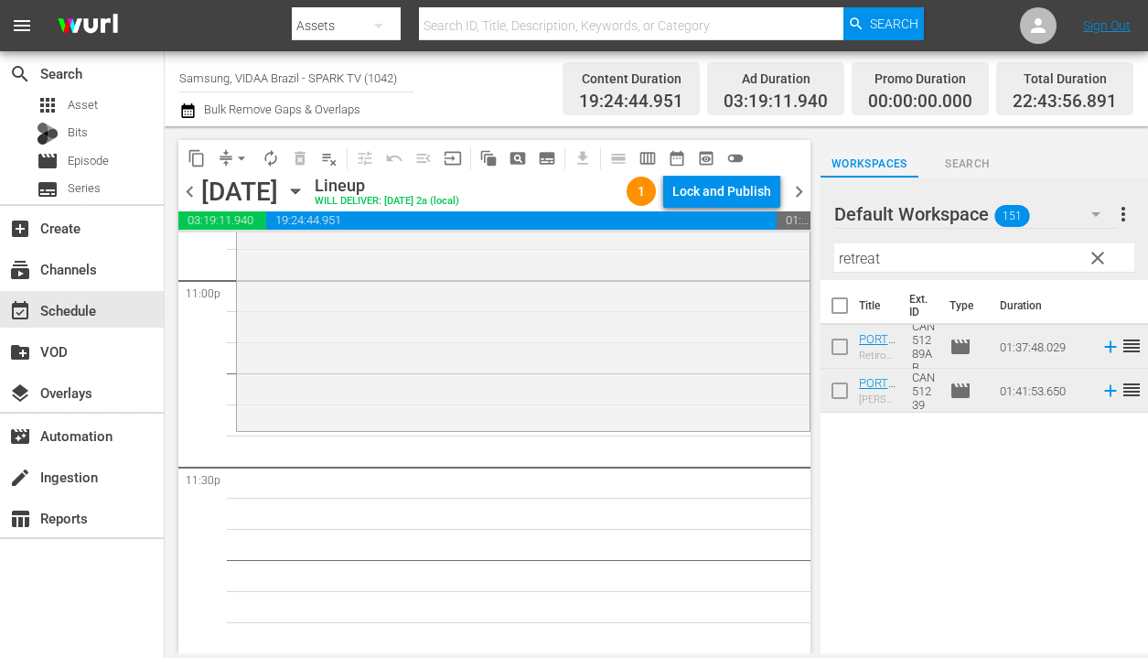
click at [940, 254] on input "retreat" at bounding box center [984, 257] width 300 height 29
click at [940, 255] on input "retreat" at bounding box center [984, 257] width 300 height 29
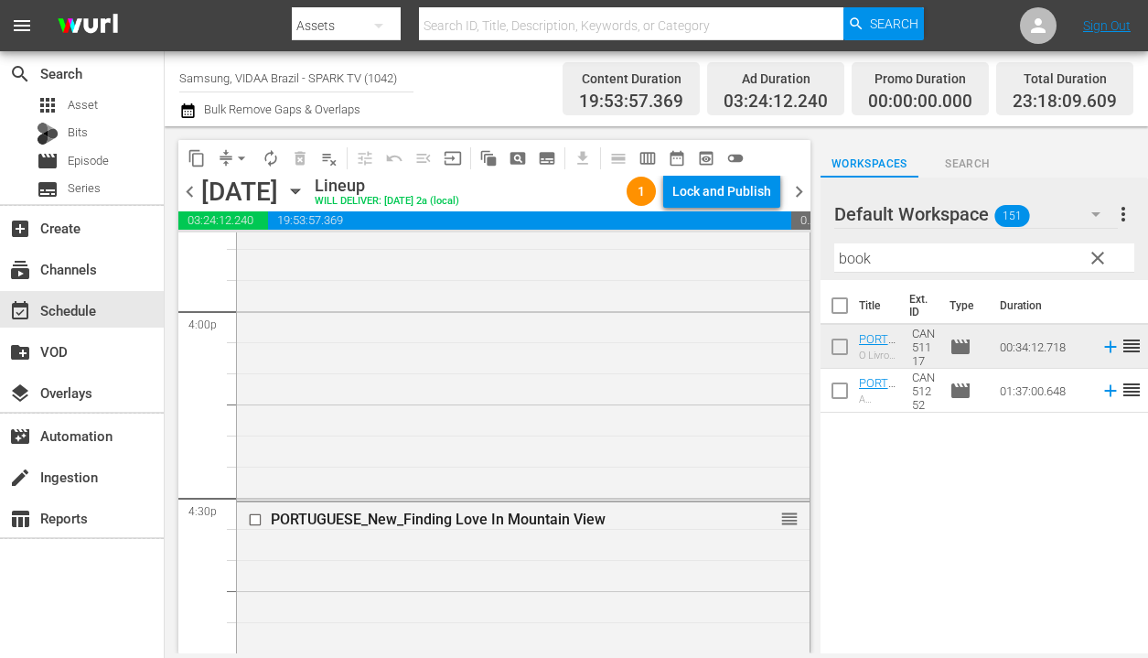
scroll to position [5898, 0]
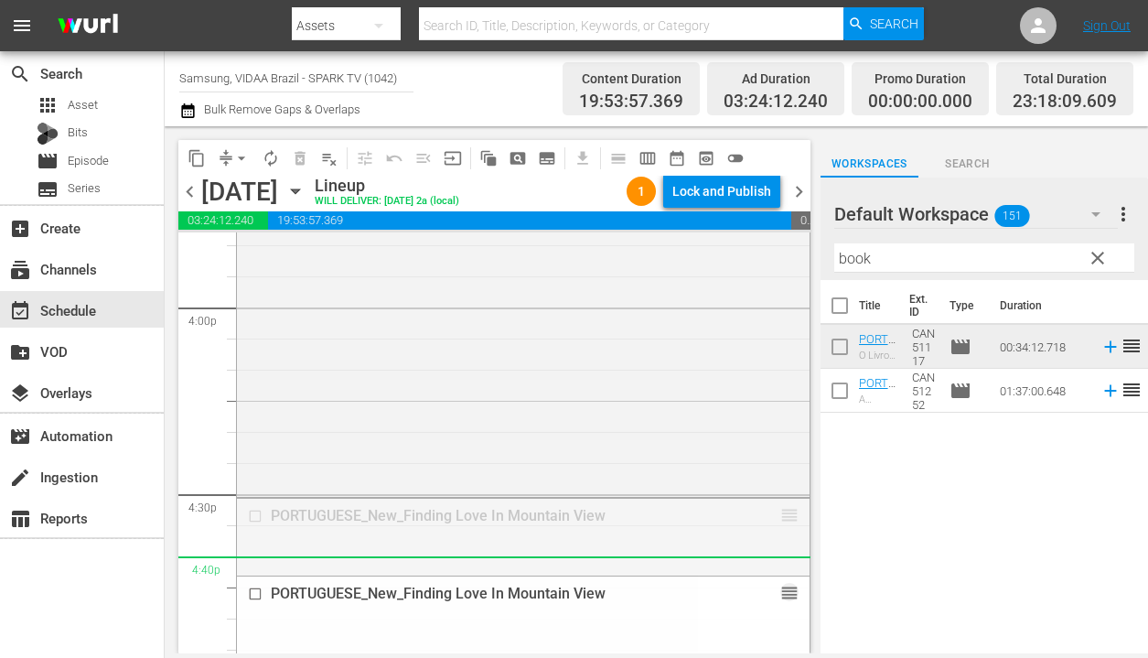
drag, startPoint x: 771, startPoint y: 514, endPoint x: 780, endPoint y: 591, distance: 77.4
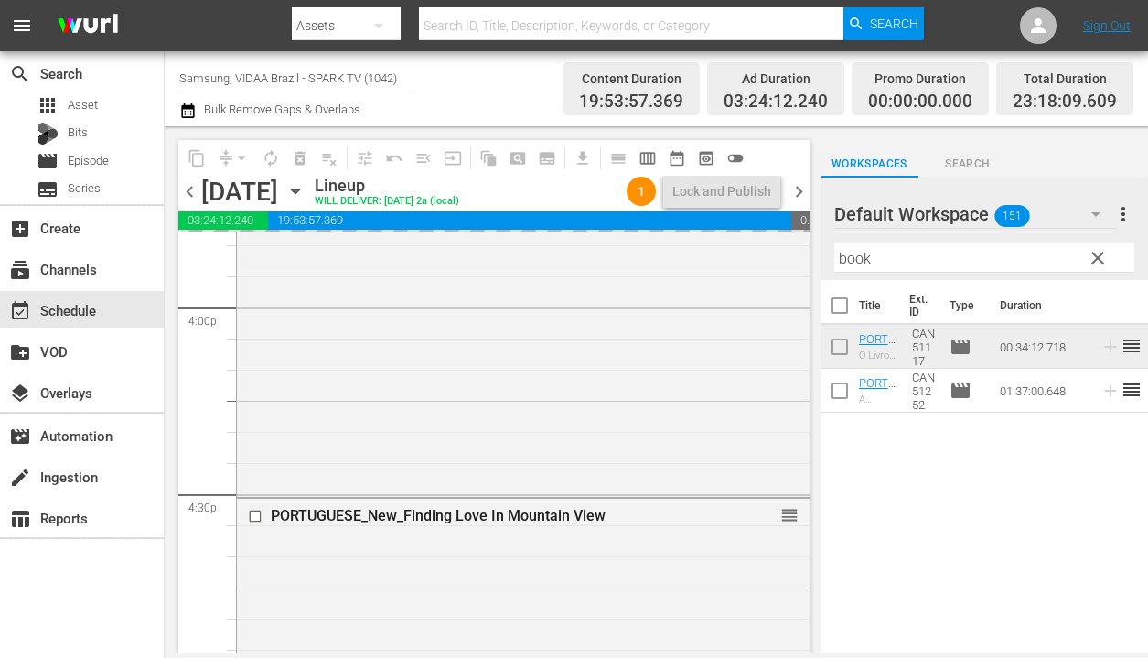
click at [908, 251] on input "book" at bounding box center [984, 257] width 300 height 29
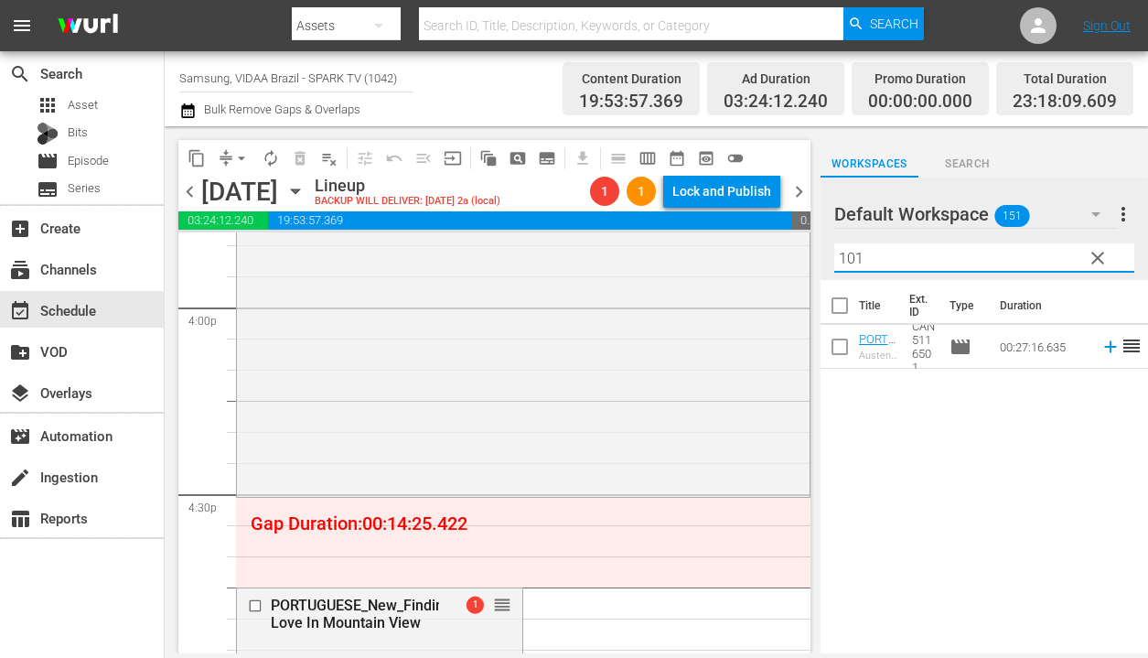
type input "101"
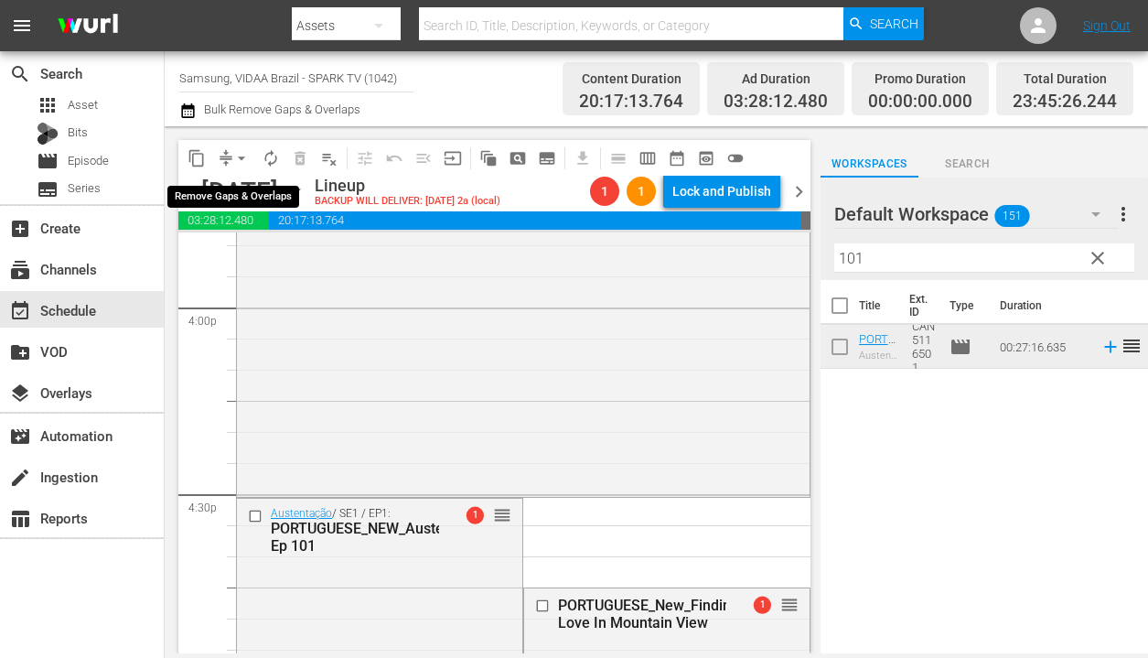
click at [241, 157] on span "arrow_drop_down" at bounding box center [241, 158] width 18 height 18
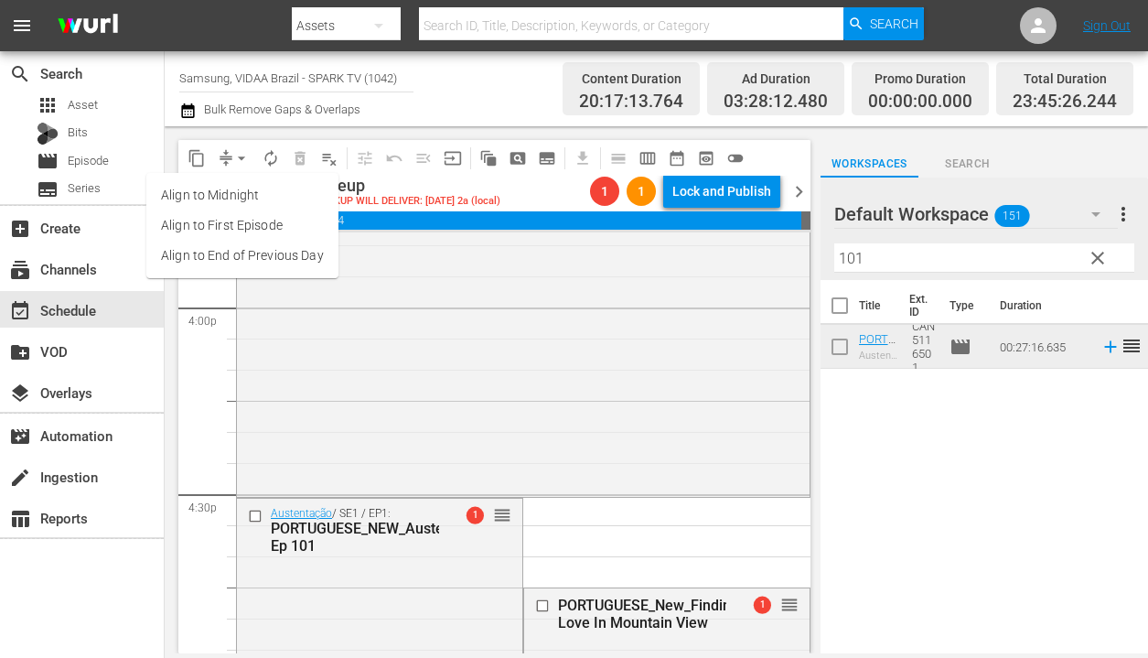
click at [311, 255] on li "Align to End of Previous Day" at bounding box center [242, 256] width 192 height 30
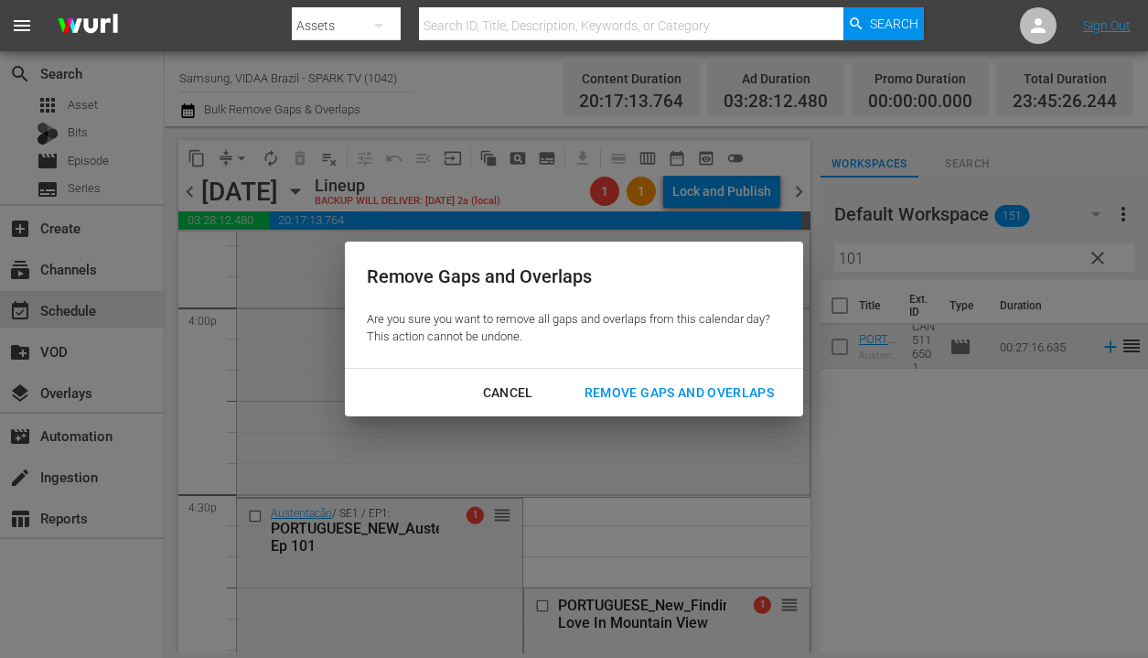
click at [676, 399] on div "Remove Gaps and Overlaps" at bounding box center [679, 393] width 219 height 23
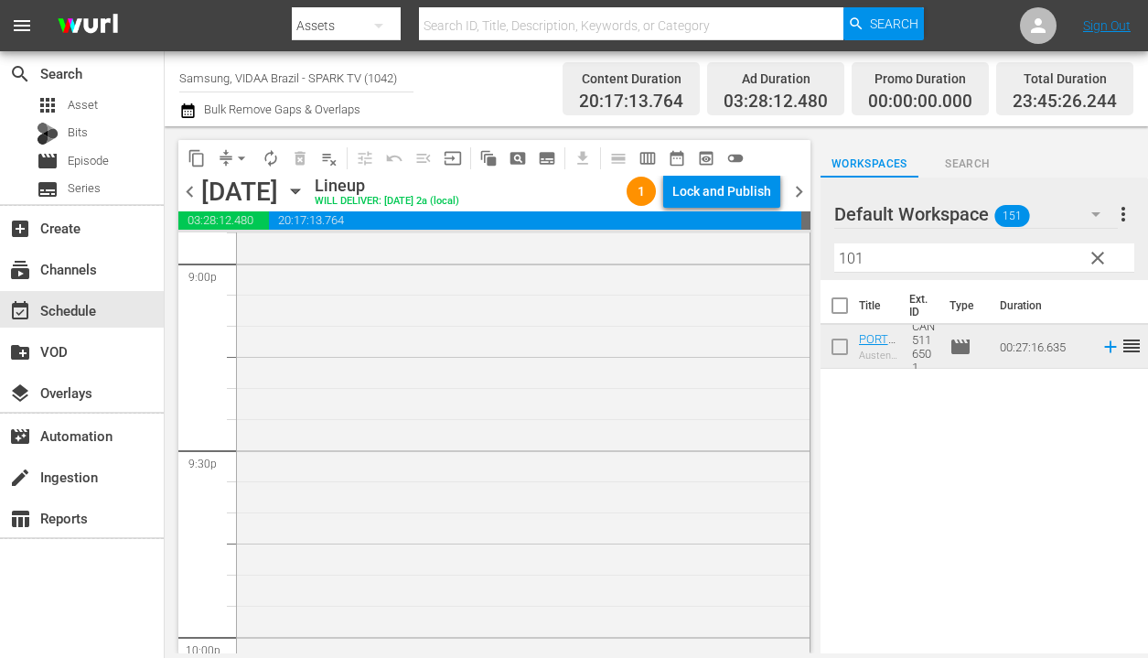
scroll to position [8699, 0]
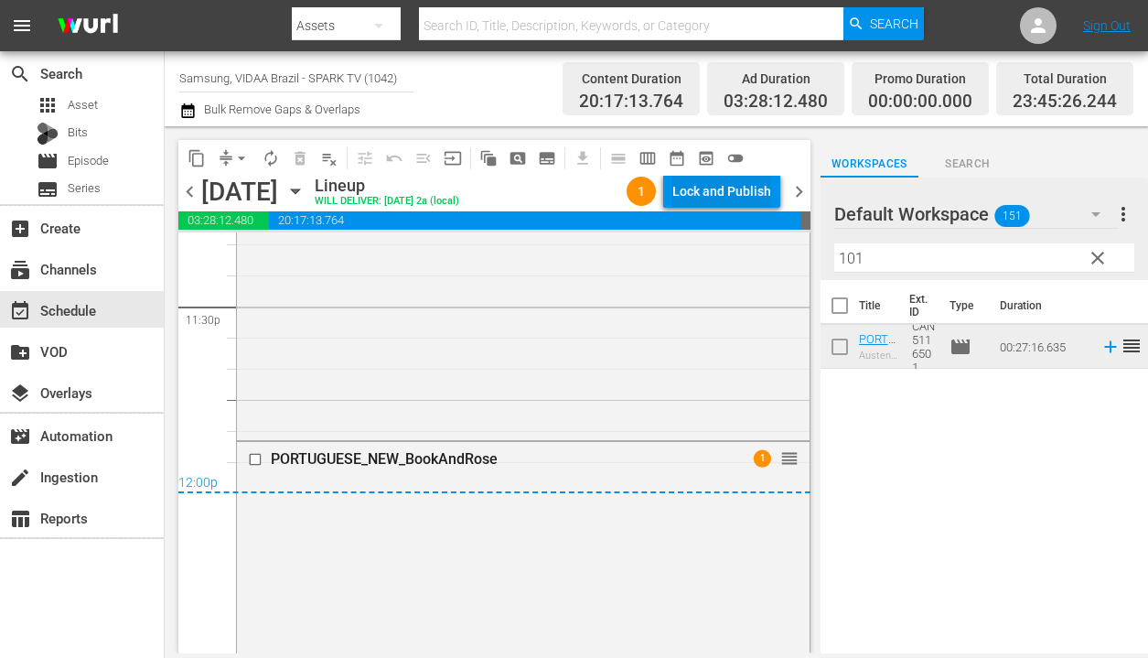
click at [726, 193] on div "Lock and Publish" at bounding box center [722, 191] width 99 height 33
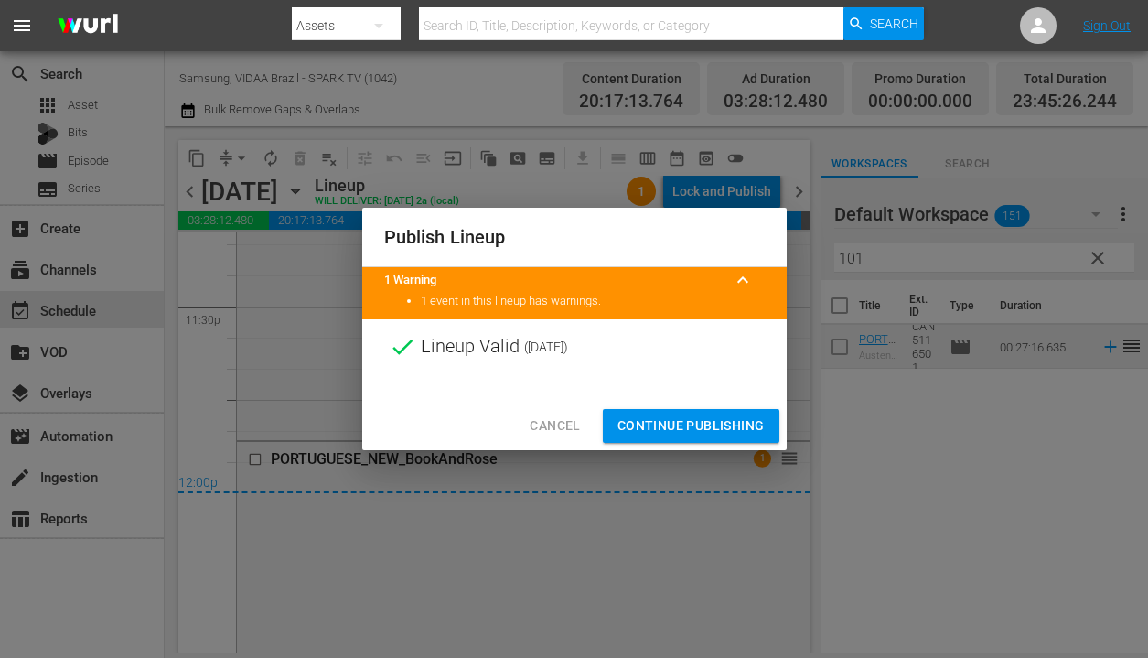
click at [726, 425] on span "Continue Publishing" at bounding box center [691, 425] width 147 height 23
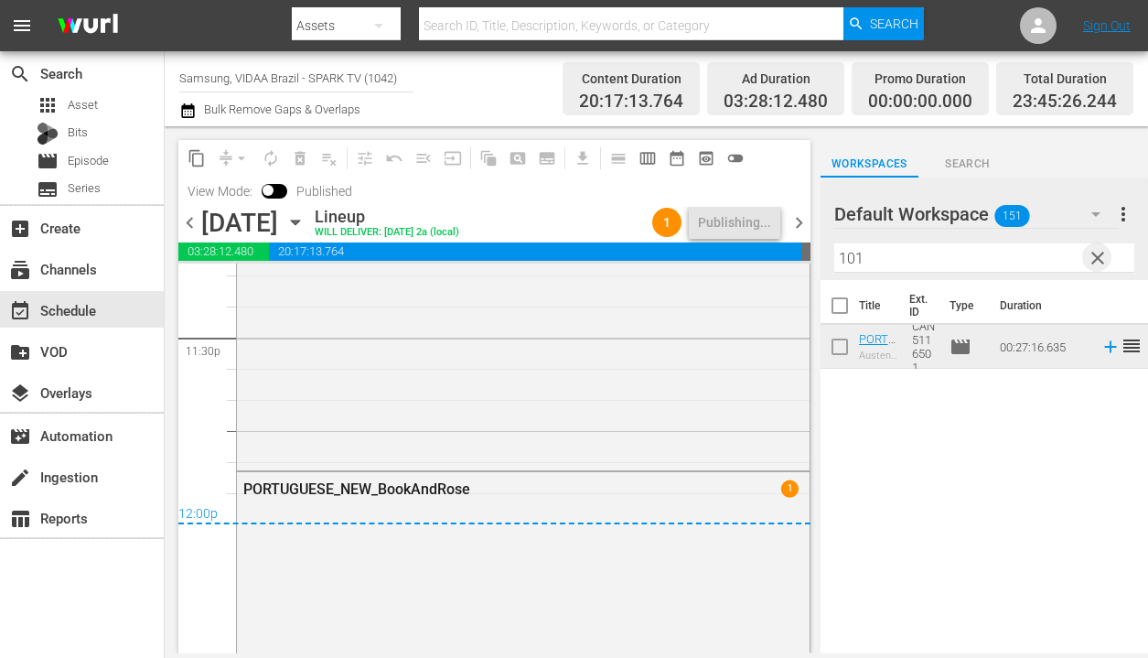
click at [1105, 261] on span "clear" at bounding box center [1098, 258] width 22 height 22
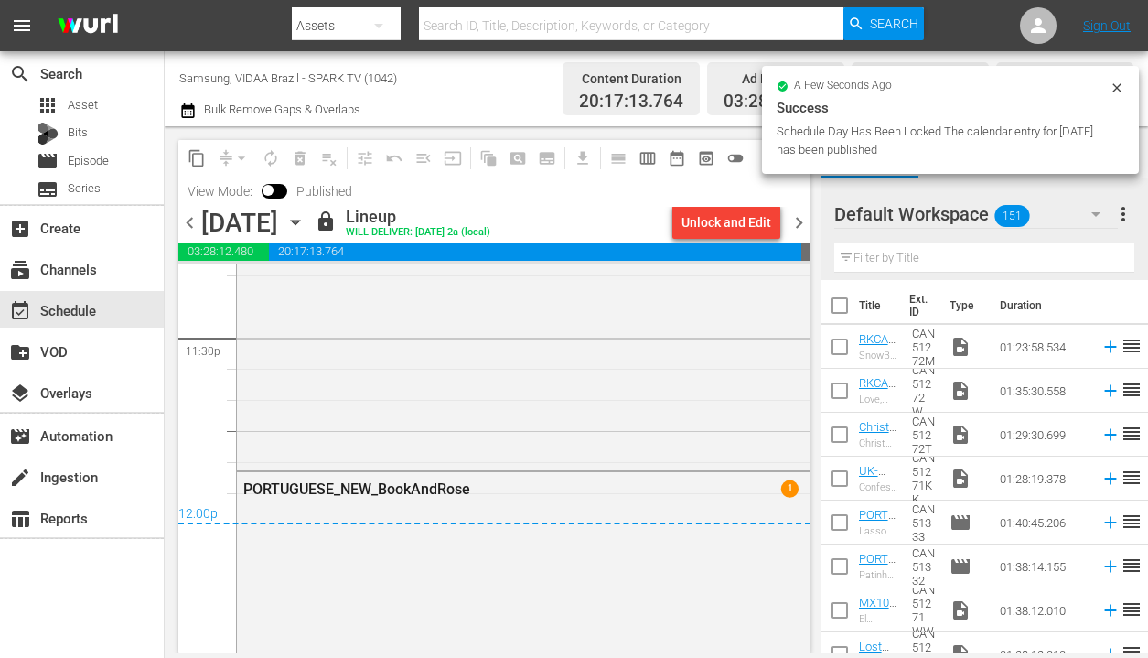
click at [797, 221] on span "chevron_right" at bounding box center [799, 222] width 23 height 23
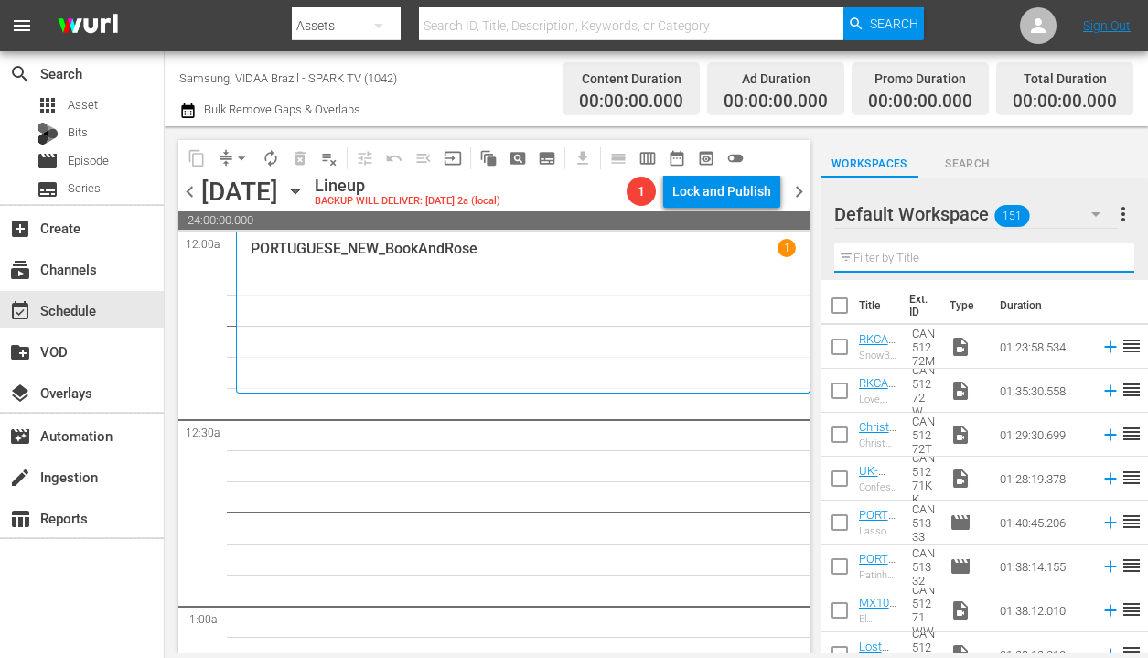
click at [995, 256] on input "text" at bounding box center [984, 257] width 300 height 29
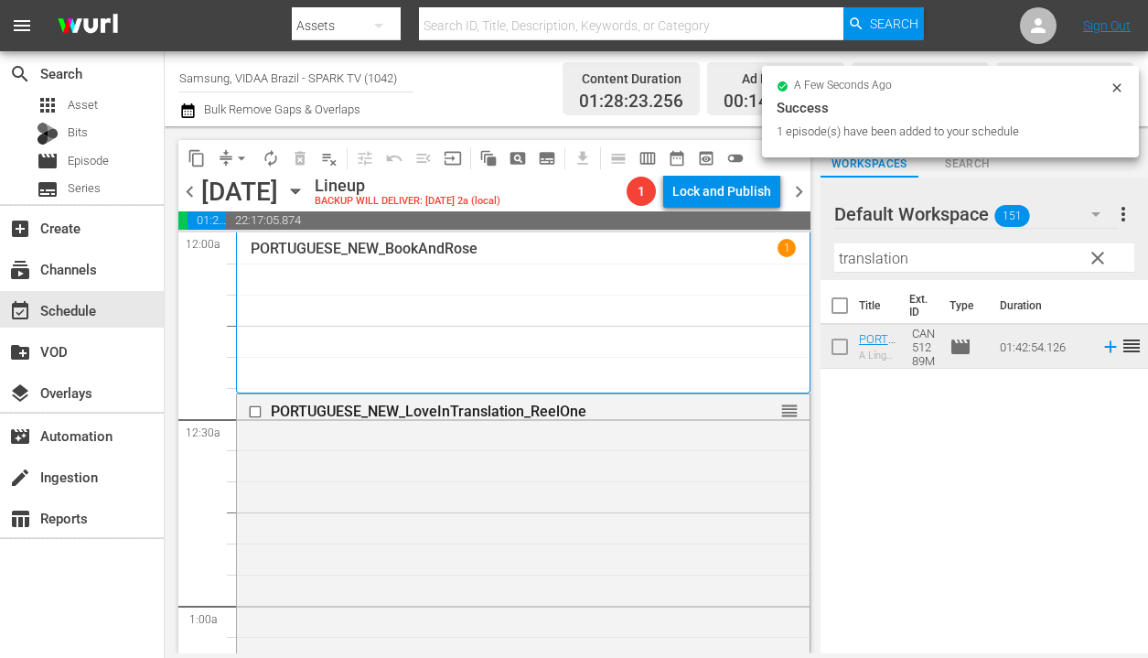
drag, startPoint x: 1035, startPoint y: 343, endPoint x: 497, endPoint y: 0, distance: 638.1
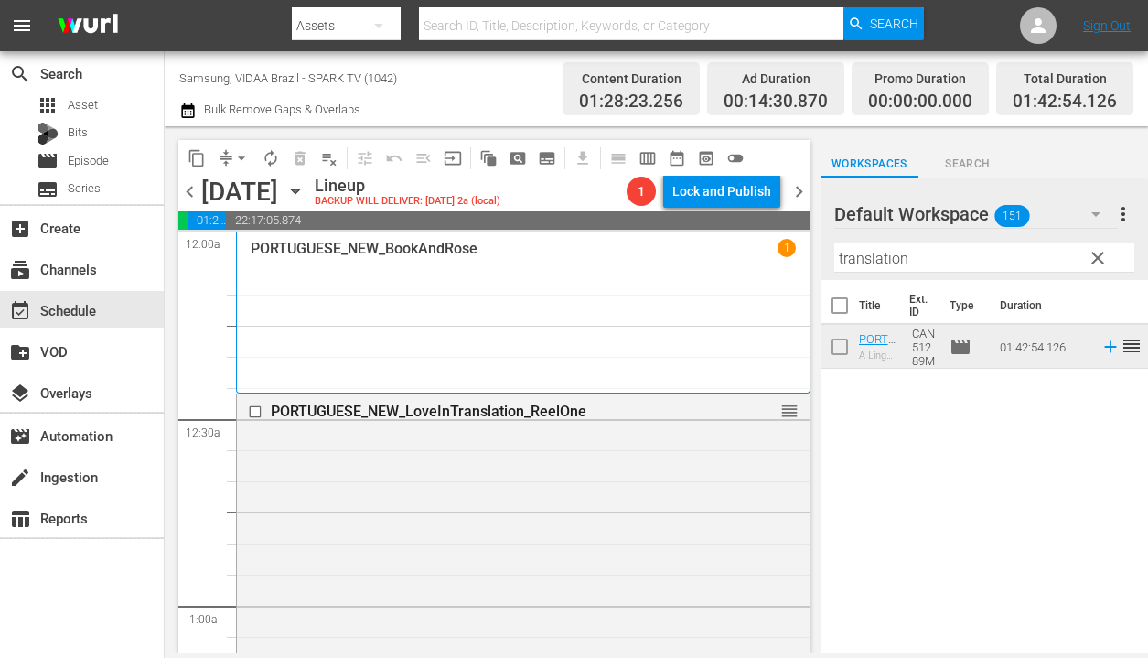
click at [954, 259] on input "translation" at bounding box center [984, 257] width 300 height 29
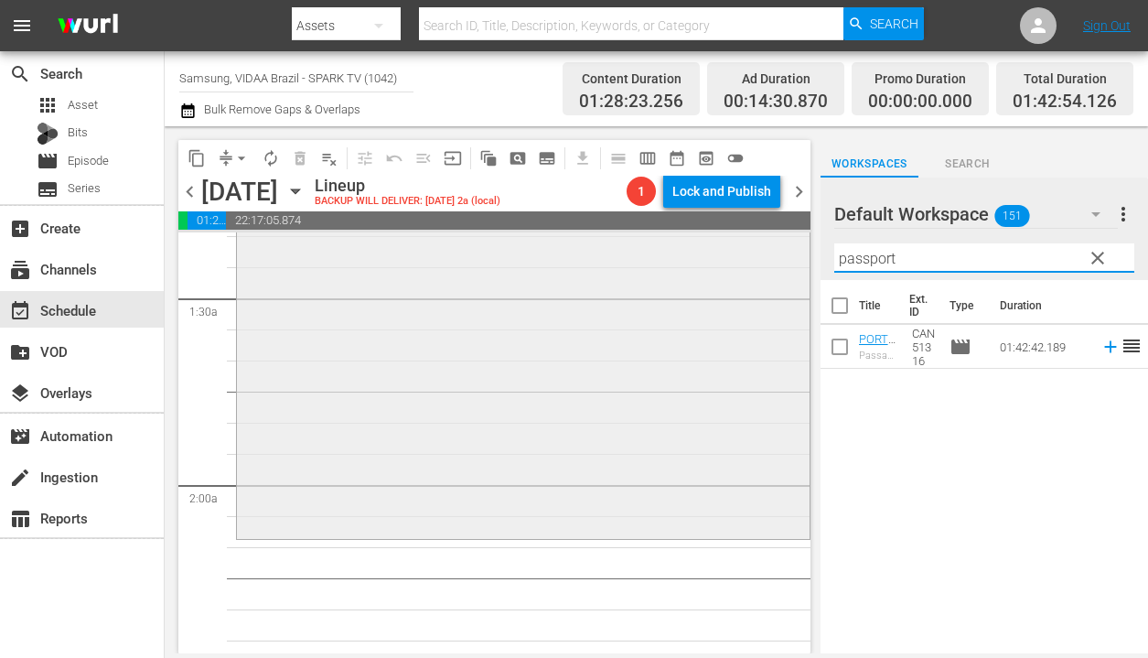
scroll to position [510, 0]
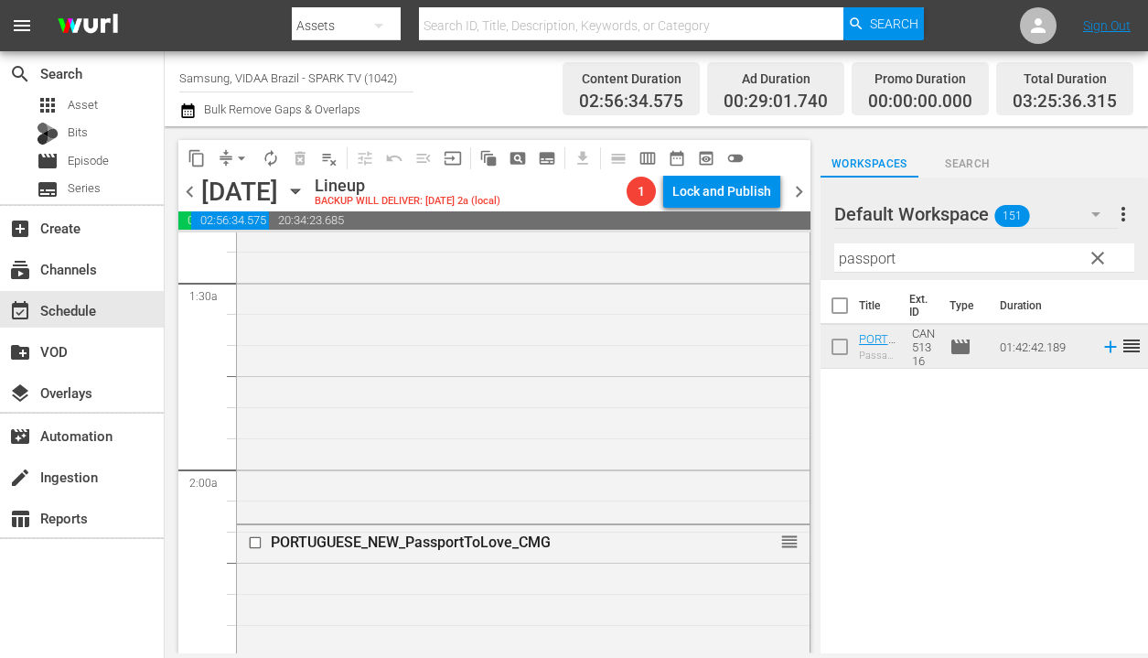
drag, startPoint x: 1009, startPoint y: 350, endPoint x: 500, endPoint y: 22, distance: 605.8
click at [927, 267] on input "passport" at bounding box center [984, 257] width 300 height 29
click at [927, 268] on input "passport" at bounding box center [984, 257] width 300 height 29
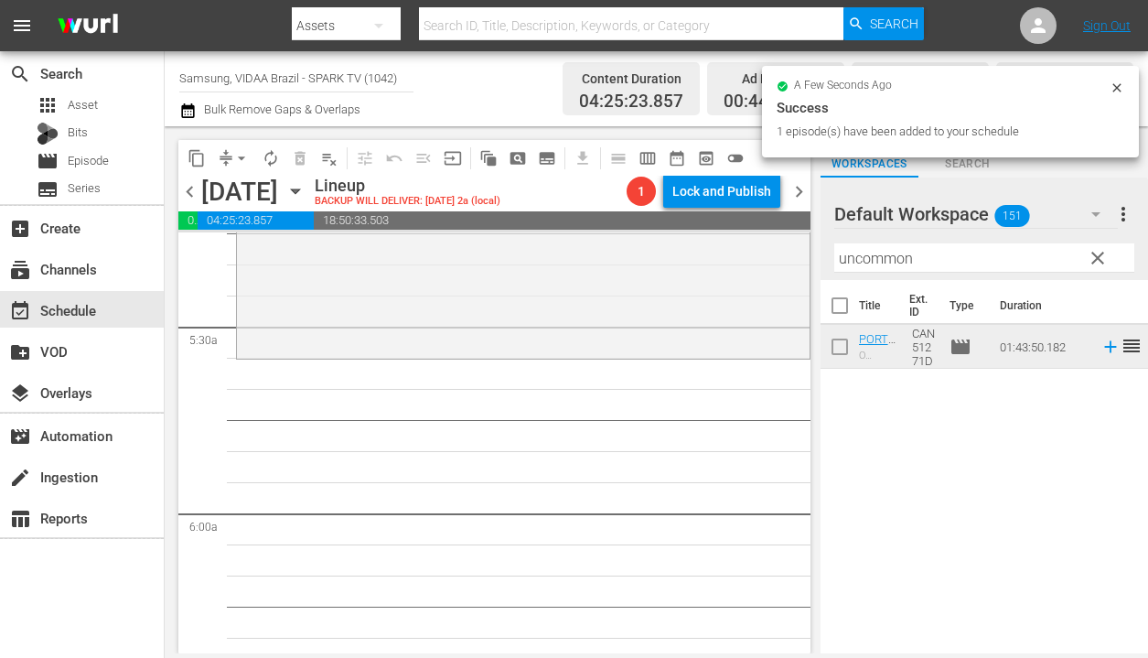
scroll to position [1980, 0]
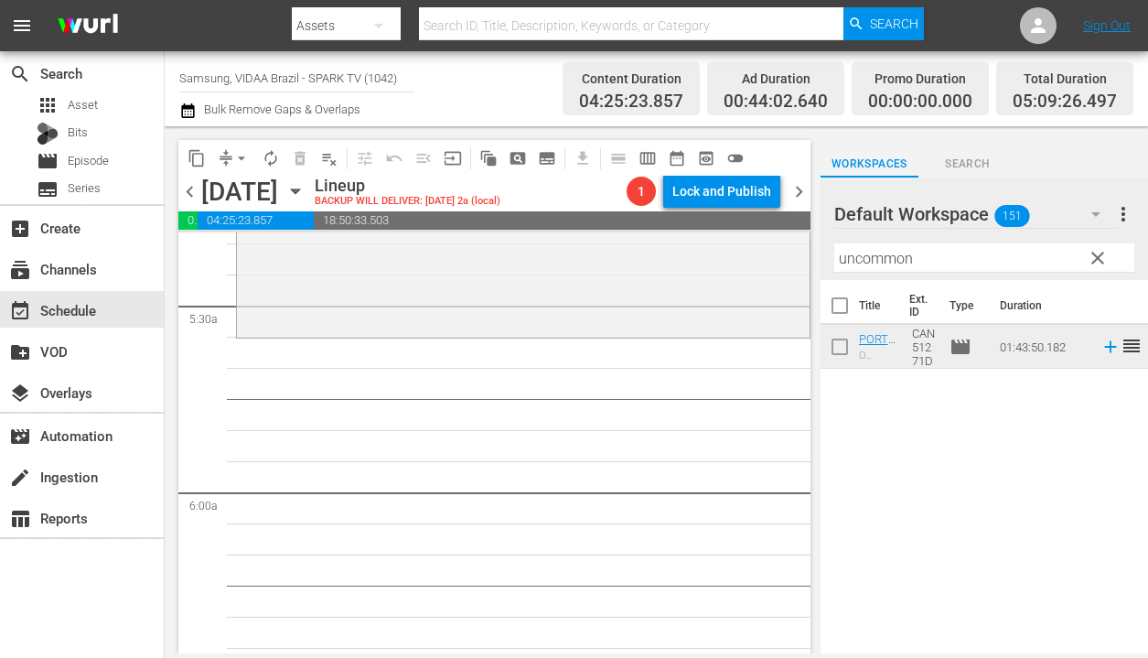
drag, startPoint x: 1000, startPoint y: 350, endPoint x: 511, endPoint y: 44, distance: 576.8
click at [934, 255] on input "uncommon" at bounding box center [984, 257] width 300 height 29
type input "d"
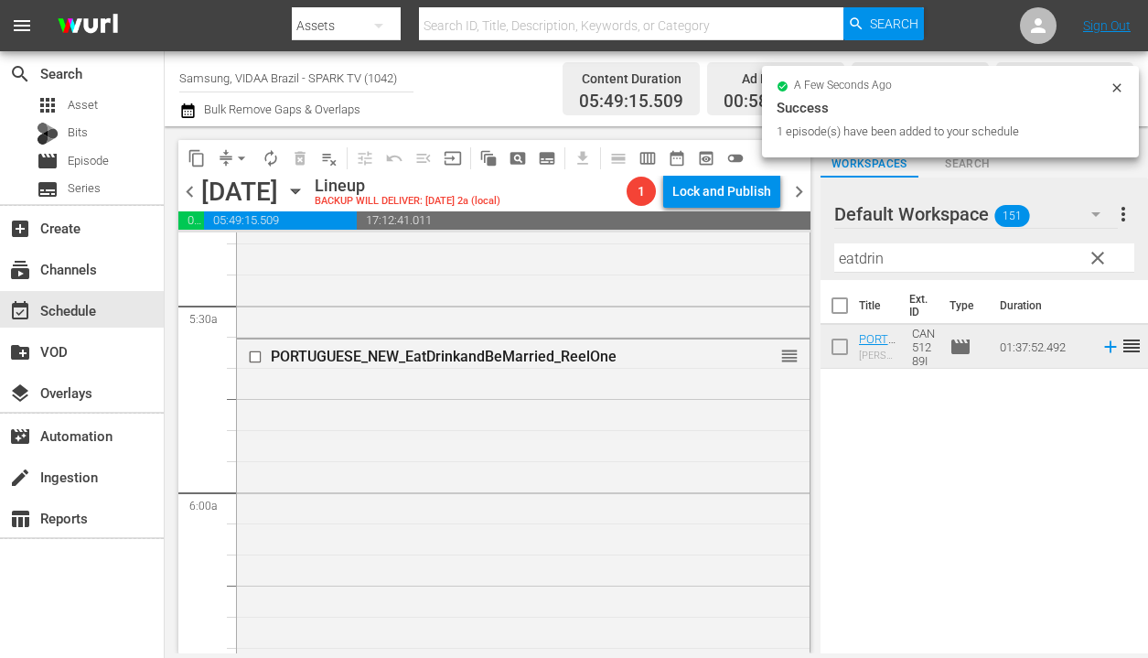
drag, startPoint x: 1008, startPoint y: 355, endPoint x: 531, endPoint y: 91, distance: 545.5
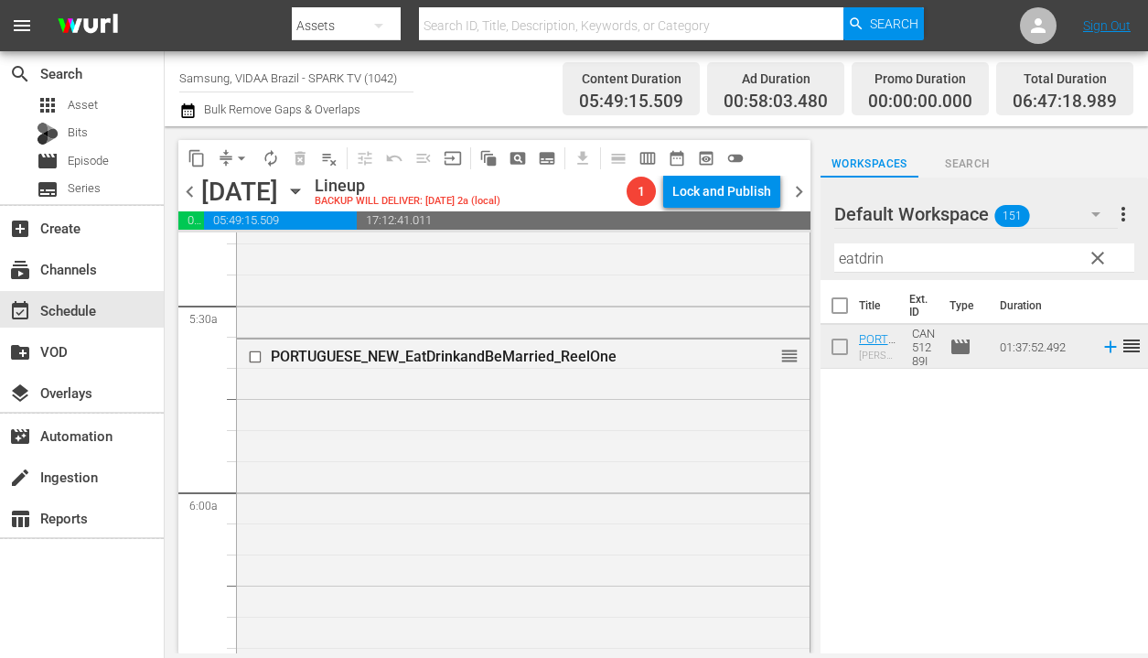
click at [910, 255] on input "eatdrin" at bounding box center [984, 257] width 300 height 29
type input "e"
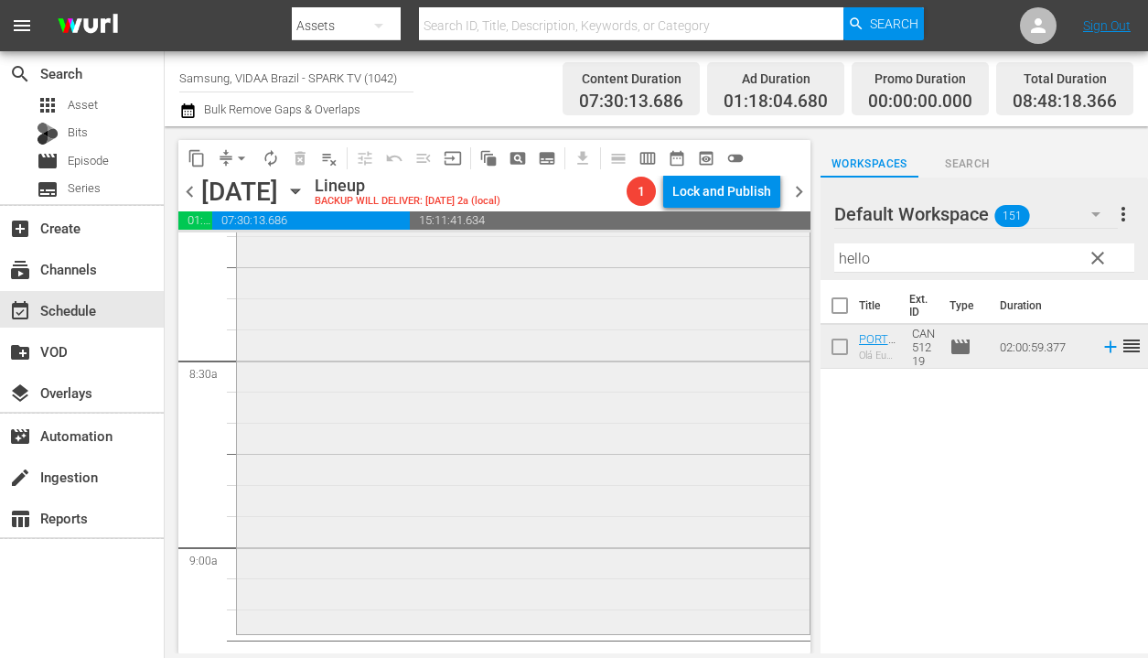
scroll to position [3184, 0]
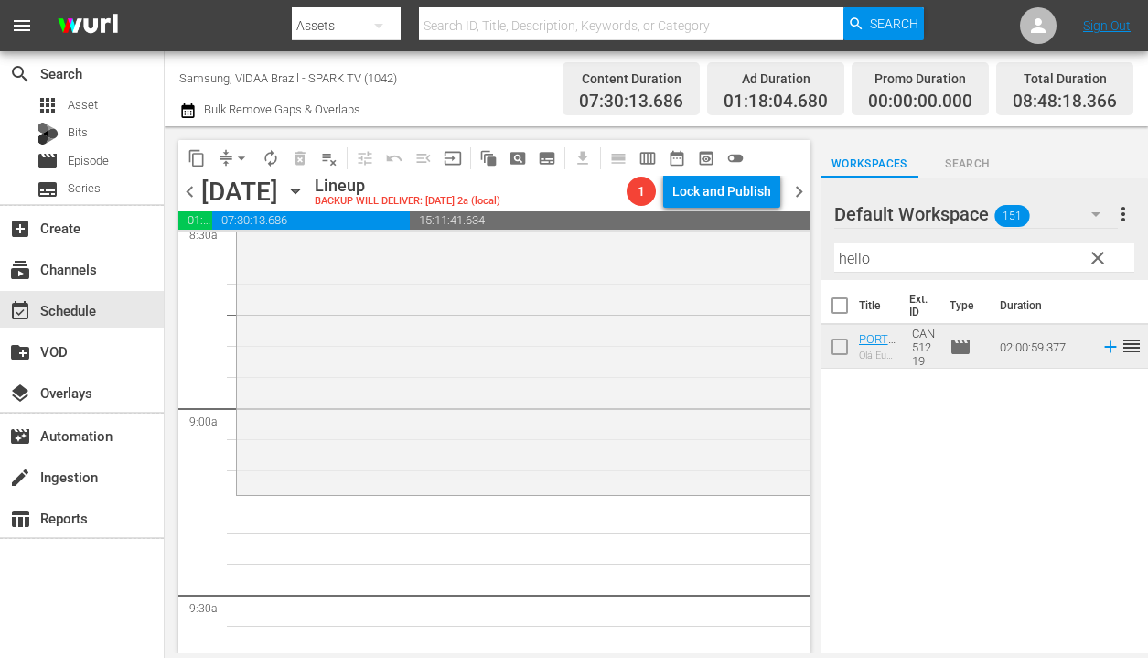
drag, startPoint x: 1006, startPoint y: 351, endPoint x: 418, endPoint y: 4, distance: 682.6
click at [942, 263] on input "hello" at bounding box center [984, 257] width 300 height 29
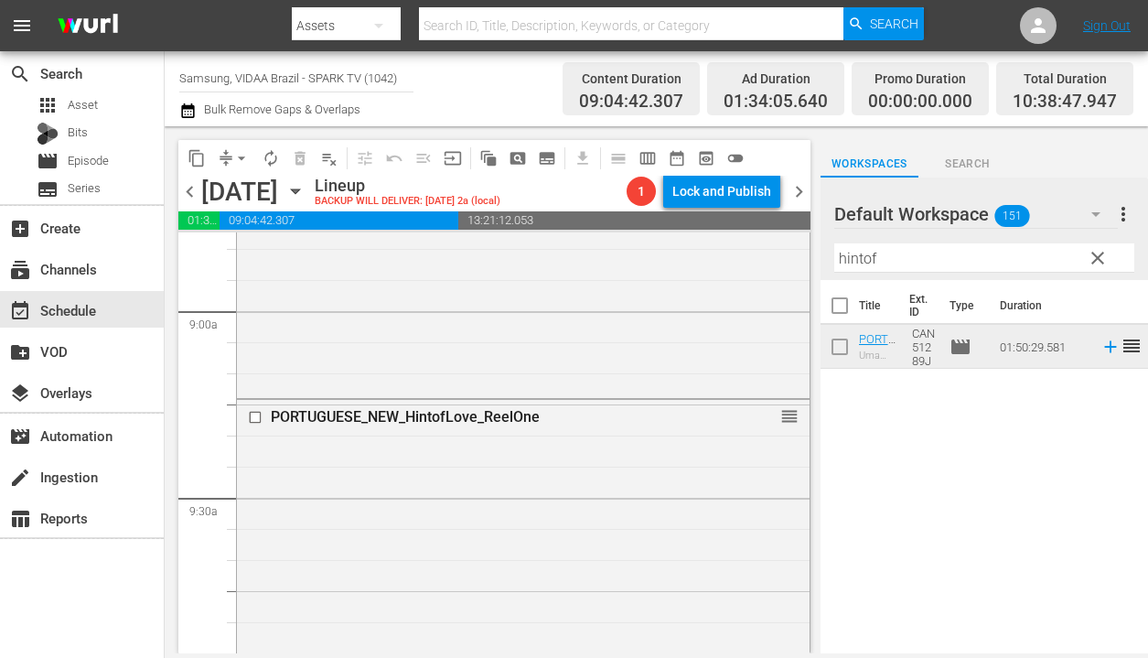
scroll to position [3268, 0]
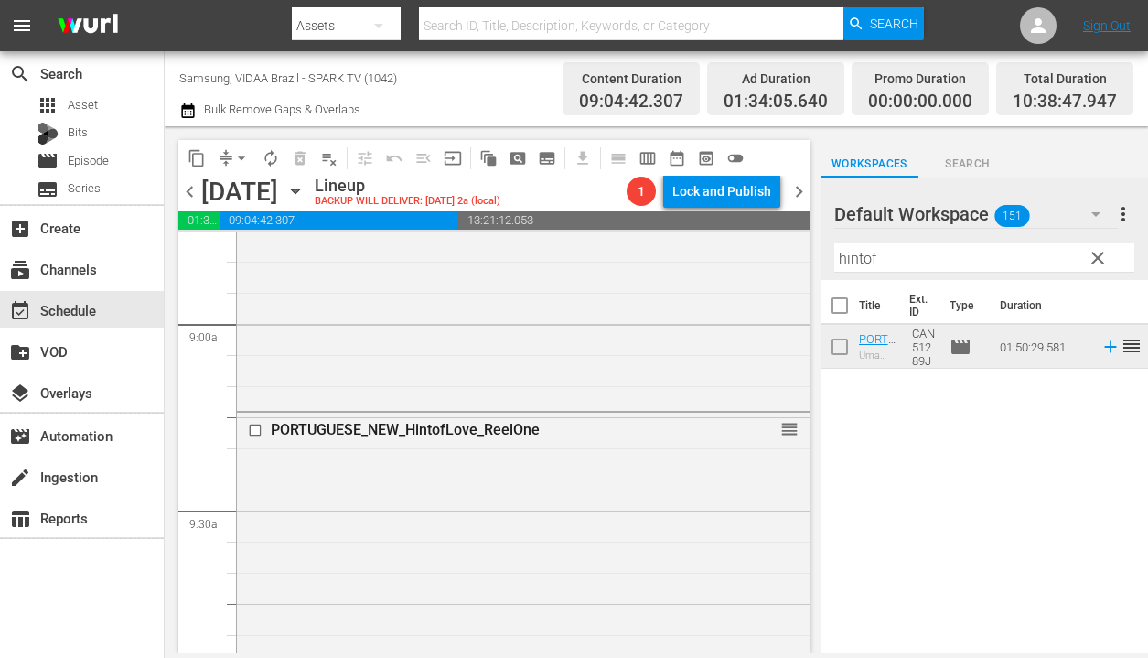
drag, startPoint x: 1018, startPoint y: 344, endPoint x: 350, endPoint y: 36, distance: 736.5
click at [903, 257] on input "hintof" at bounding box center [984, 257] width 300 height 29
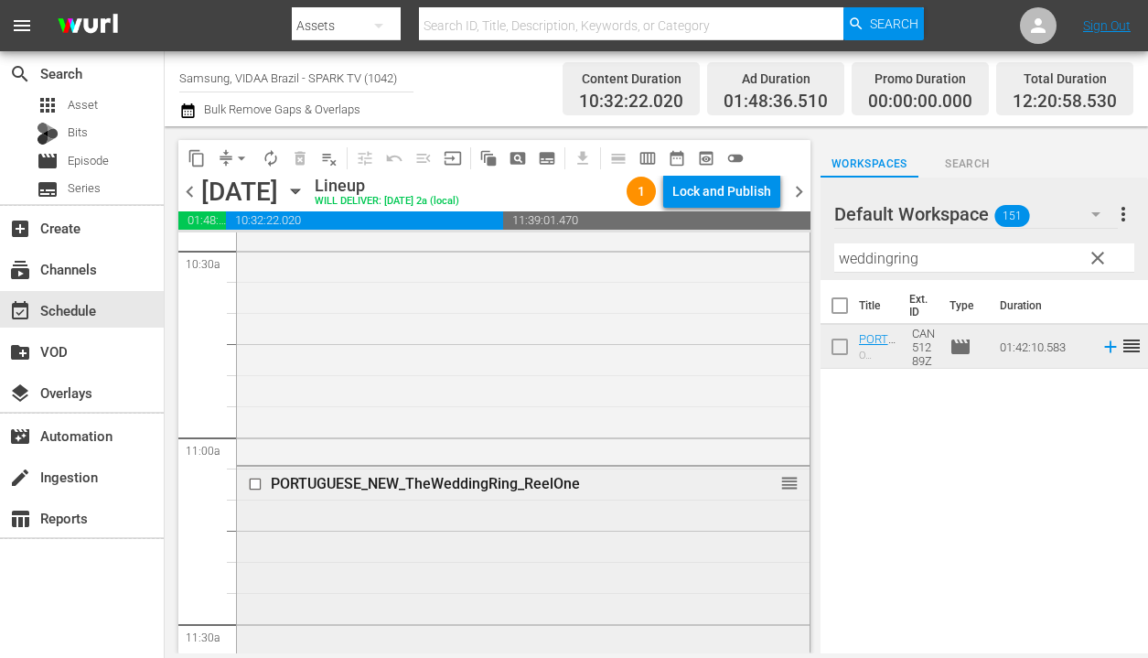
scroll to position [4486, 0]
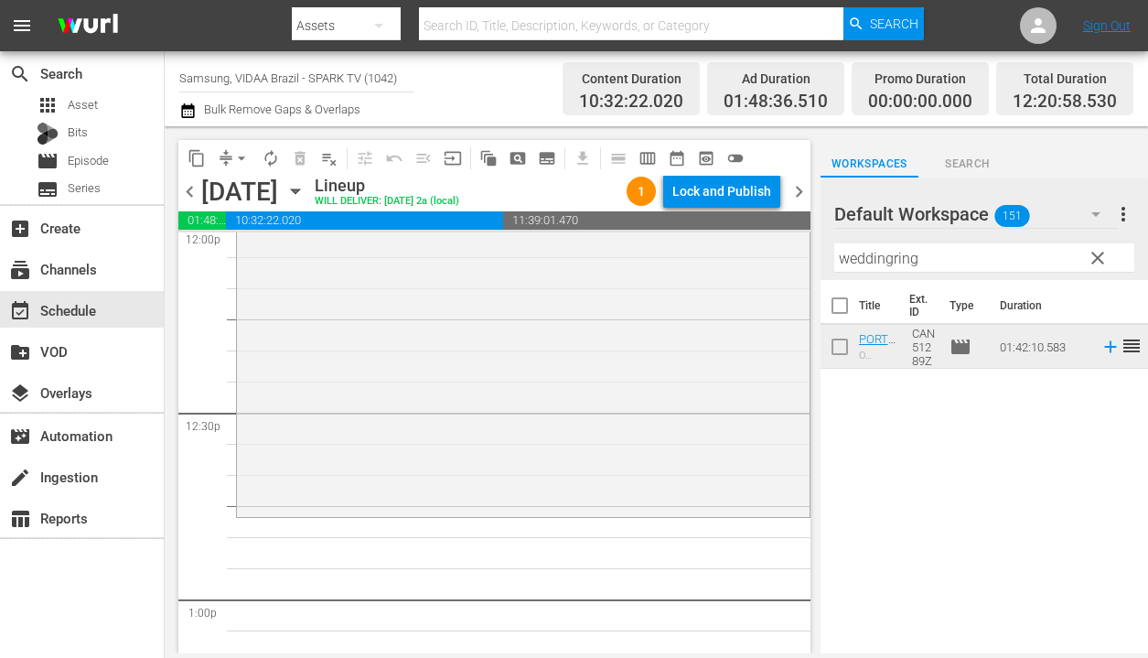
drag, startPoint x: 1007, startPoint y: 350, endPoint x: 429, endPoint y: 14, distance: 669.2
click at [1016, 252] on input "weddingring" at bounding box center [984, 257] width 300 height 29
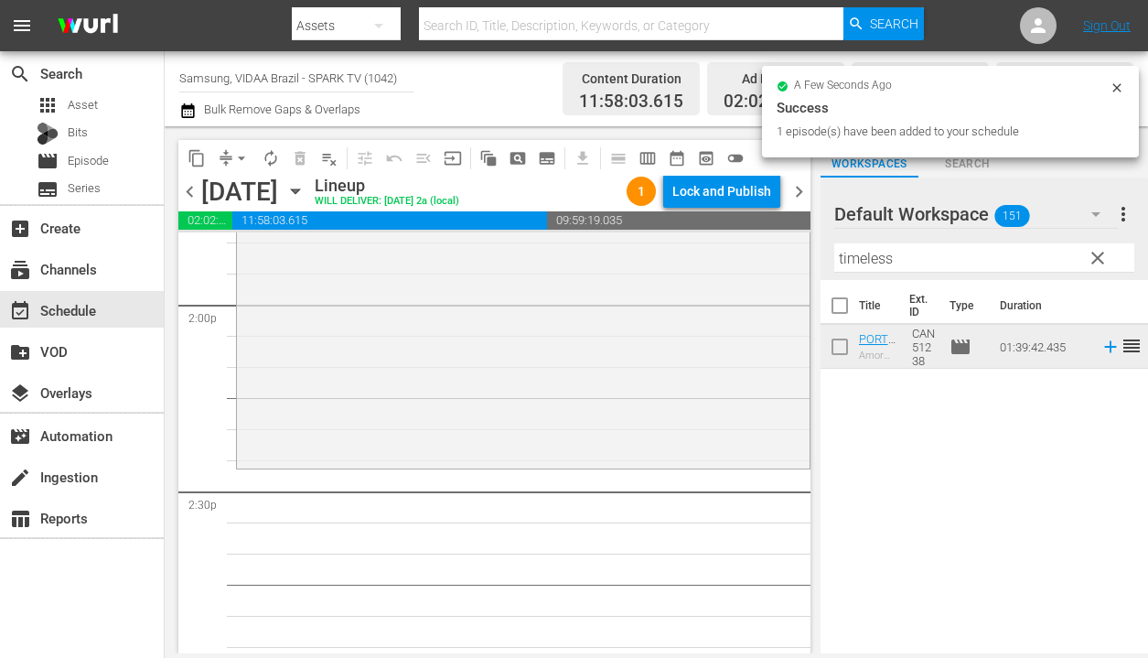
scroll to position [5158, 0]
drag, startPoint x: 1034, startPoint y: 354, endPoint x: 315, endPoint y: 3, distance: 800.4
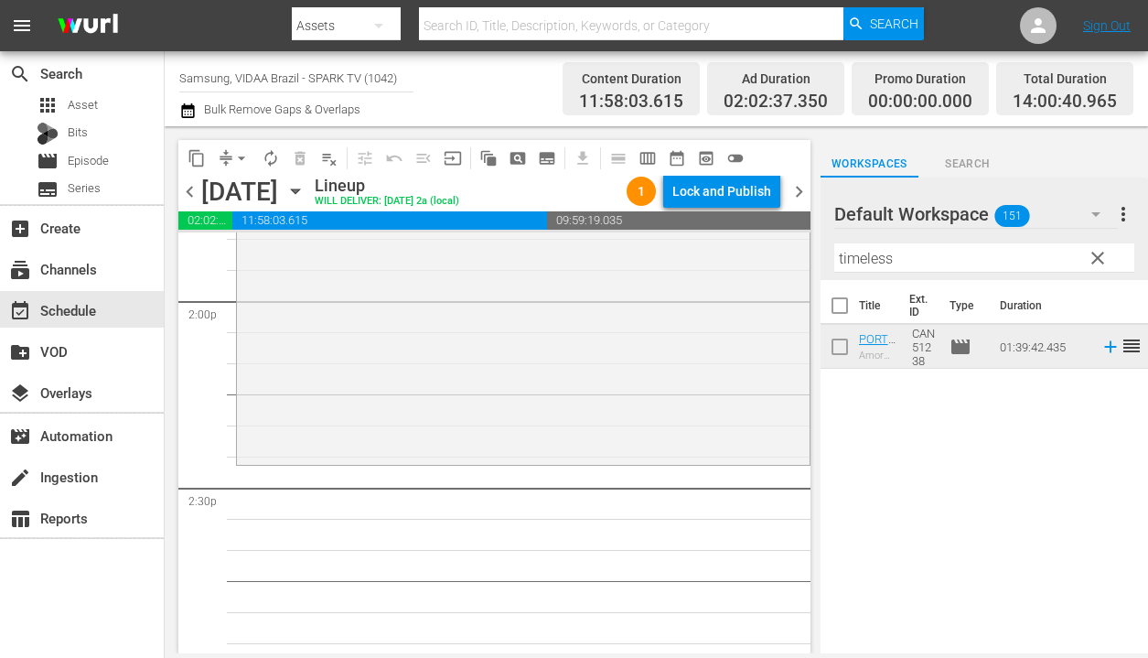
click at [960, 266] on input "timeless" at bounding box center [984, 257] width 300 height 29
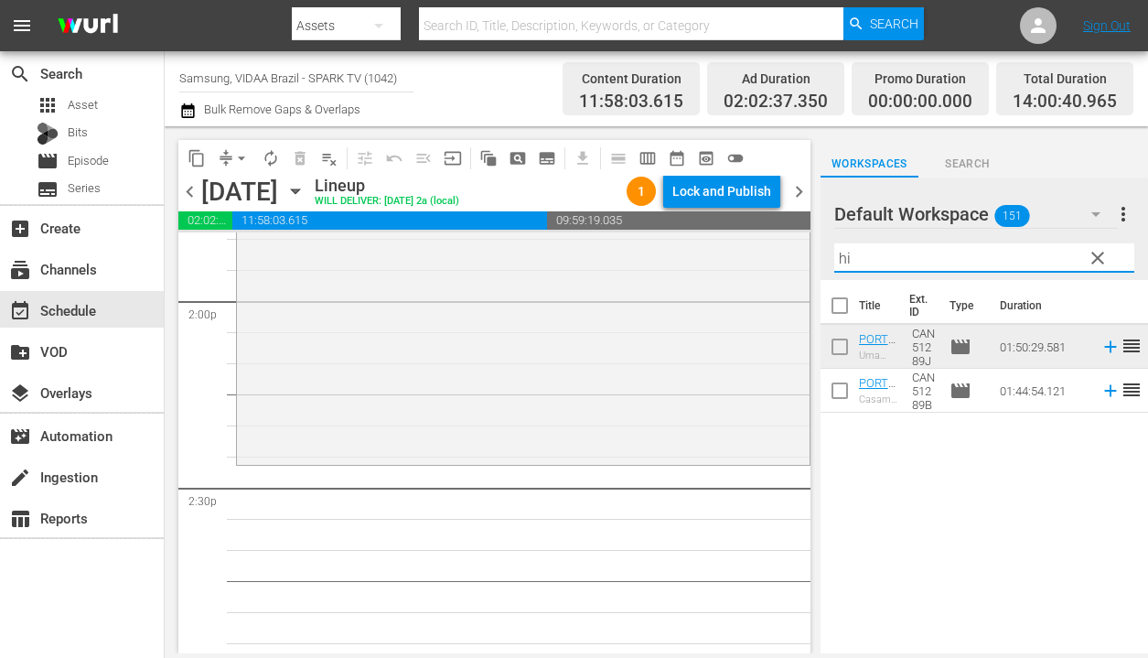
type input "h"
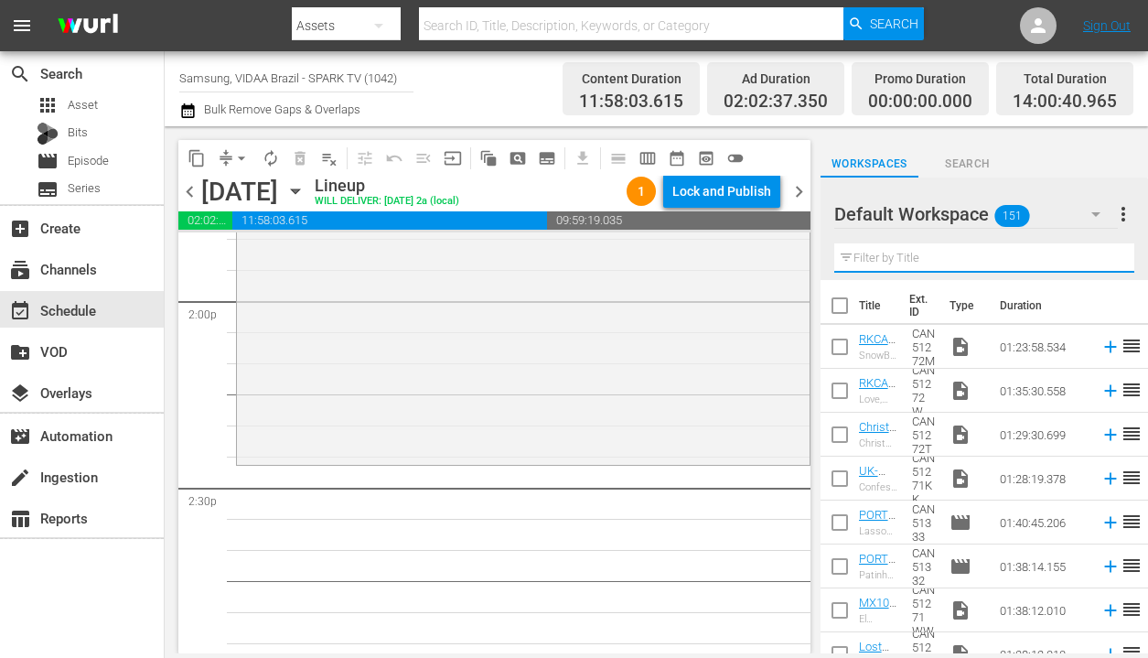
click at [1013, 247] on input "text" at bounding box center [984, 257] width 300 height 29
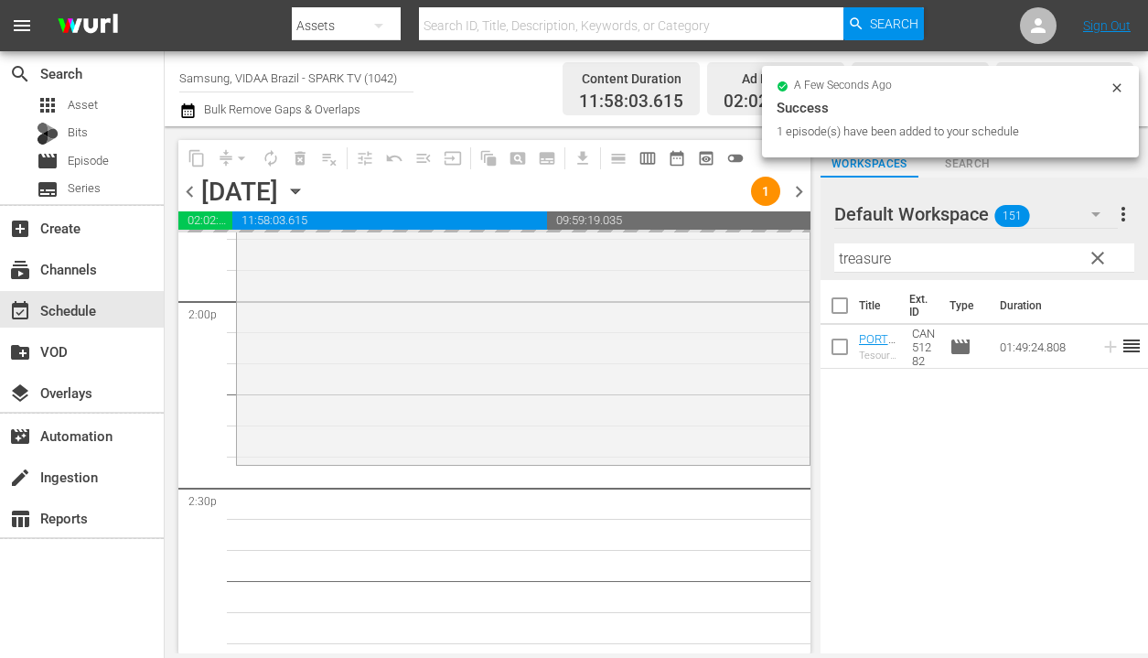
drag, startPoint x: 1029, startPoint y: 353, endPoint x: 511, endPoint y: 1, distance: 626.3
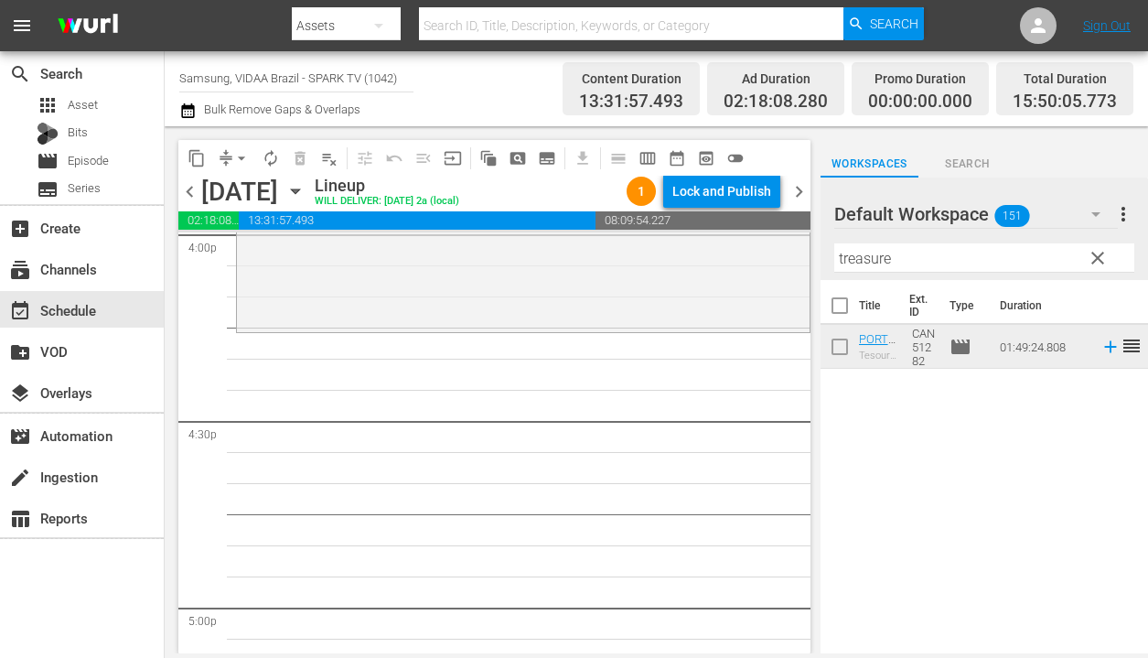
scroll to position [5968, 0]
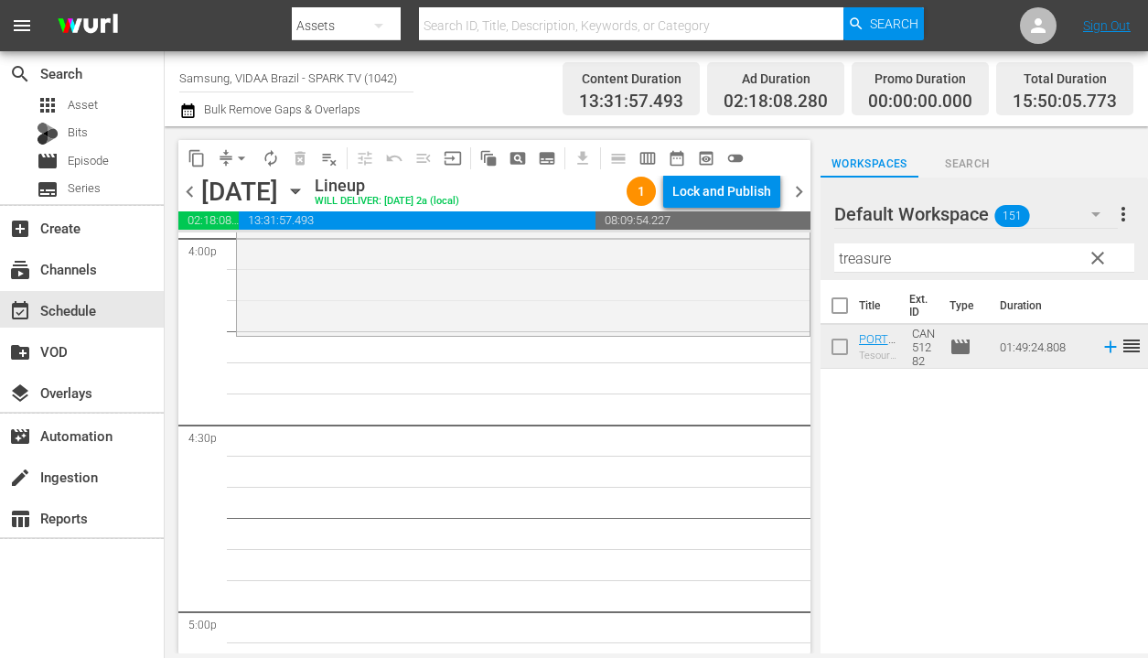
click at [926, 264] on input "treasure" at bounding box center [984, 257] width 300 height 29
click at [932, 263] on input "eatdr" at bounding box center [984, 257] width 300 height 29
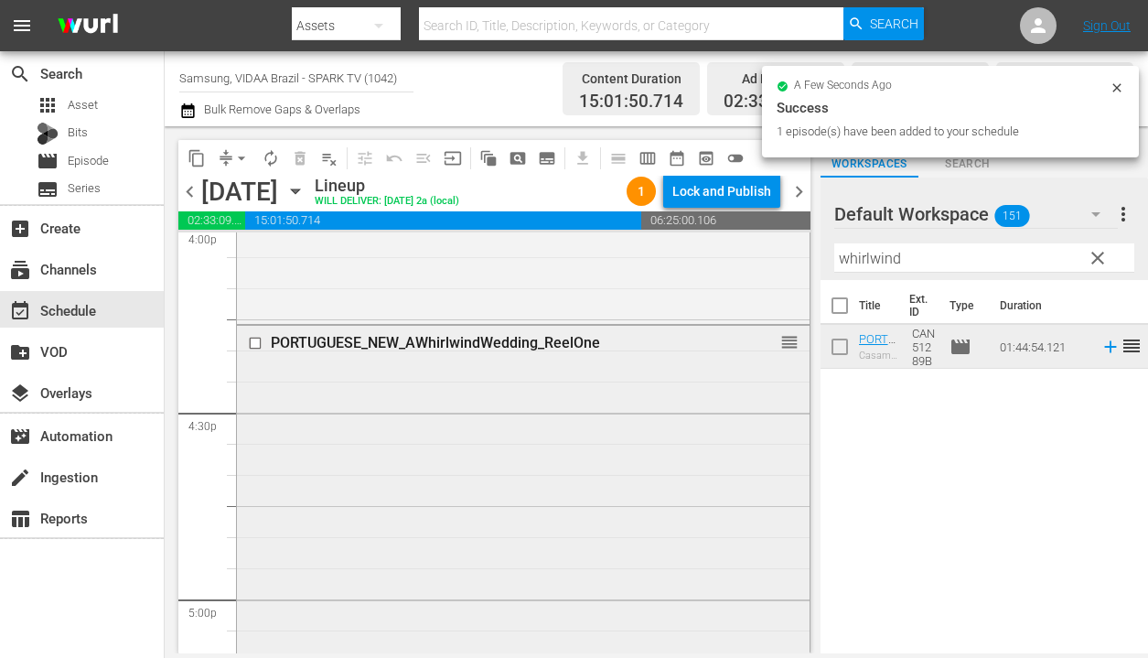
scroll to position [5982, 0]
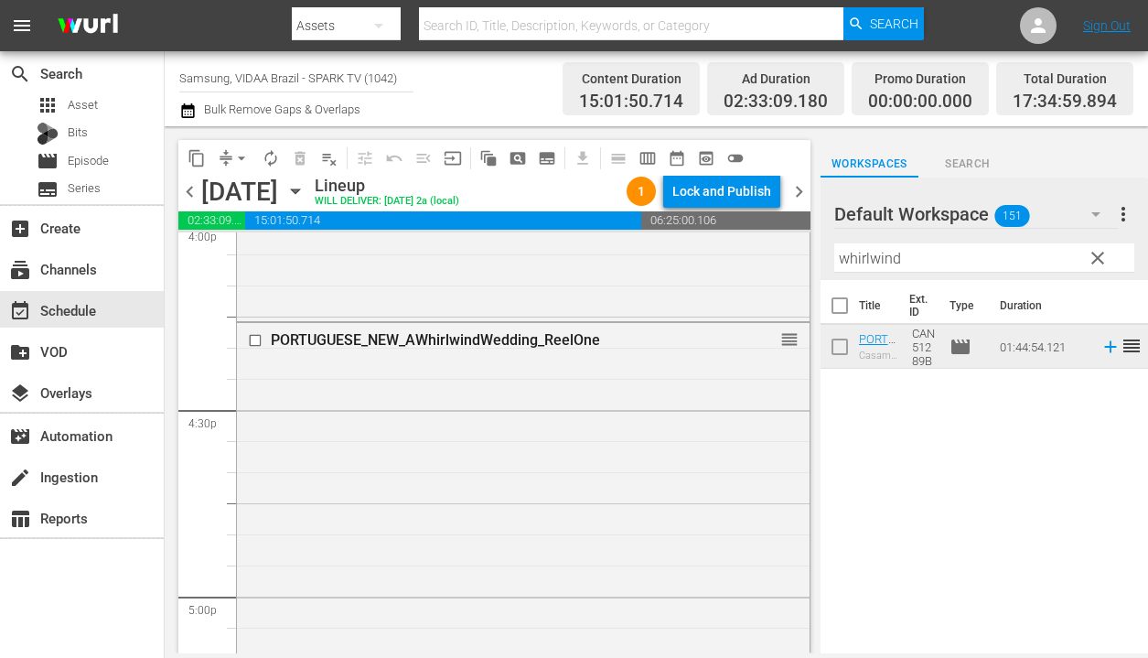
drag, startPoint x: 1018, startPoint y: 353, endPoint x: 346, endPoint y: 14, distance: 753.3
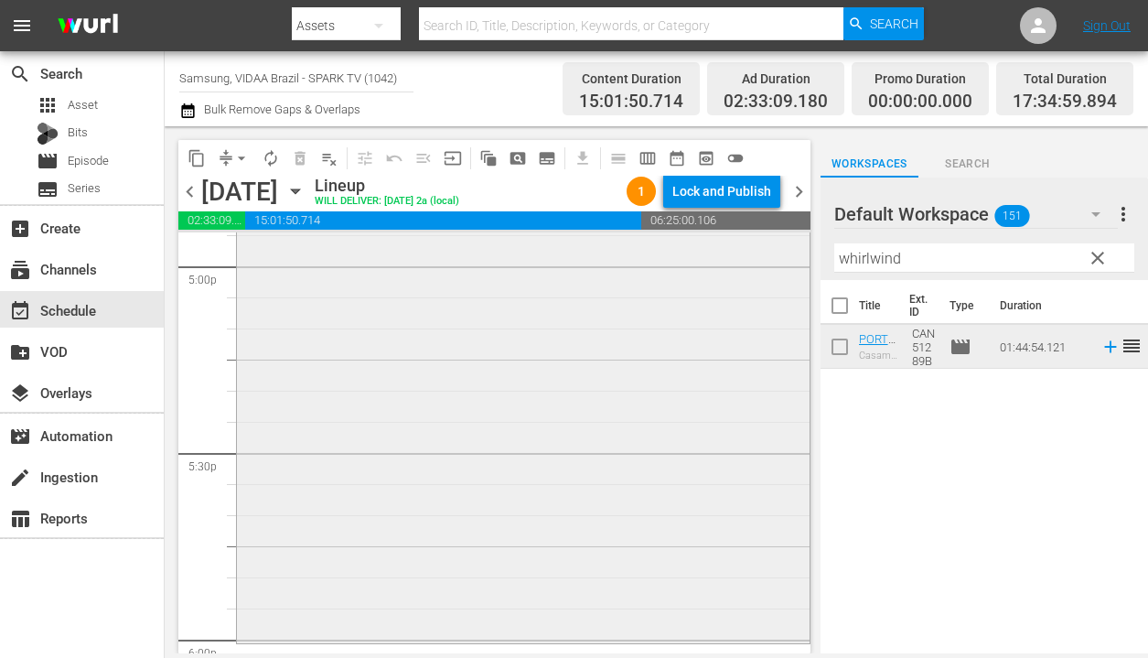
scroll to position [6474, 0]
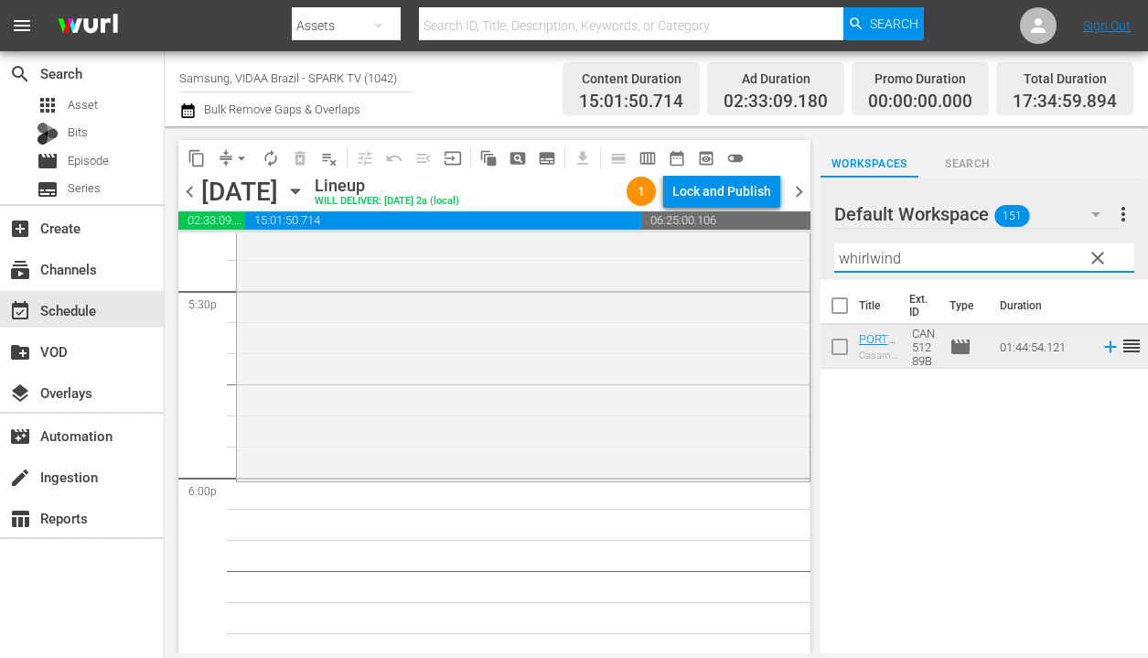
click at [968, 258] on input "whirlwind" at bounding box center [984, 257] width 300 height 29
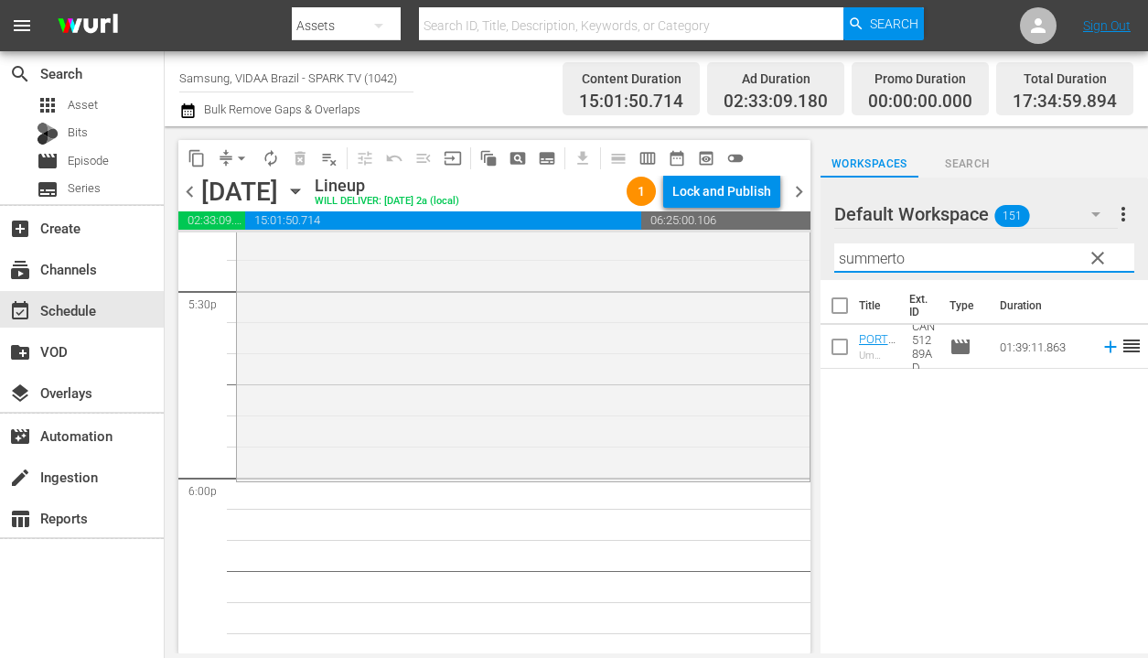
type input "summerto"
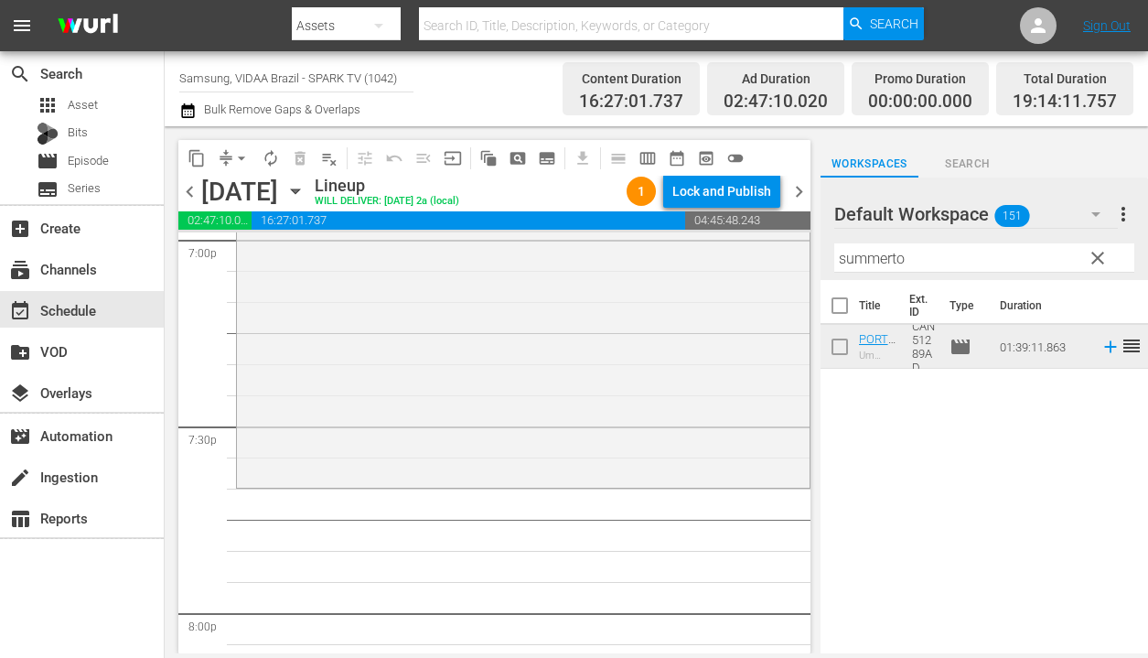
scroll to position [7221, 0]
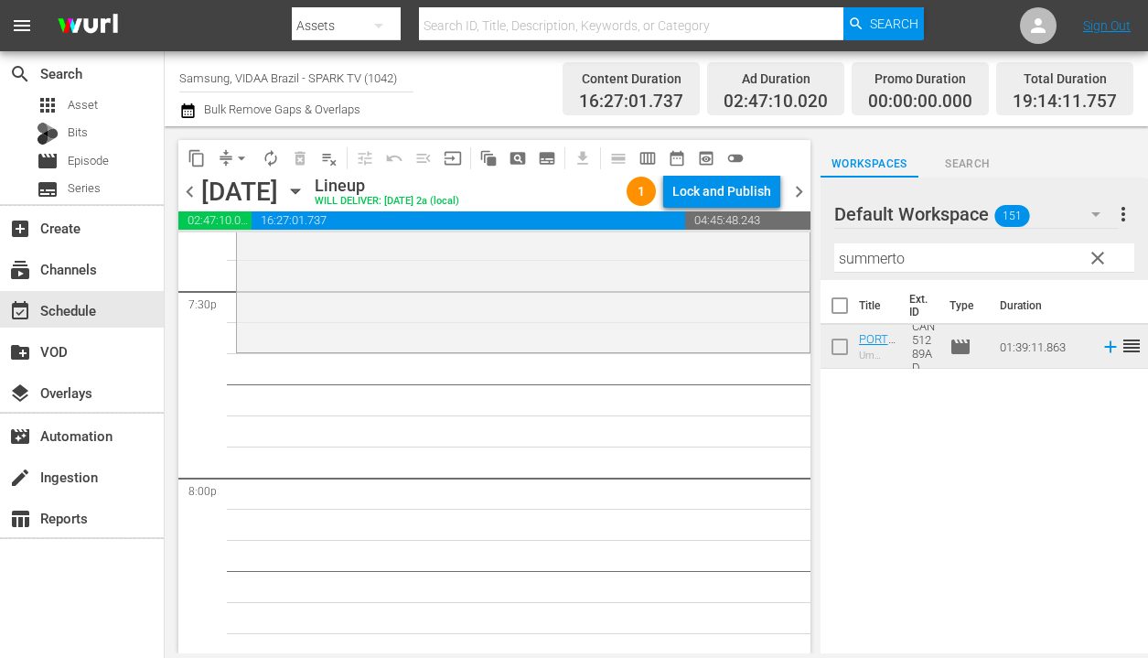
drag, startPoint x: 1022, startPoint y: 358, endPoint x: 424, endPoint y: 2, distance: 696.3
click at [270, 156] on span "autorenew_outlined" at bounding box center [271, 158] width 18 height 18
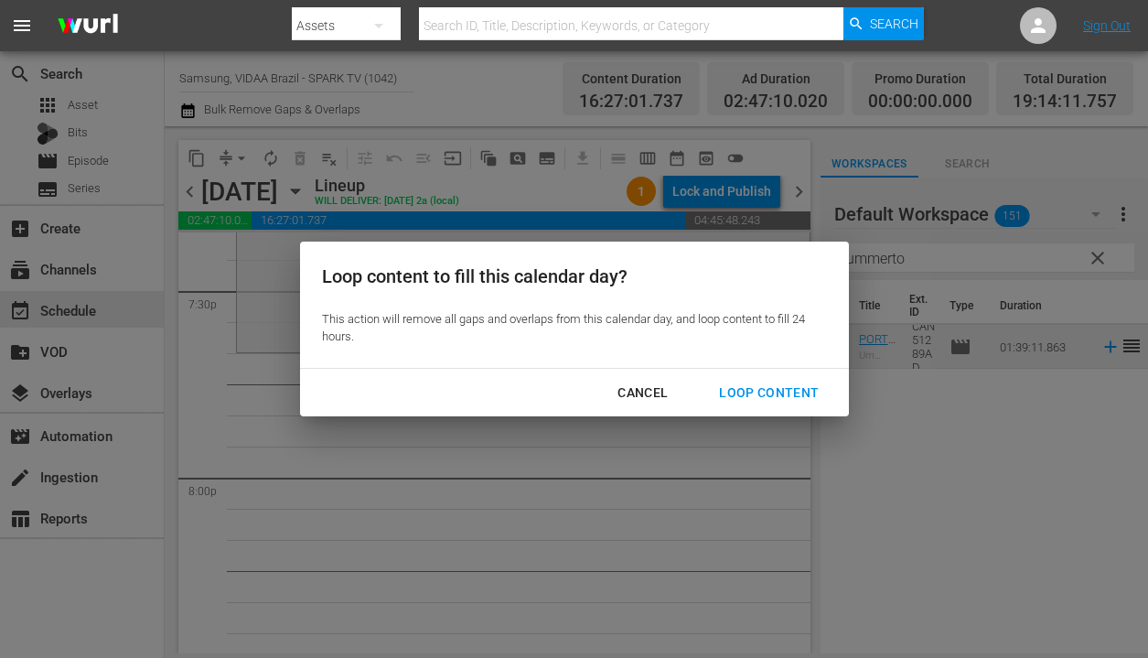
click at [756, 393] on div "Loop Content" at bounding box center [769, 393] width 129 height 23
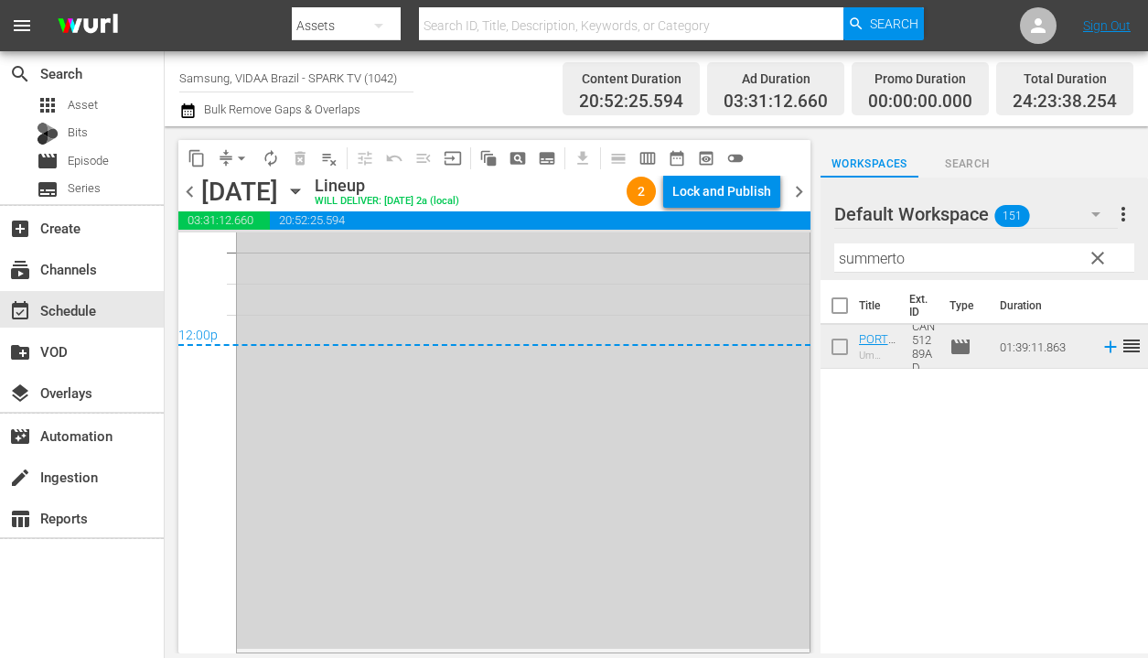
scroll to position [8842, 0]
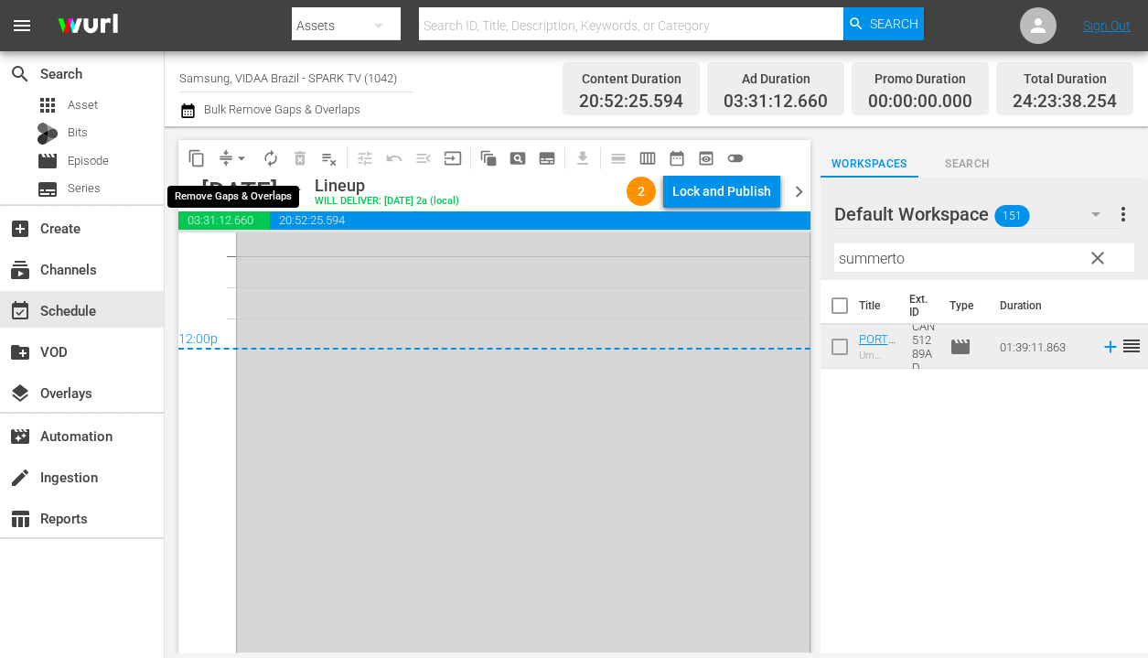
click at [242, 156] on span "arrow_drop_down" at bounding box center [241, 158] width 18 height 18
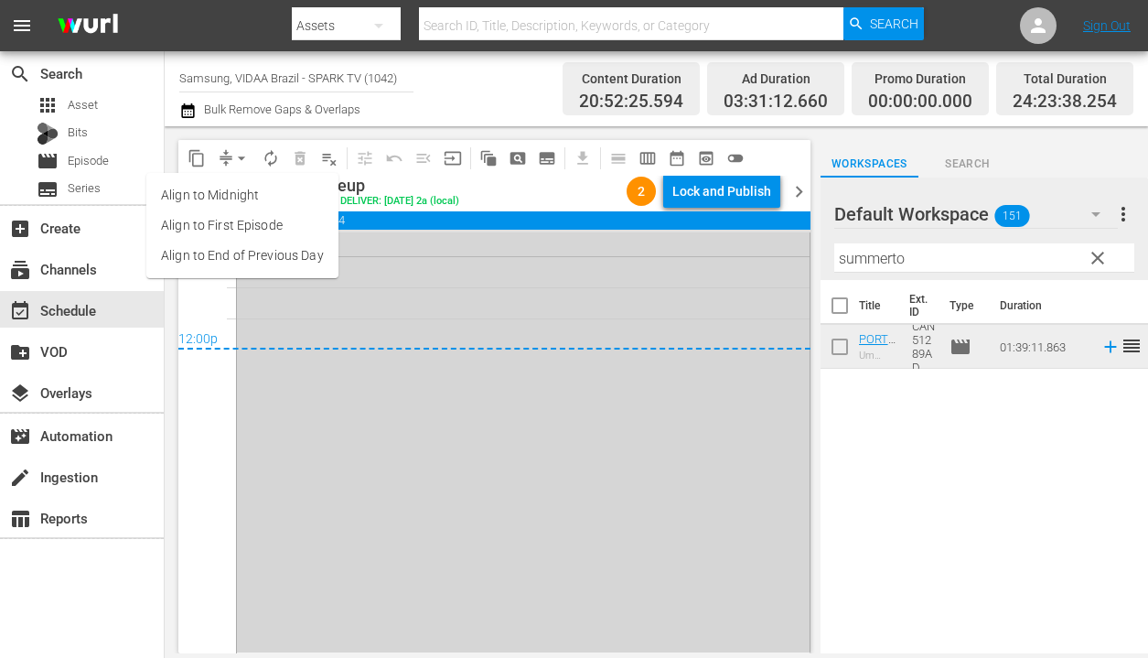
click at [260, 258] on li "Align to End of Previous Day" at bounding box center [242, 256] width 192 height 30
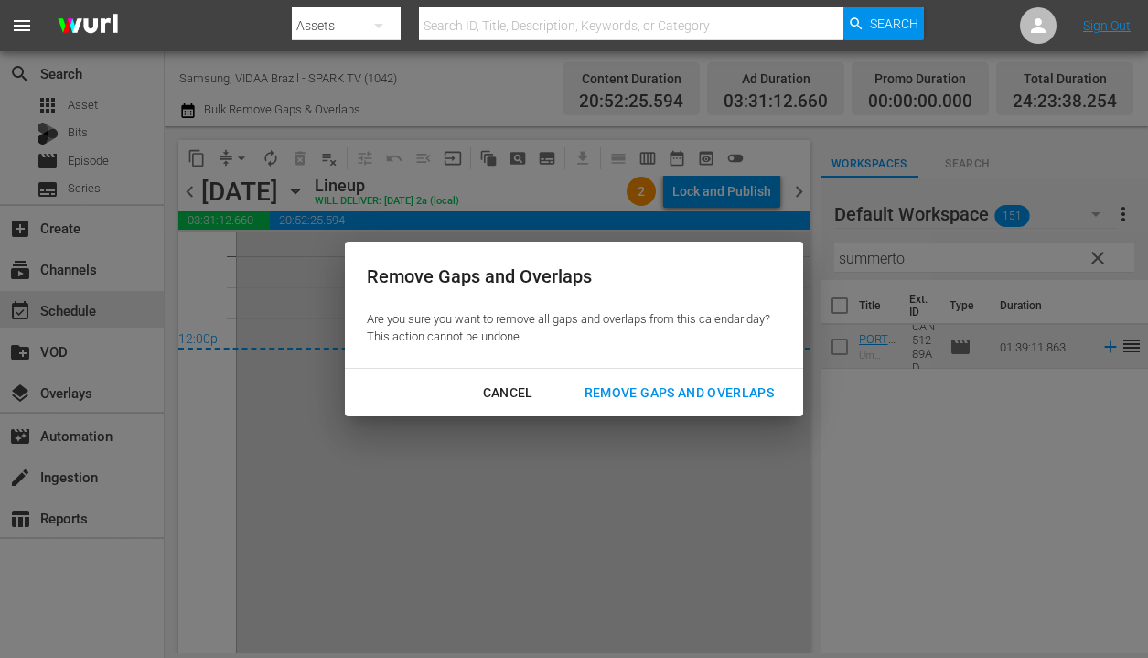
click at [684, 410] on div "Cancel Remove Gaps and Overlaps" at bounding box center [574, 393] width 458 height 48
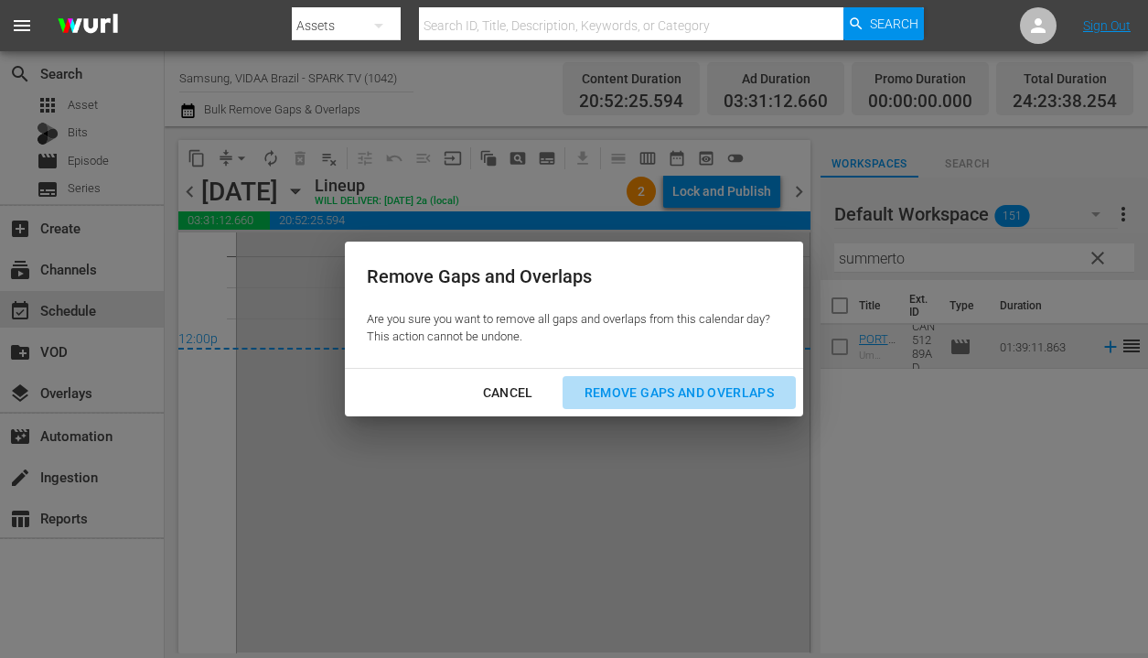
click at [679, 391] on div "Remove Gaps and Overlaps" at bounding box center [679, 393] width 219 height 23
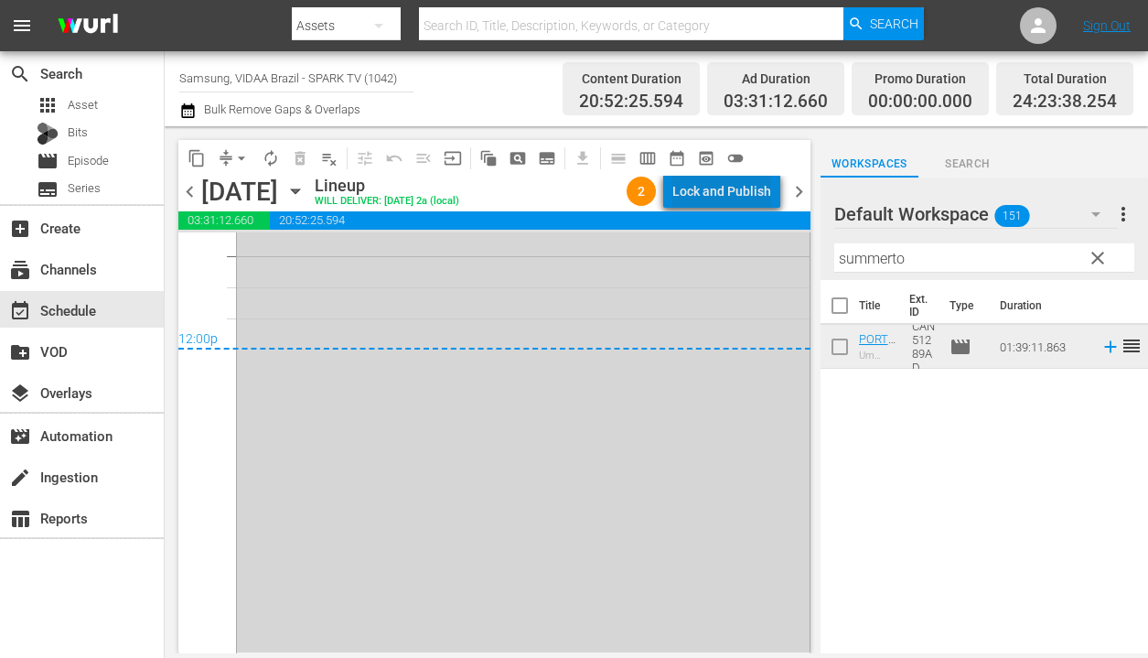
click at [737, 190] on div "Lock and Publish" at bounding box center [722, 191] width 99 height 33
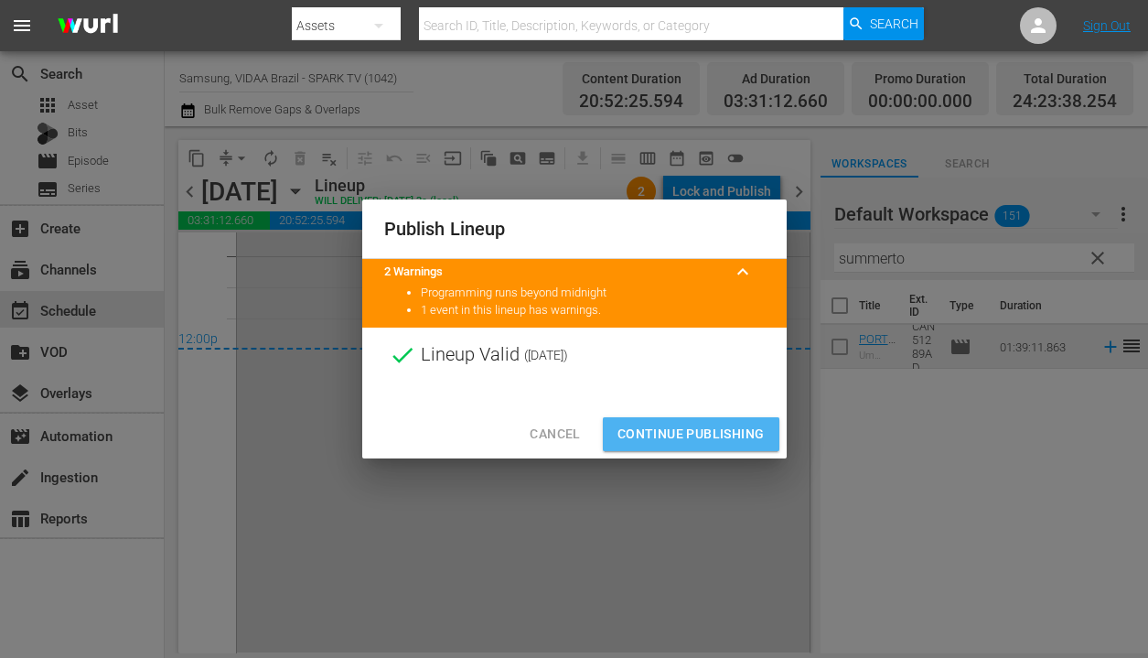
click at [738, 436] on span "Continue Publishing" at bounding box center [691, 434] width 147 height 23
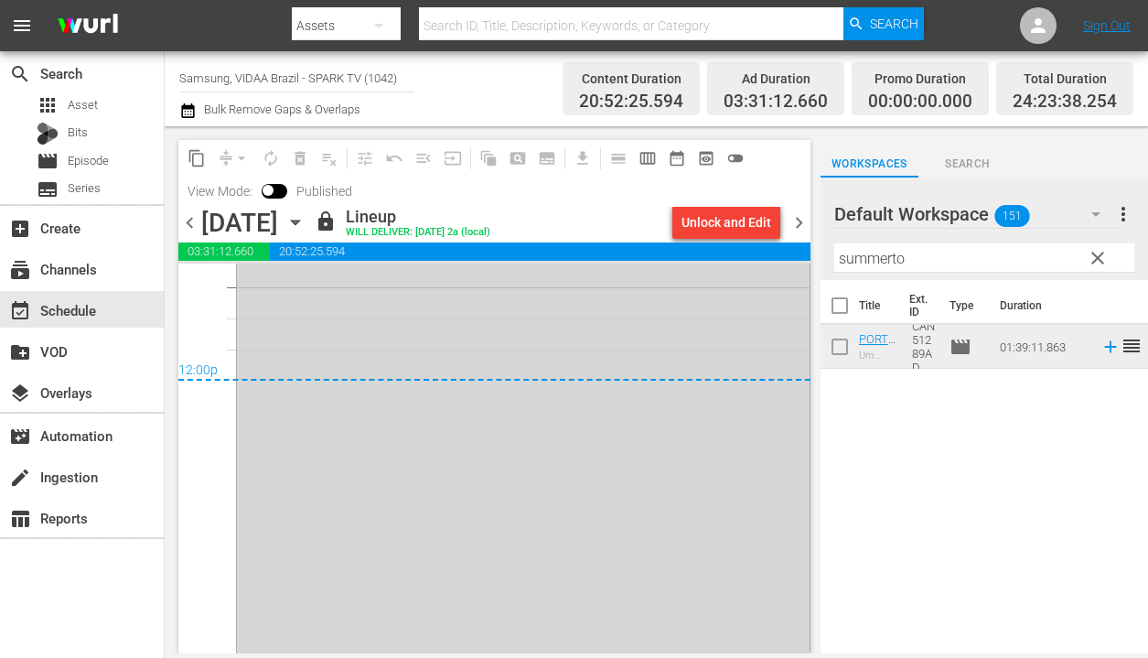
click at [800, 221] on span "chevron_right" at bounding box center [799, 222] width 23 height 23
